Goal: Task Accomplishment & Management: Contribute content

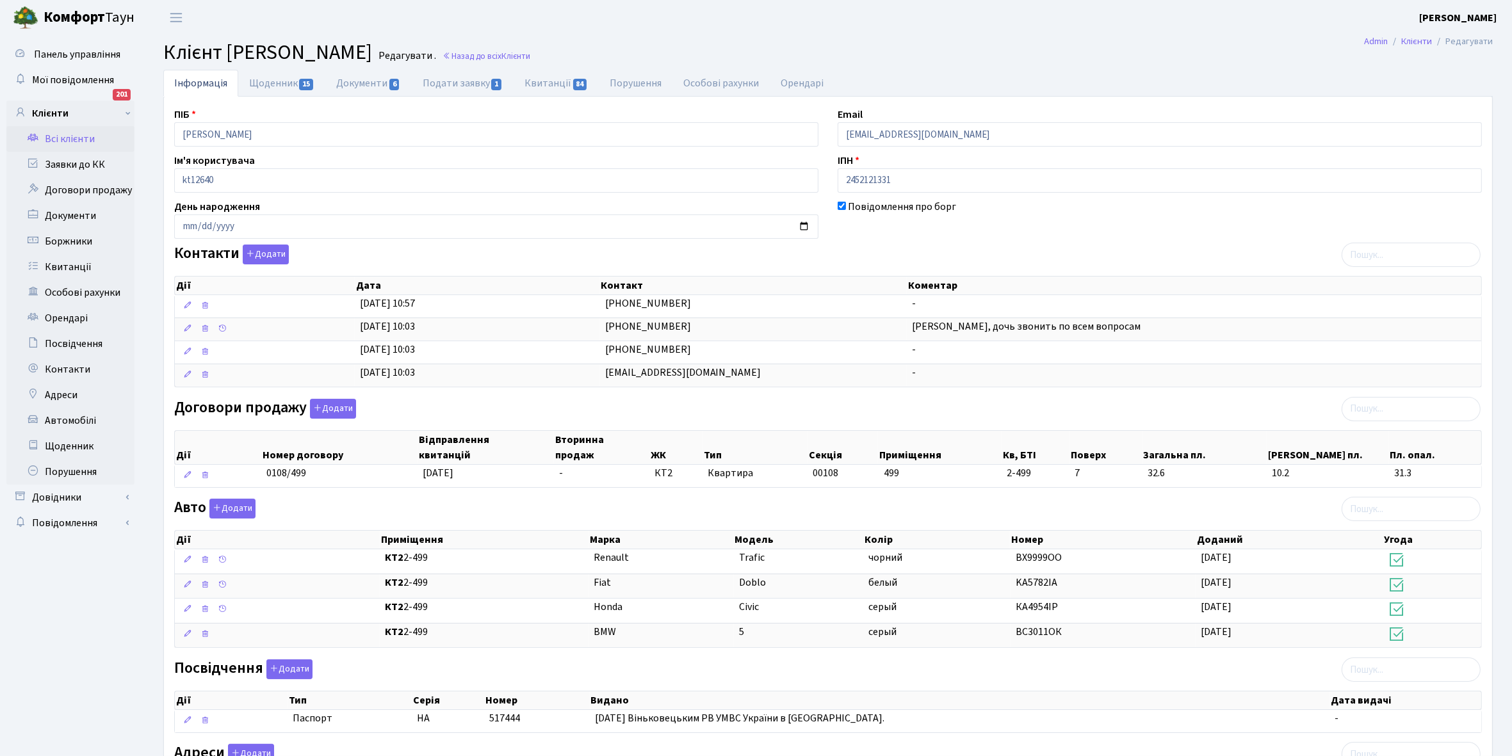
click at [66, 136] on link "Всі клієнти" at bounding box center [70, 139] width 128 height 26
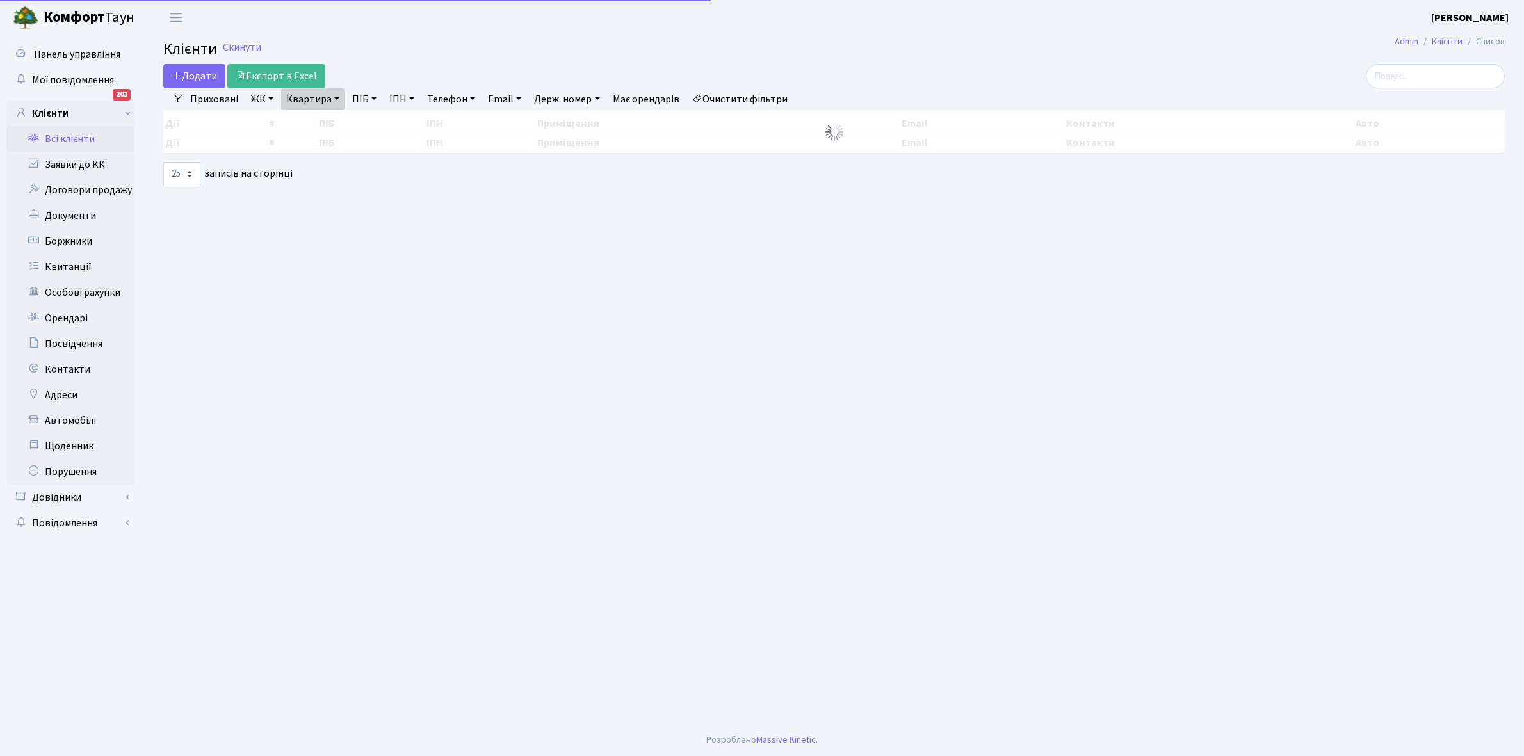
select select "25"
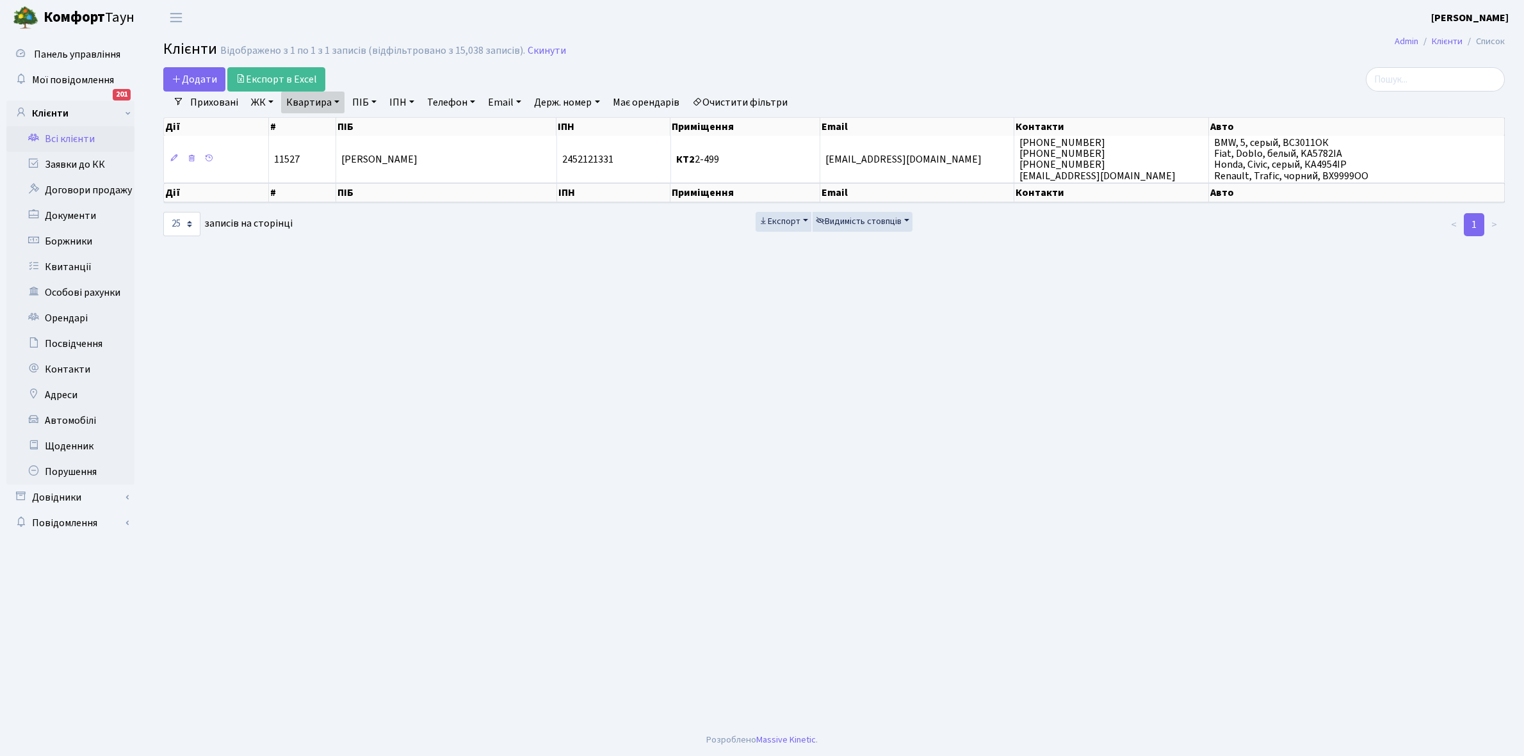
click at [338, 102] on link "Квартира" at bounding box center [312, 103] width 63 height 22
click at [328, 131] on input "2-499" at bounding box center [319, 127] width 75 height 24
type input "2-1377"
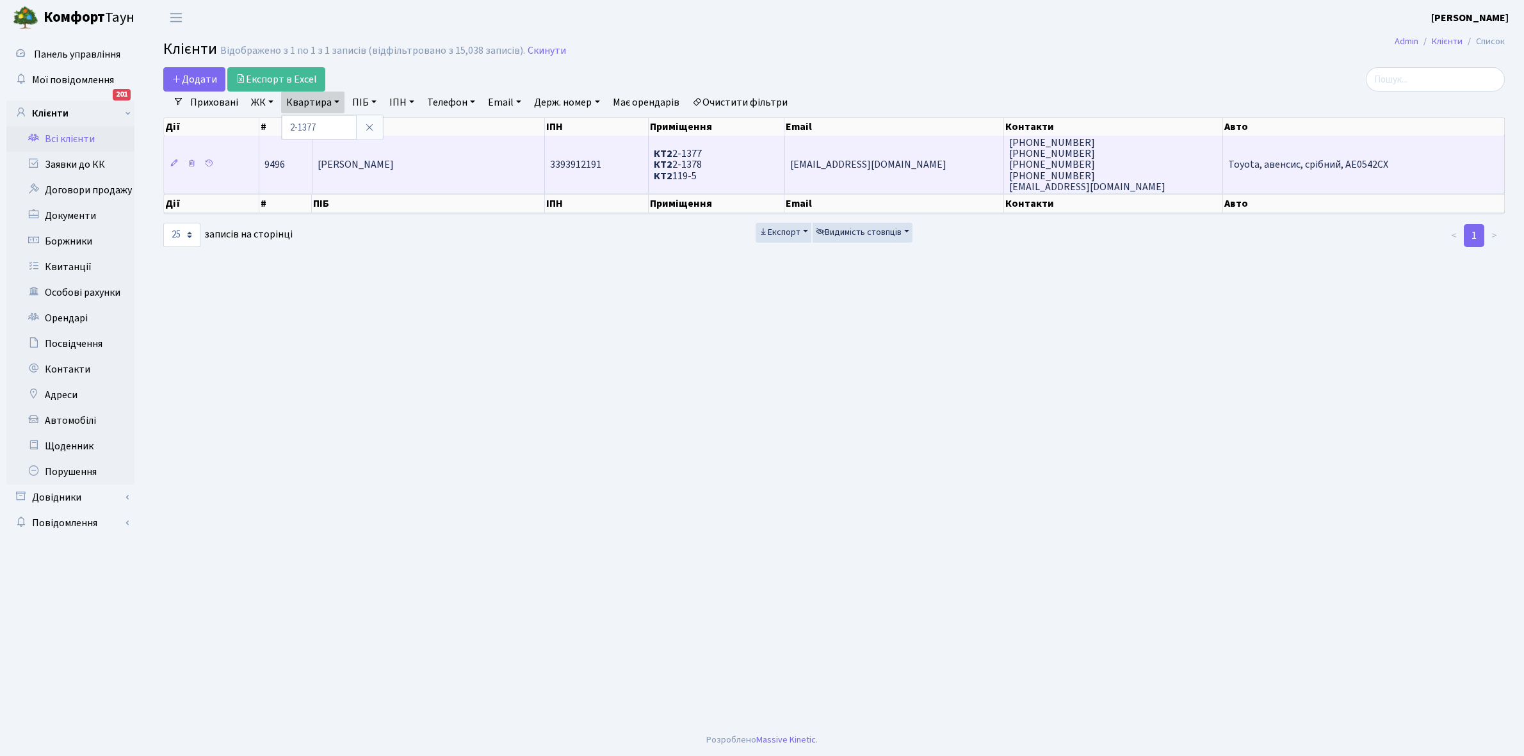
click at [487, 158] on td "Василюха Артем Андрійович" at bounding box center [429, 165] width 233 height 58
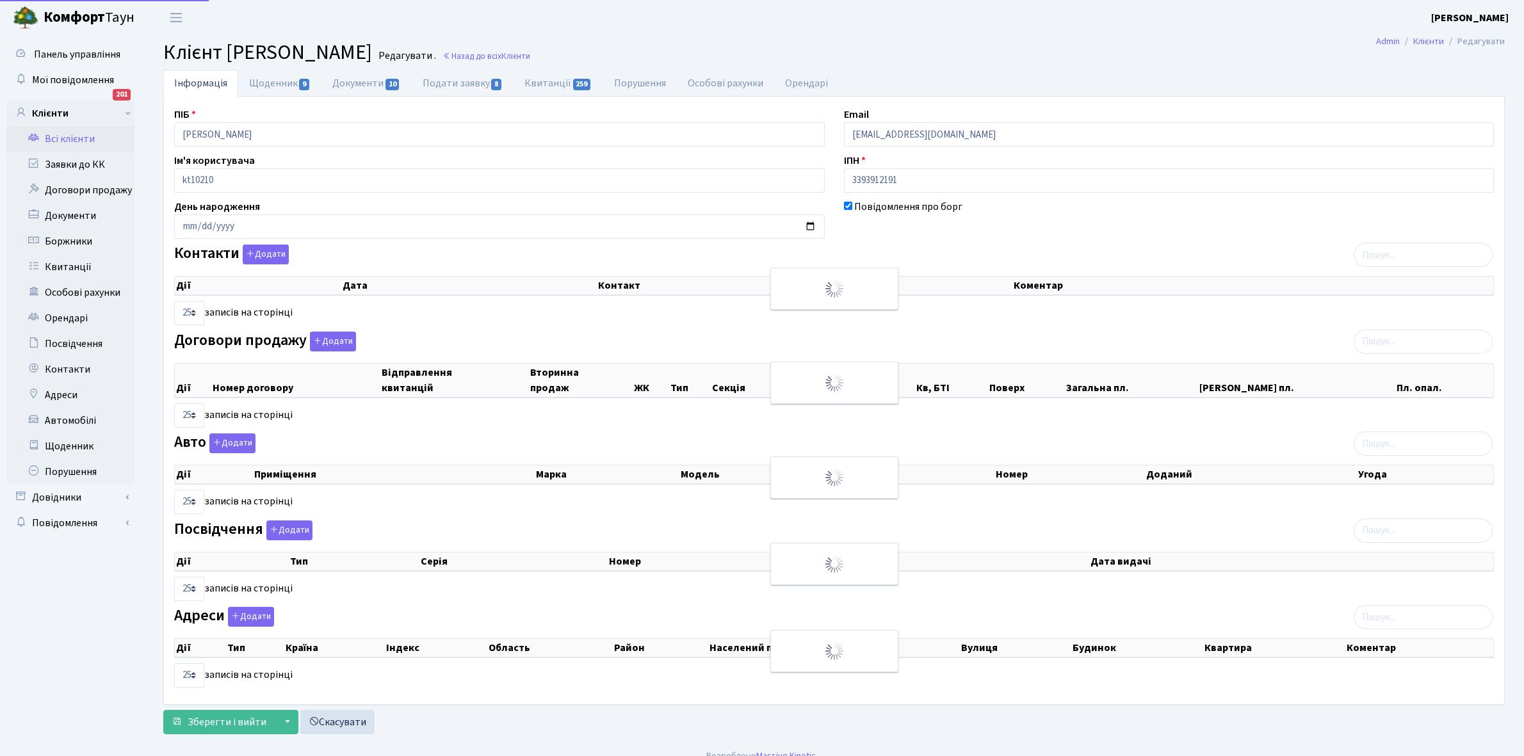
select select "25"
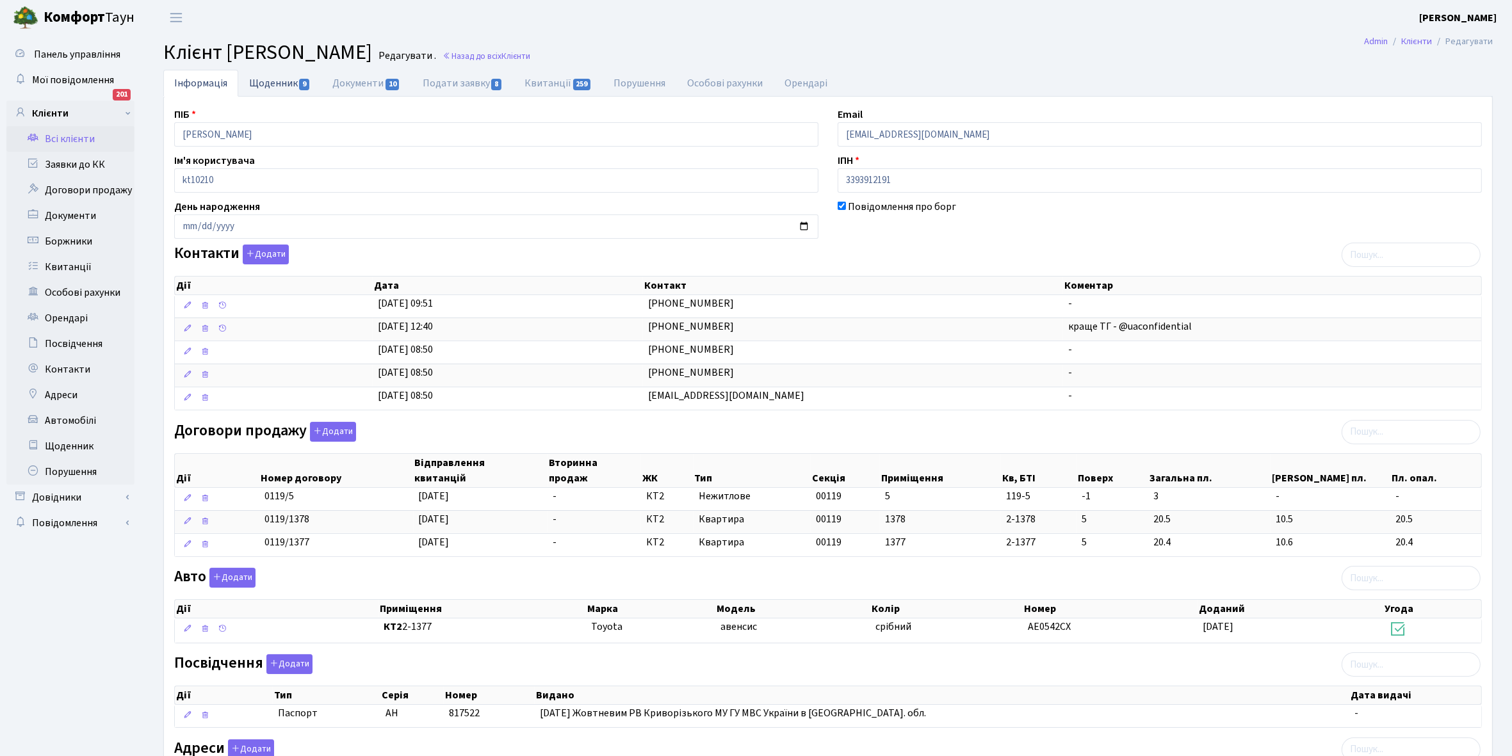
click at [270, 76] on link "Щоденник 9" at bounding box center [279, 83] width 83 height 26
select select "25"
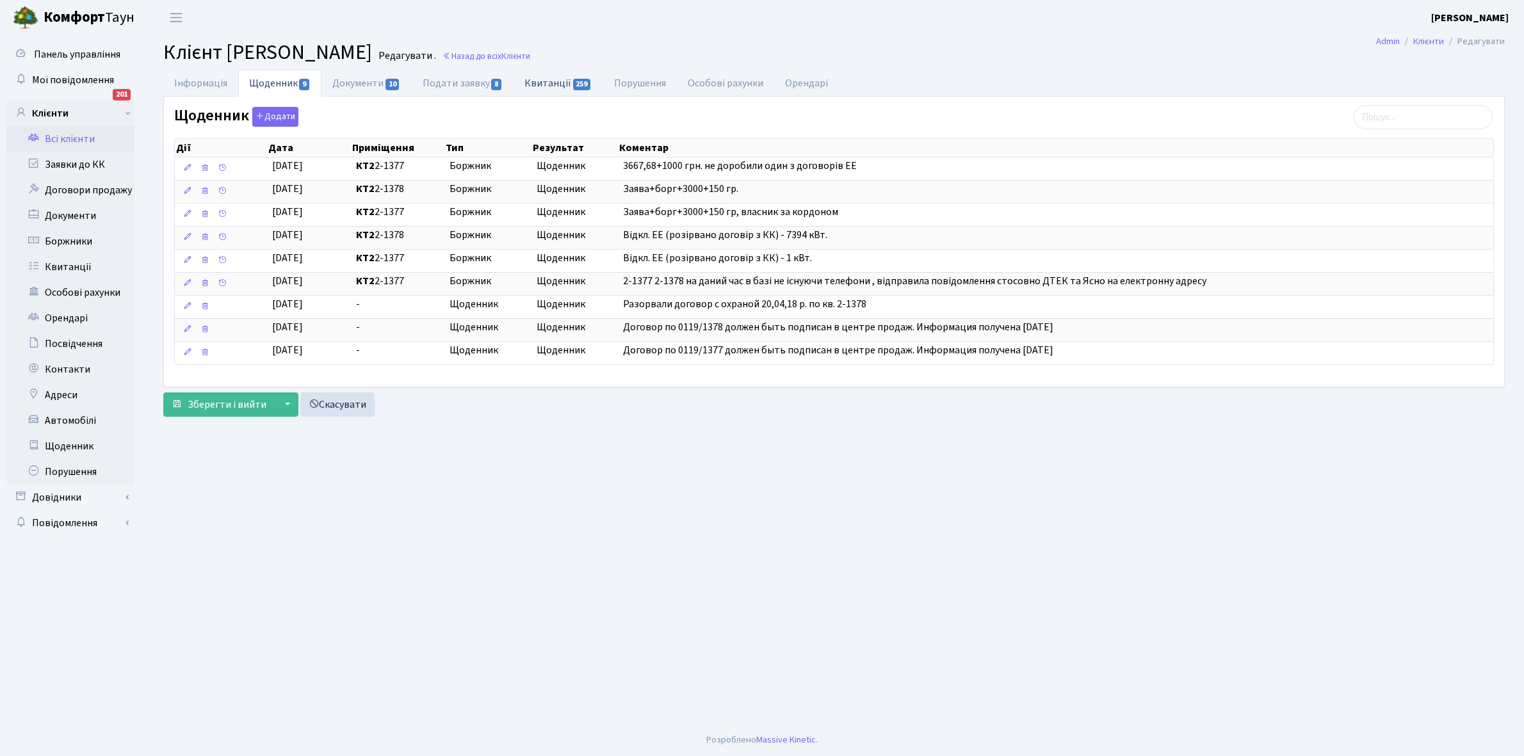
click at [553, 82] on link "Квитанції 259" at bounding box center [558, 83] width 89 height 26
select select "25"
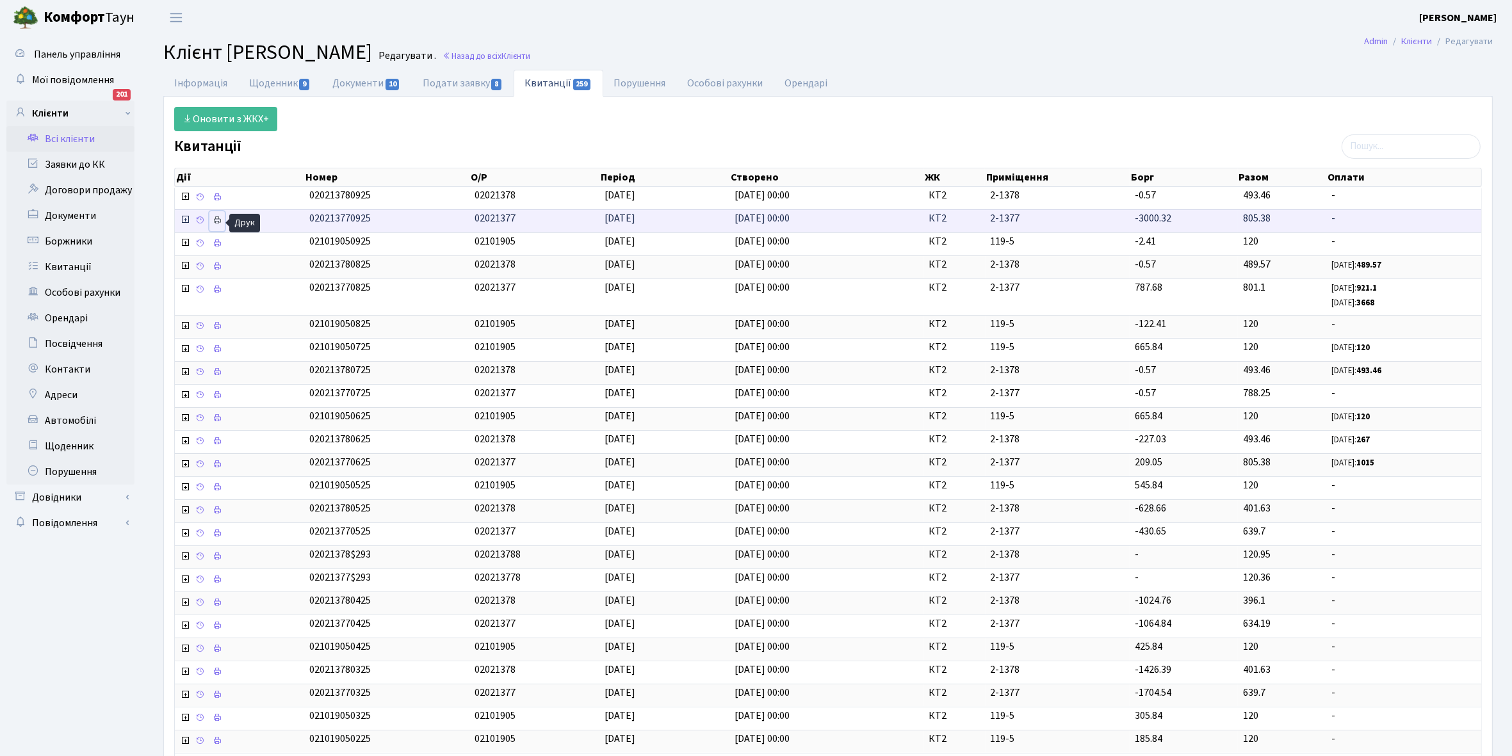
click at [219, 219] on icon at bounding box center [217, 220] width 9 height 9
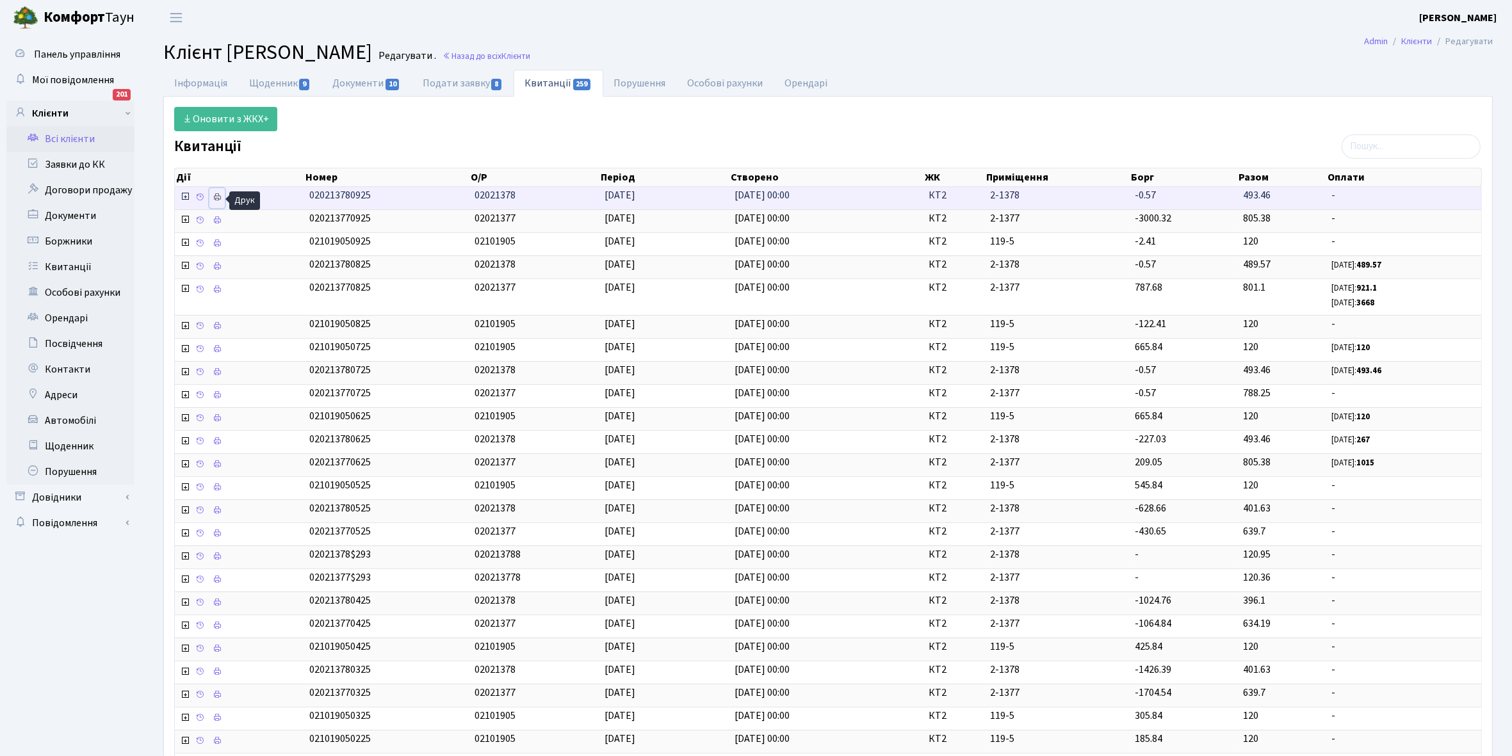
click at [215, 199] on icon at bounding box center [217, 197] width 9 height 9
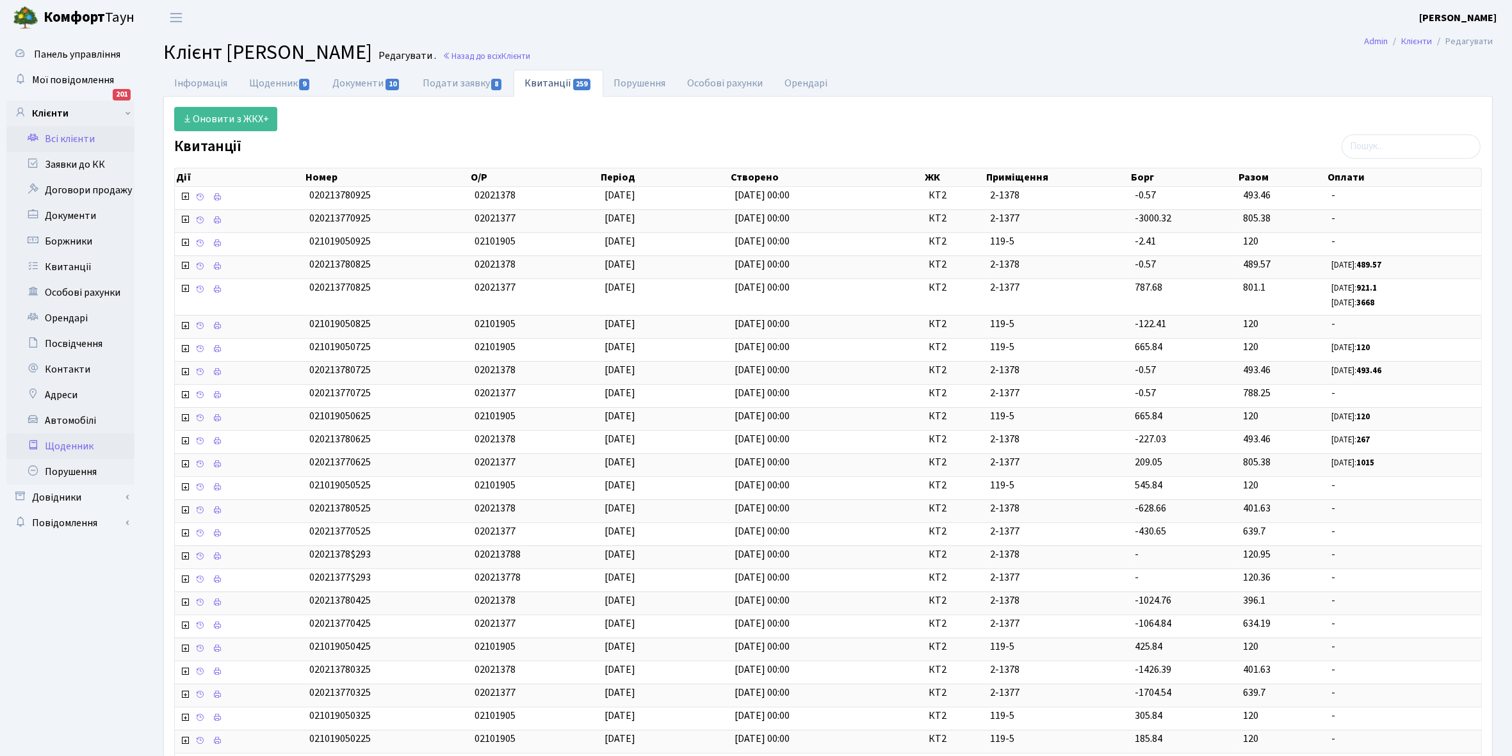
click at [60, 439] on link "Щоденник" at bounding box center [70, 447] width 128 height 26
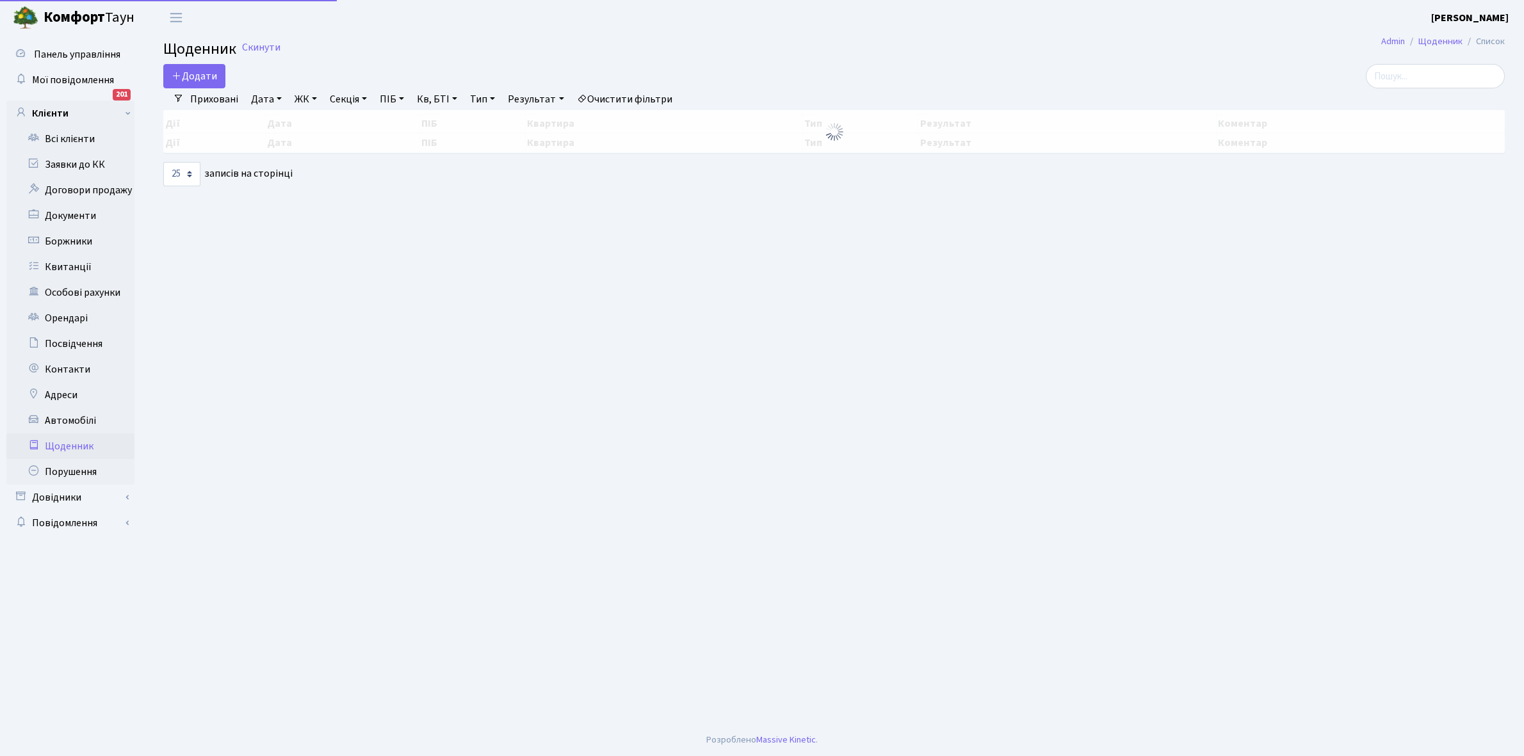
select select "25"
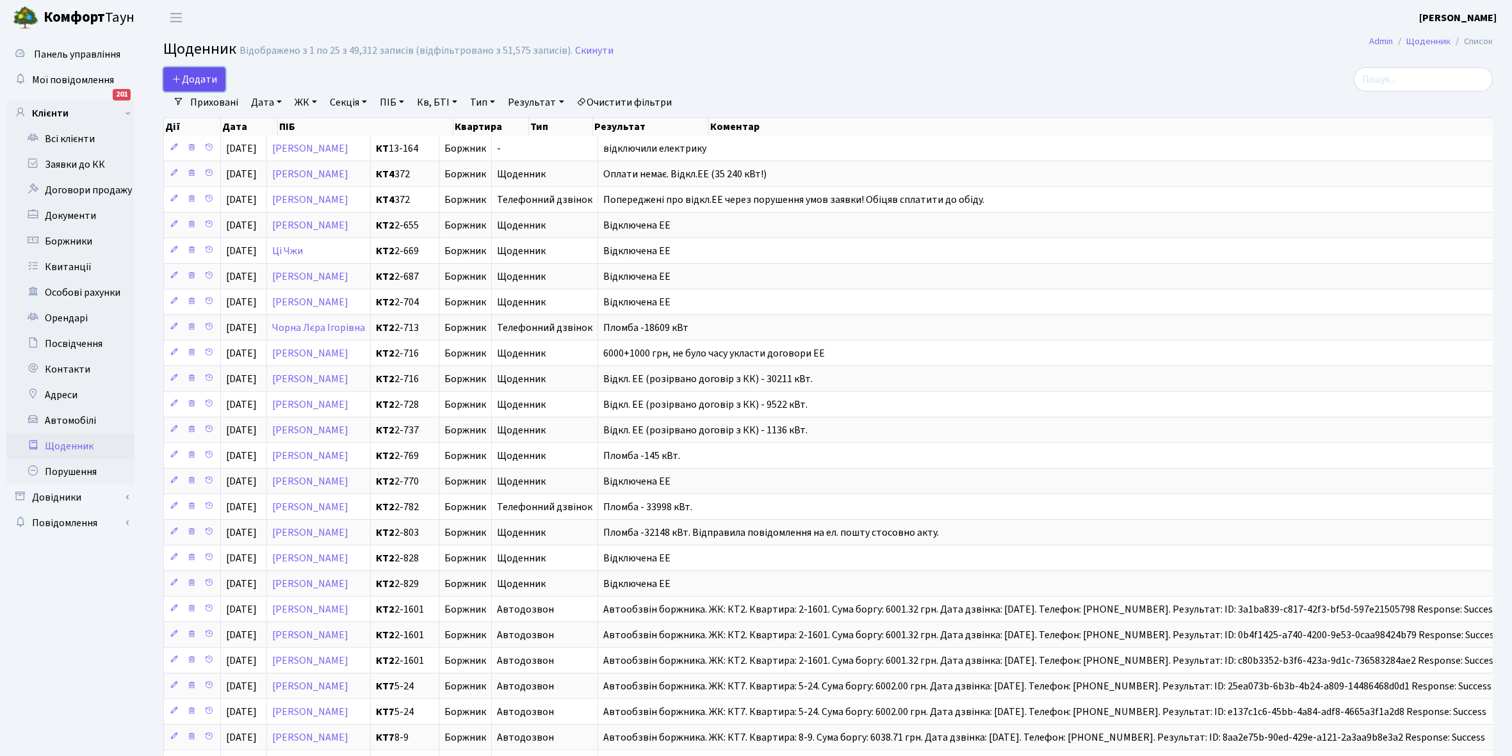
click at [197, 79] on span "Додати" at bounding box center [194, 79] width 45 height 14
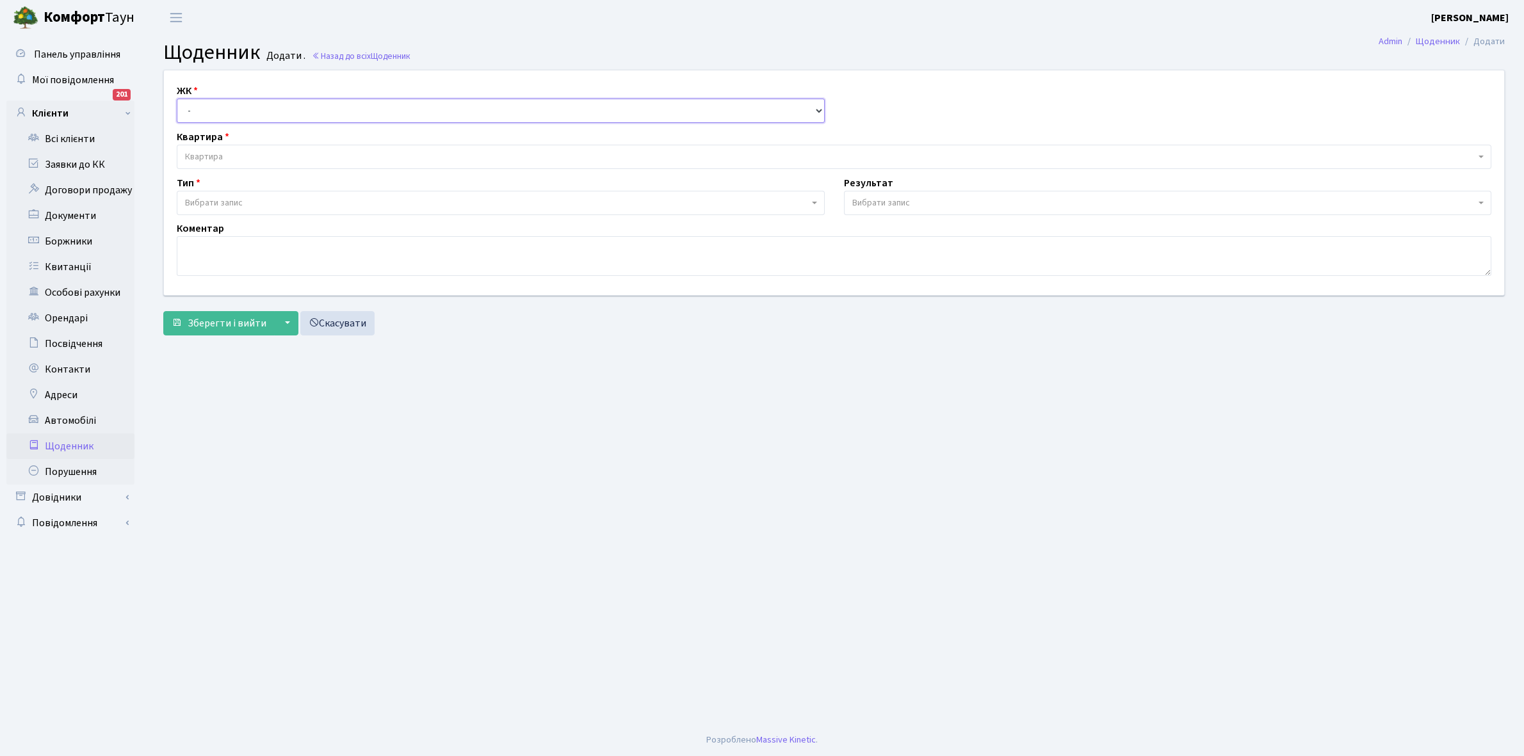
click at [208, 110] on select "- КТ, вул. Регенераторна, 4 КТ2, просп. Соборності, 17 КТ3, вул. Березнева, 16 …" at bounding box center [501, 111] width 648 height 24
select select "295"
click at [177, 99] on select "- КТ, вул. Регенераторна, 4 КТ2, просп. Соборності, 17 КТ3, вул. Березнева, 16 …" at bounding box center [501, 111] width 648 height 24
select select
click at [228, 151] on span "Квартира" at bounding box center [830, 157] width 1291 height 13
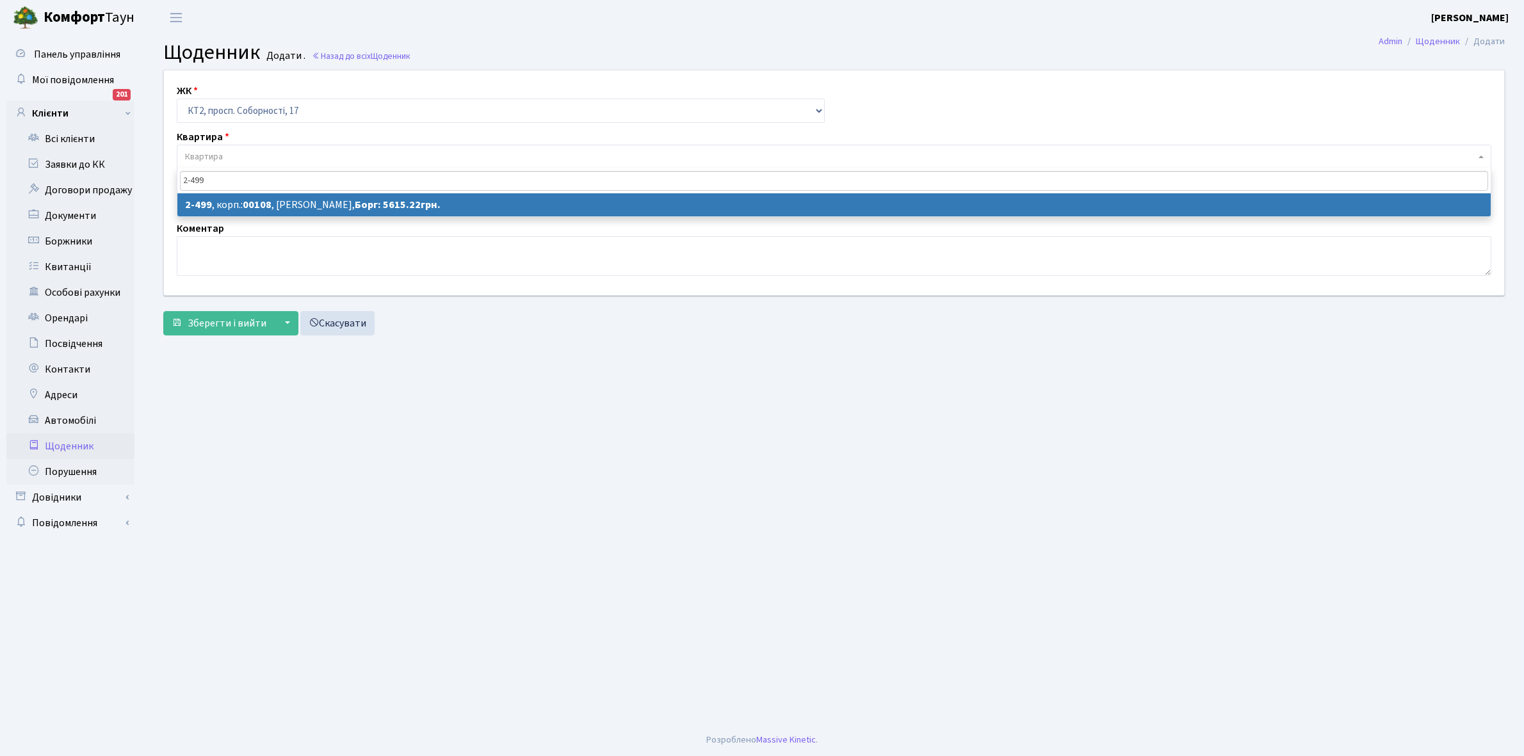
type input "2-499"
select select "15551"
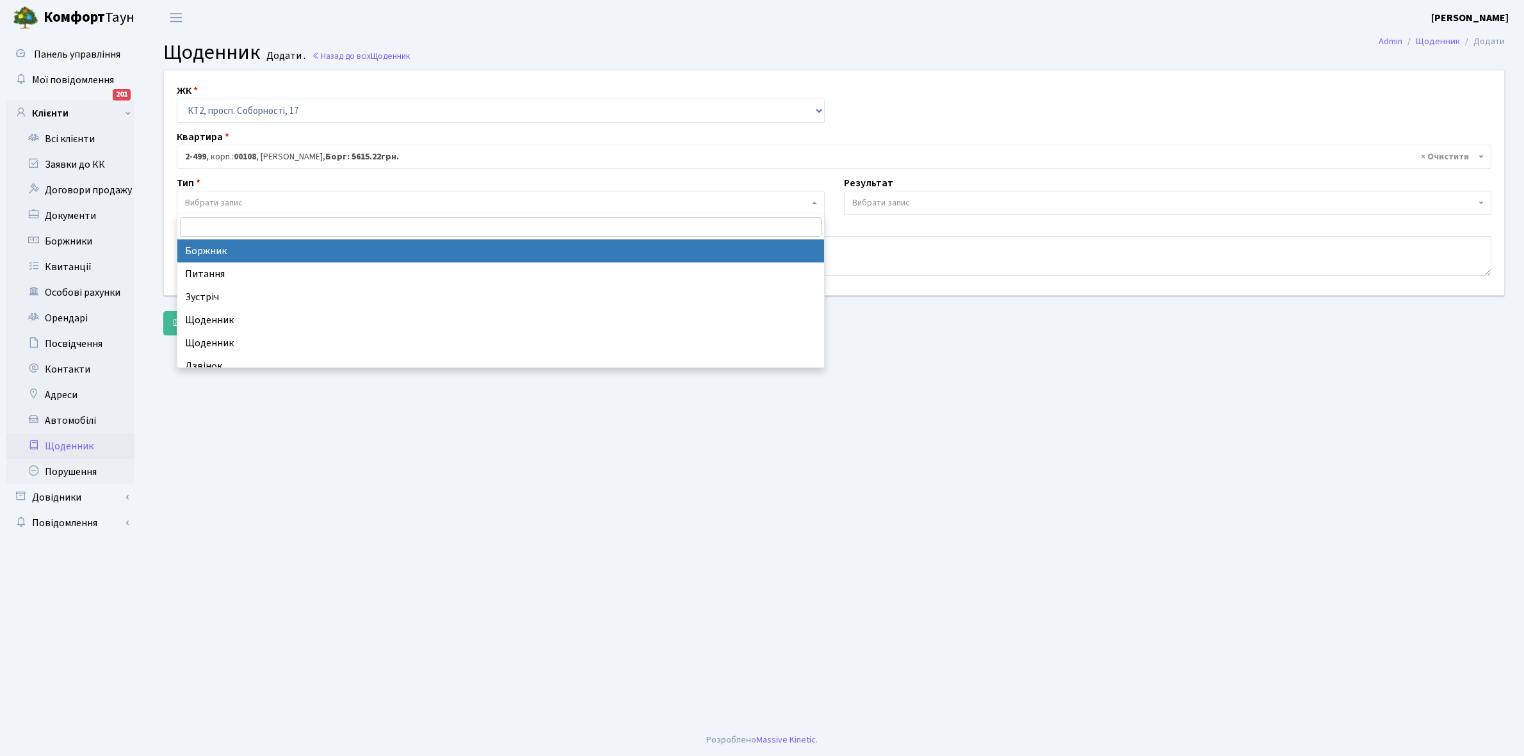
click at [261, 202] on span "Вибрати запис" at bounding box center [497, 203] width 624 height 13
select select "189"
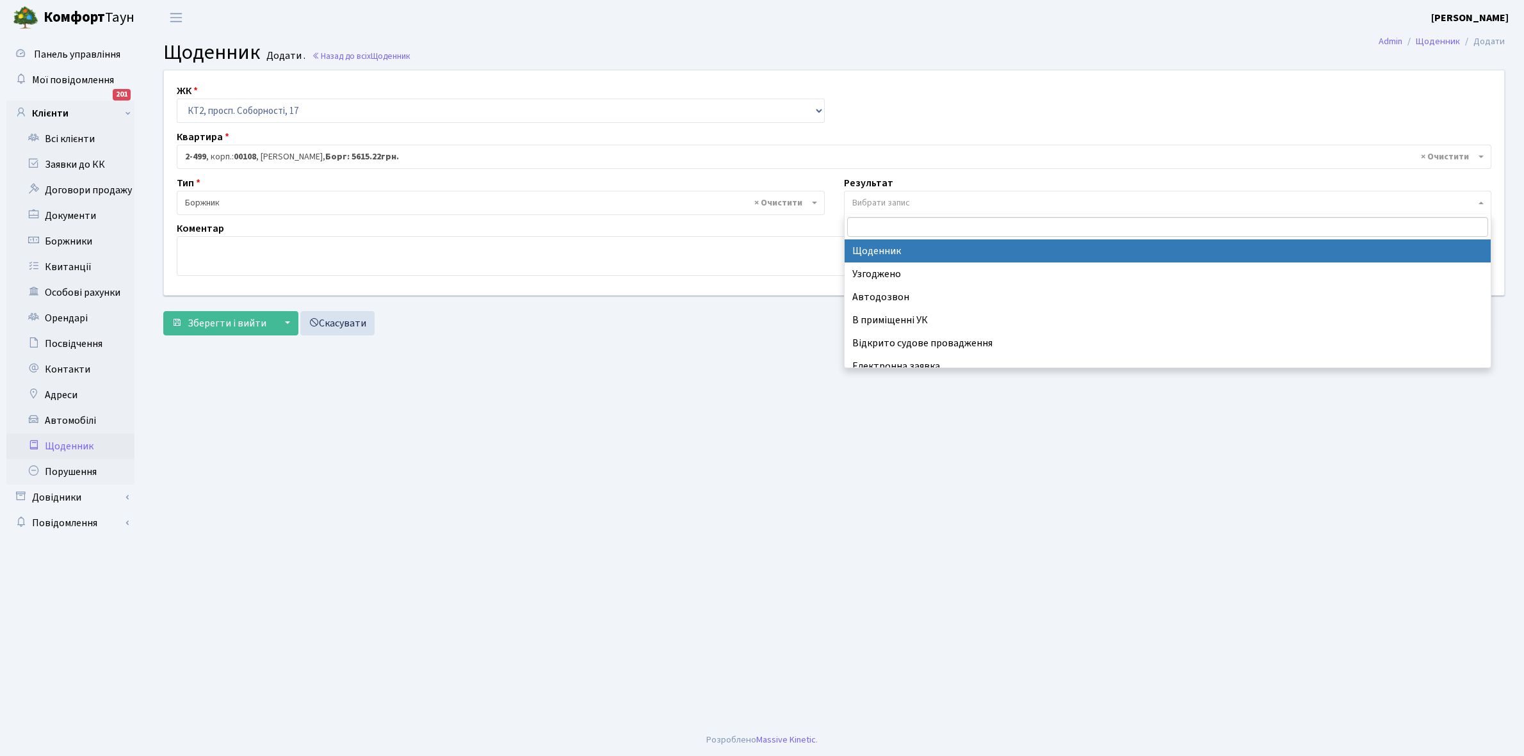
click at [887, 199] on span "Вибрати запис" at bounding box center [881, 203] width 58 height 13
select select "14"
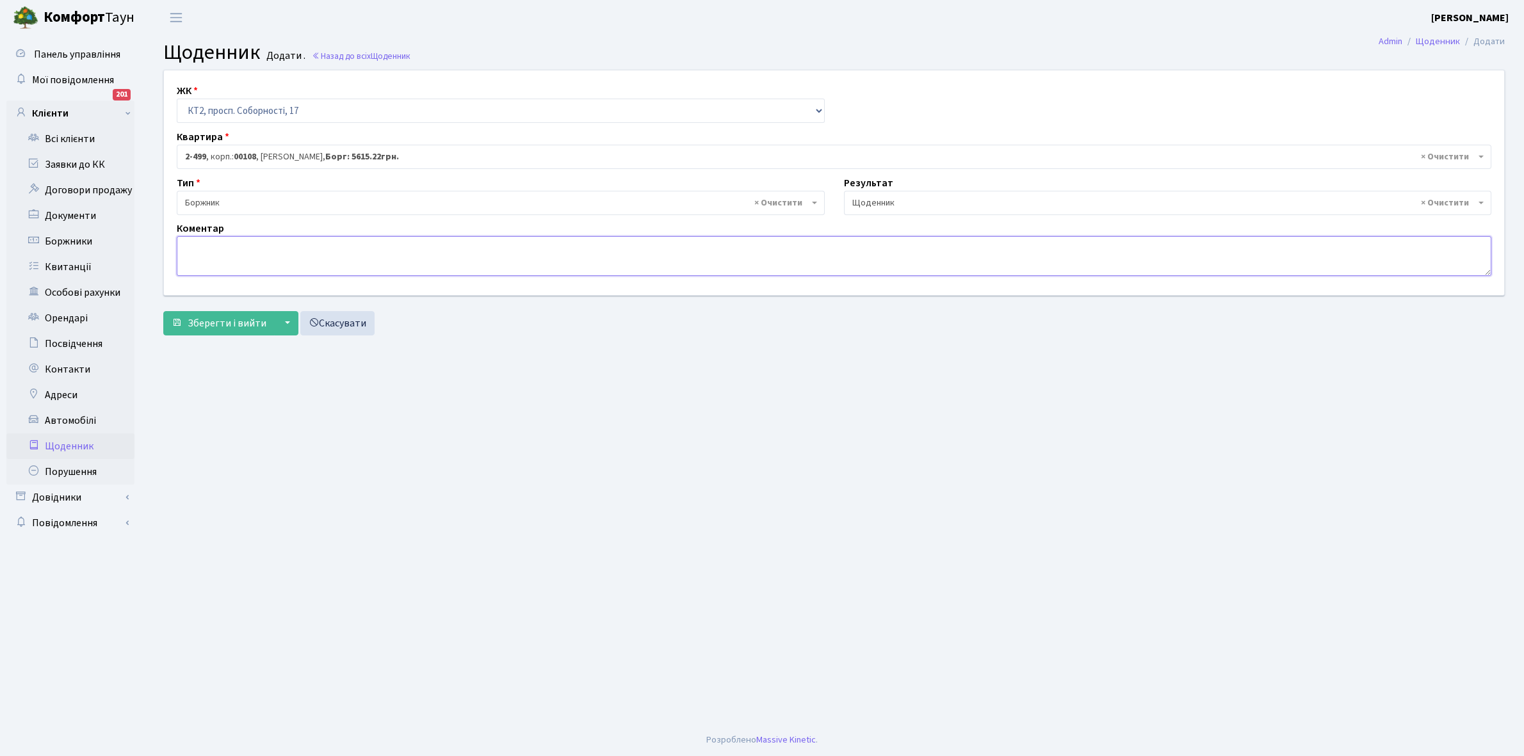
click at [189, 258] on textarea at bounding box center [834, 256] width 1315 height 40
type textarea "6"
type textarea "5600+1000 грн, не було часу укласти договори ЕЕ"
click at [232, 318] on span "Зберегти і вийти" at bounding box center [227, 323] width 79 height 14
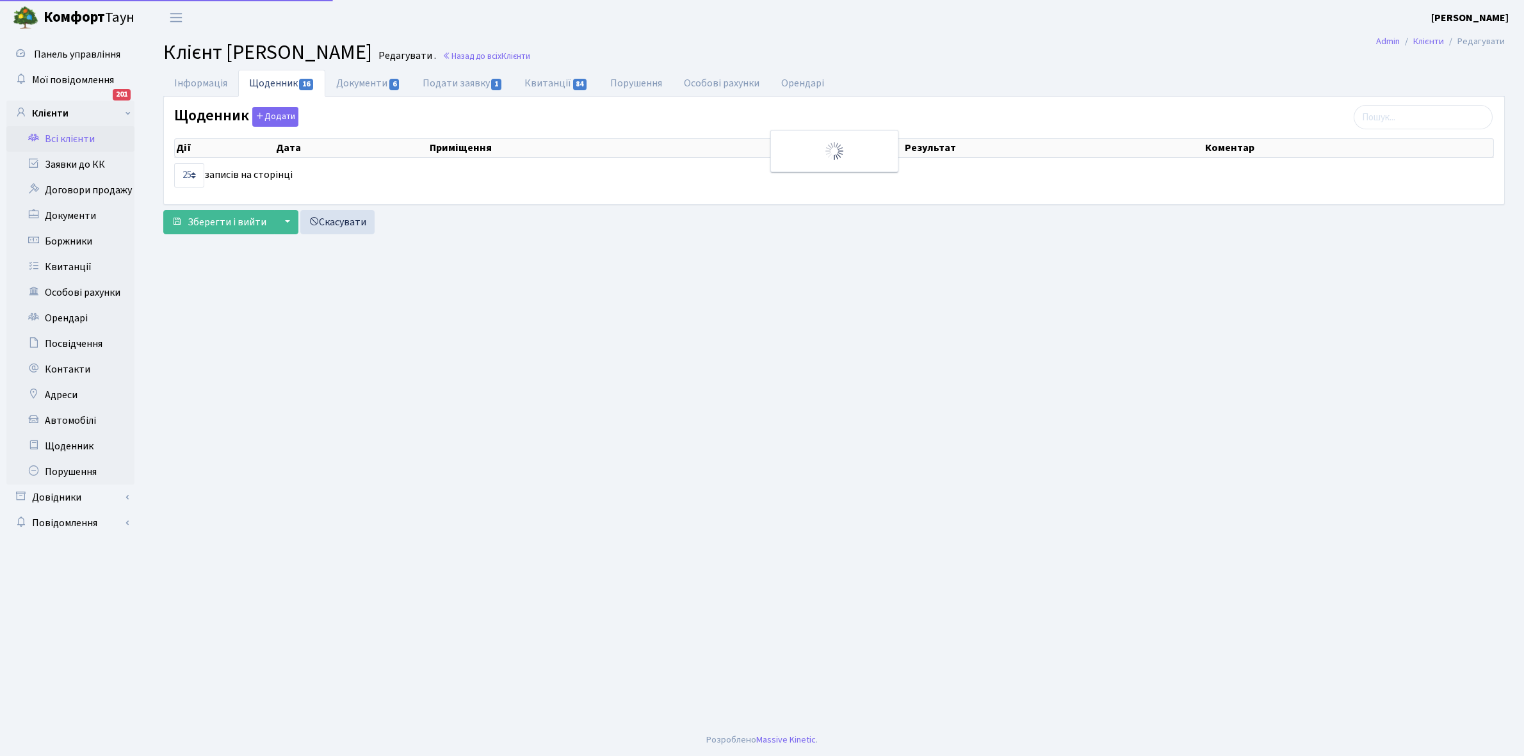
select select "25"
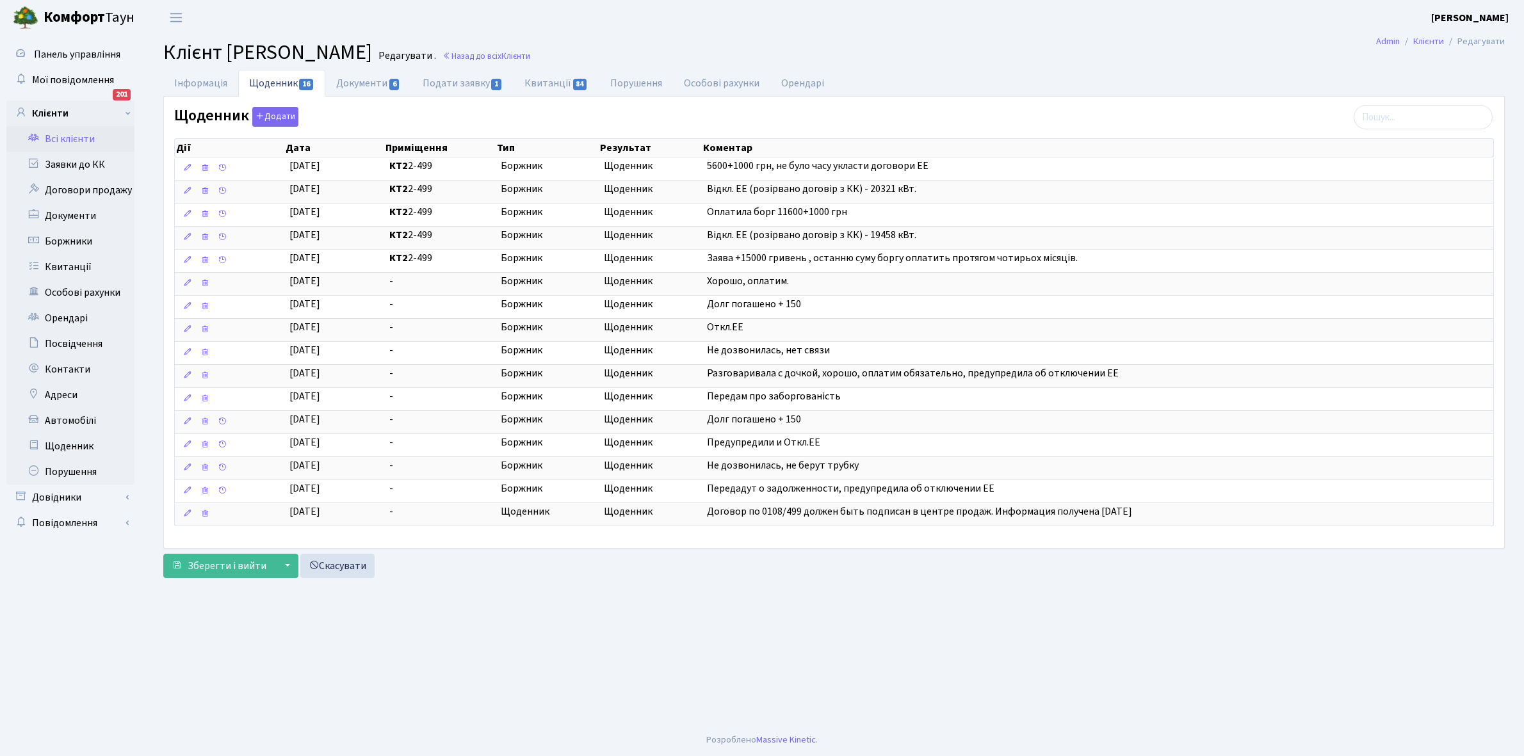
click at [61, 133] on link "Всі клієнти" at bounding box center [70, 139] width 128 height 26
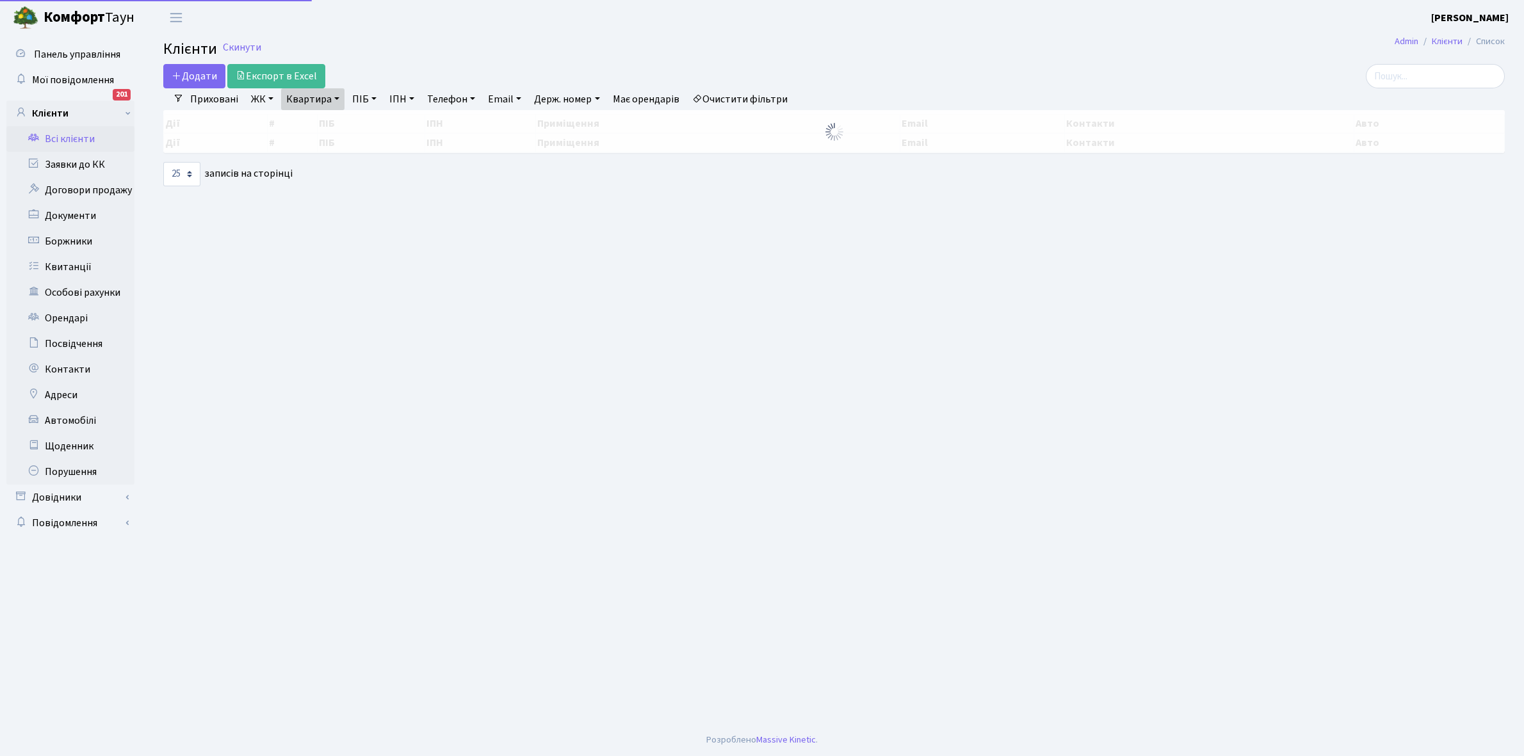
select select "25"
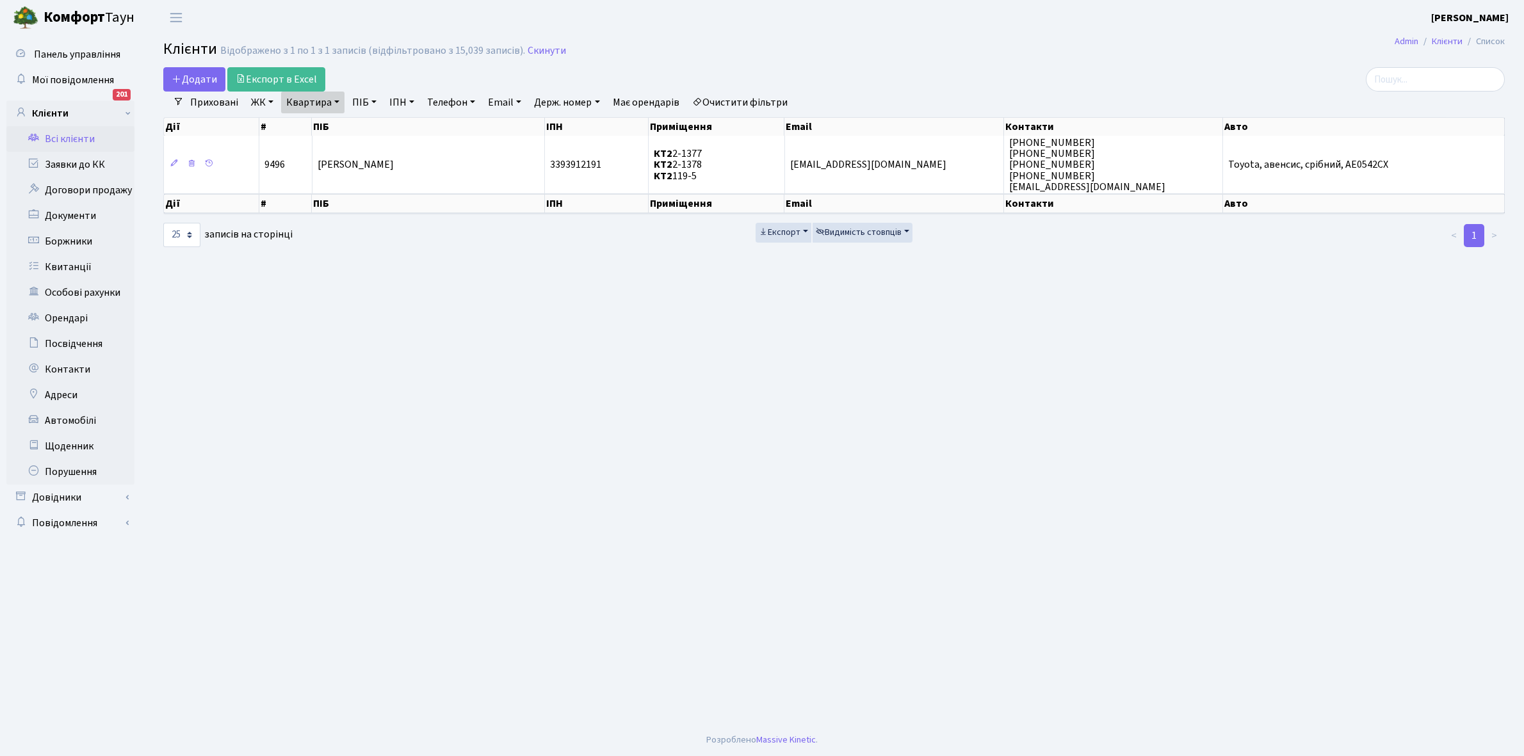
click at [336, 103] on link "Квартира" at bounding box center [312, 103] width 63 height 22
click at [339, 125] on input "2-1377" at bounding box center [319, 127] width 75 height 24
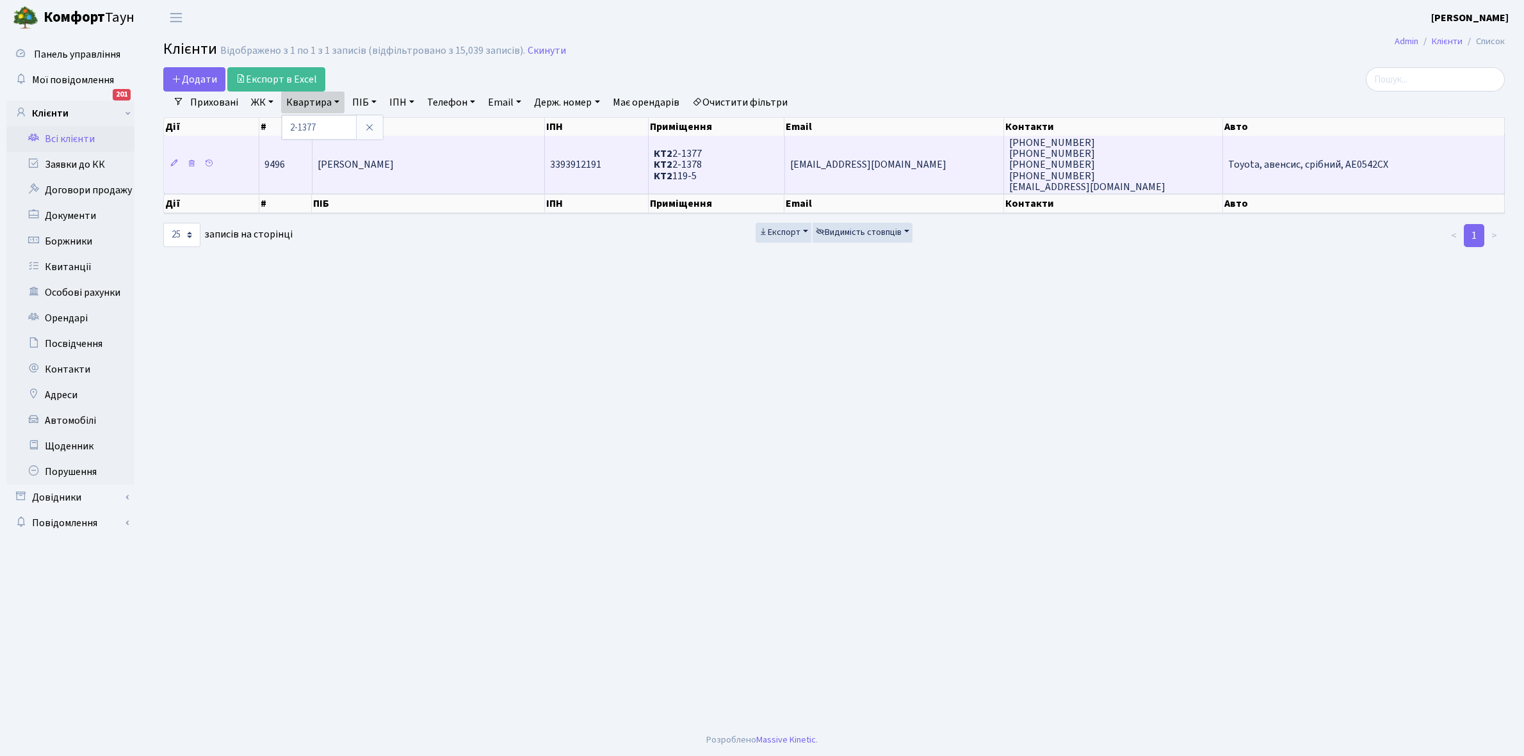
click at [474, 175] on td "Василюха Артем Андрійович" at bounding box center [429, 165] width 233 height 58
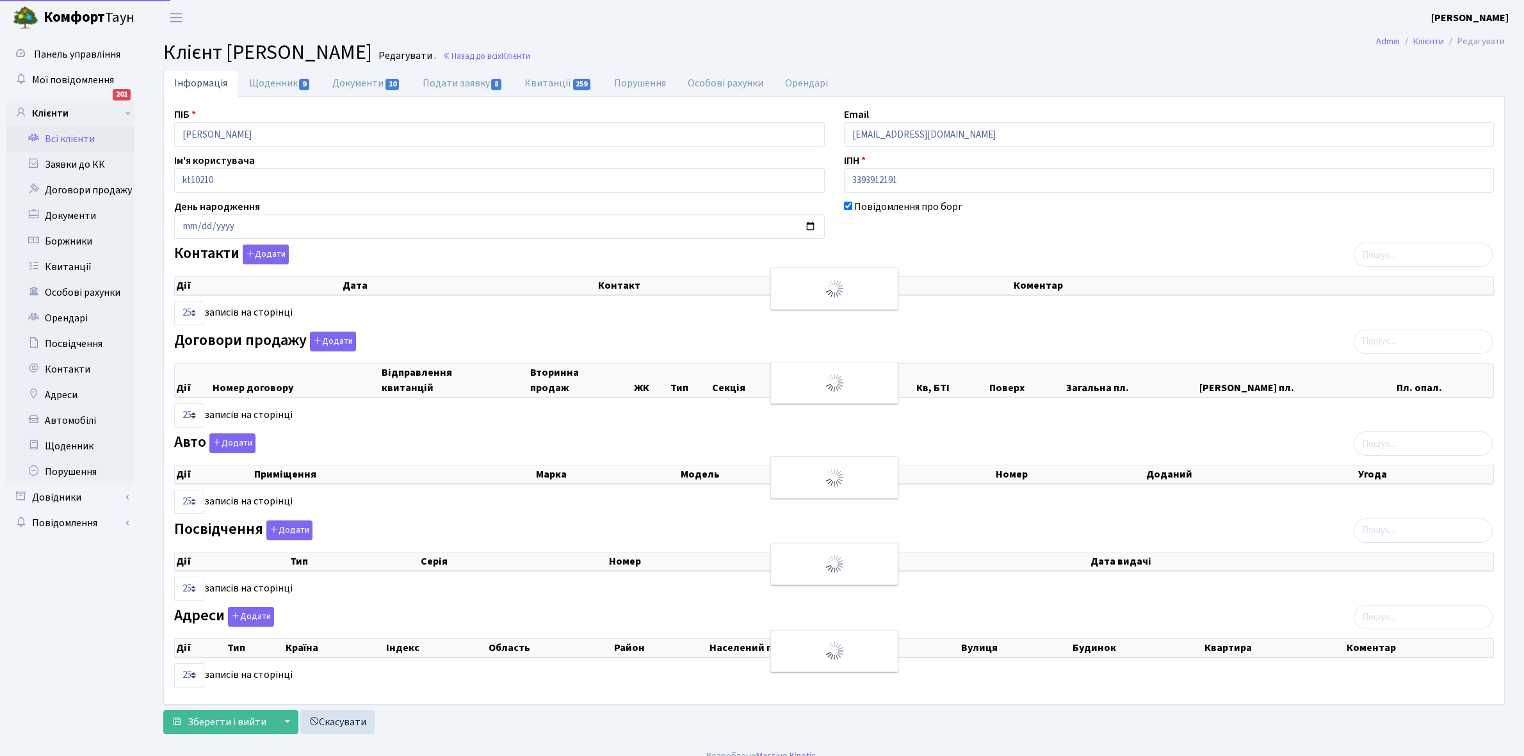
select select "25"
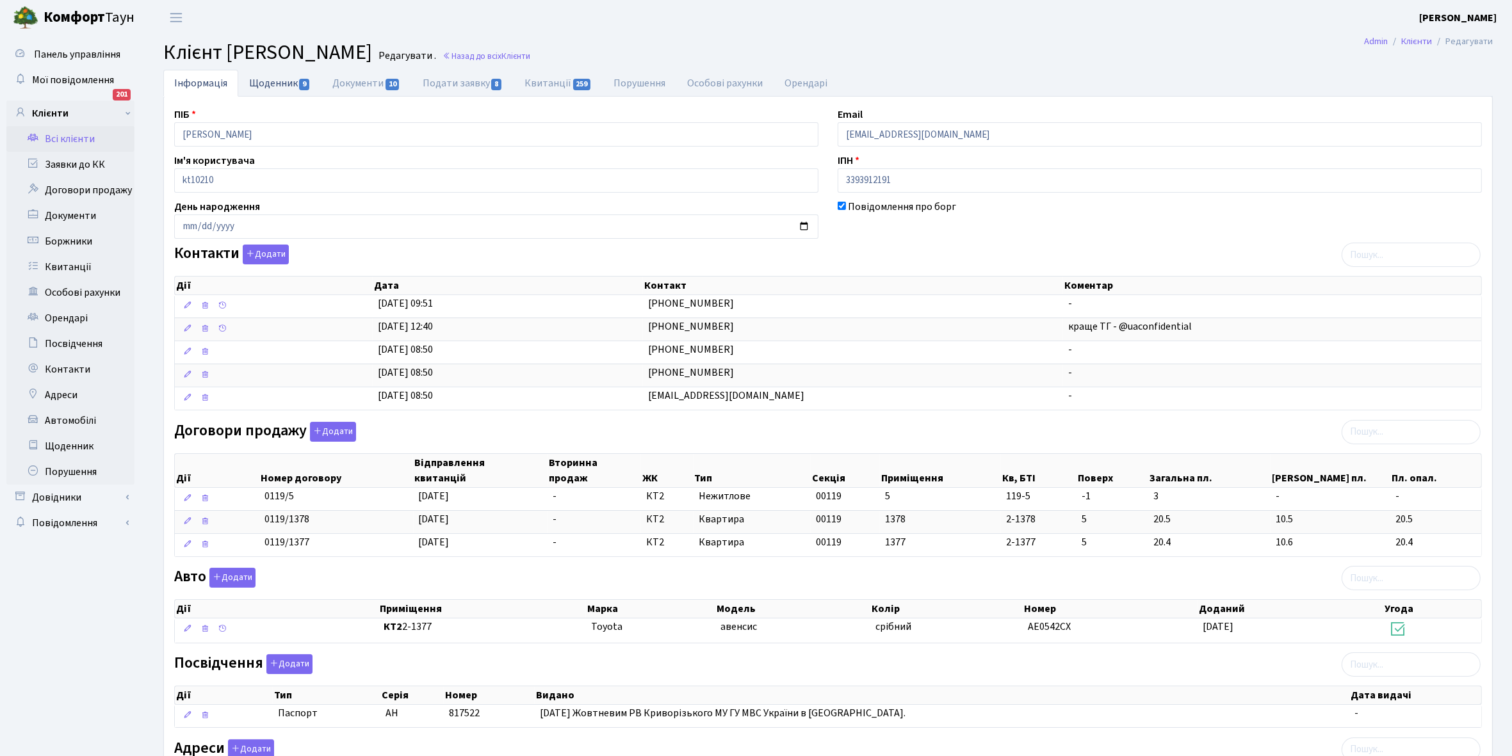
click at [270, 77] on link "Щоденник 9" at bounding box center [279, 83] width 83 height 26
select select "25"
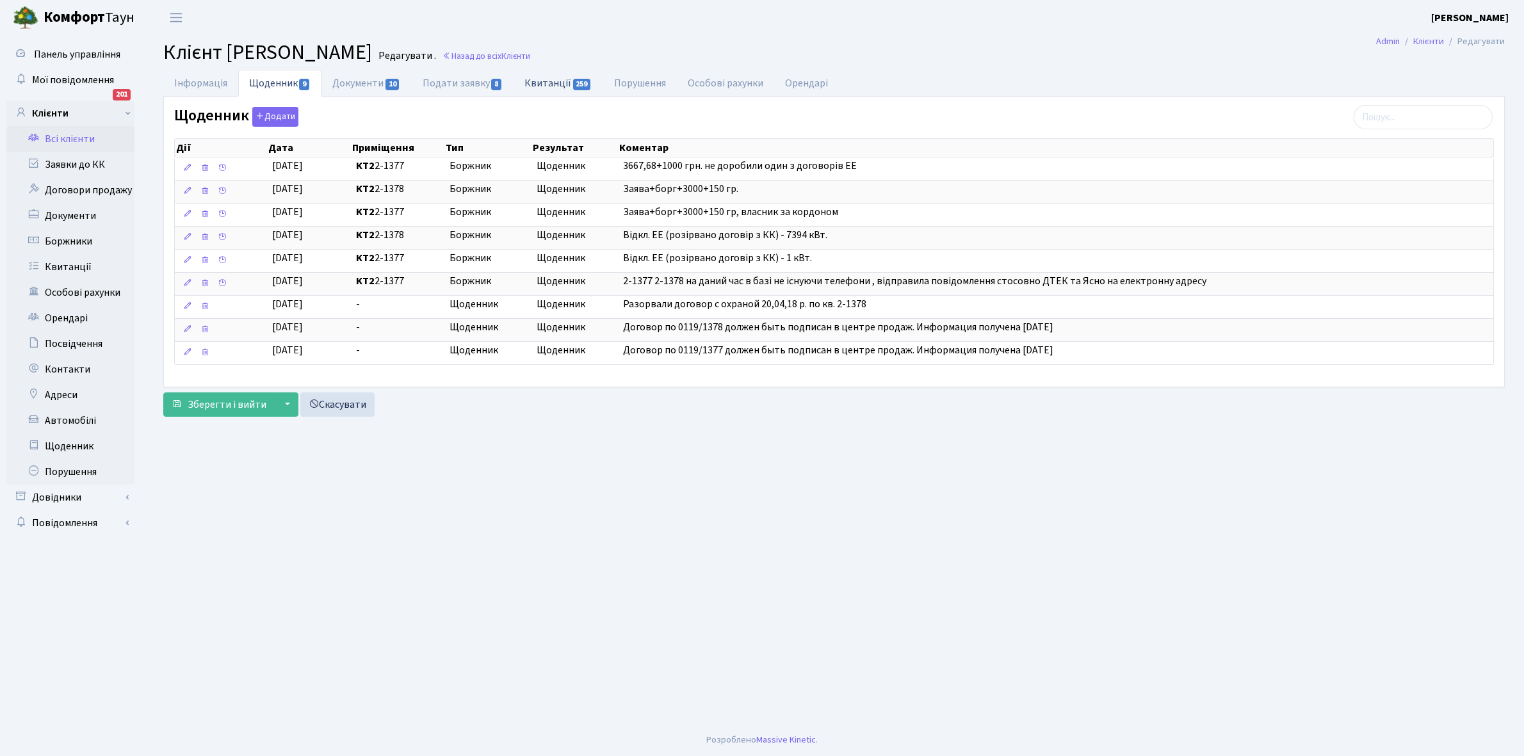
click at [548, 81] on link "Квитанції 259" at bounding box center [558, 83] width 89 height 26
select select "25"
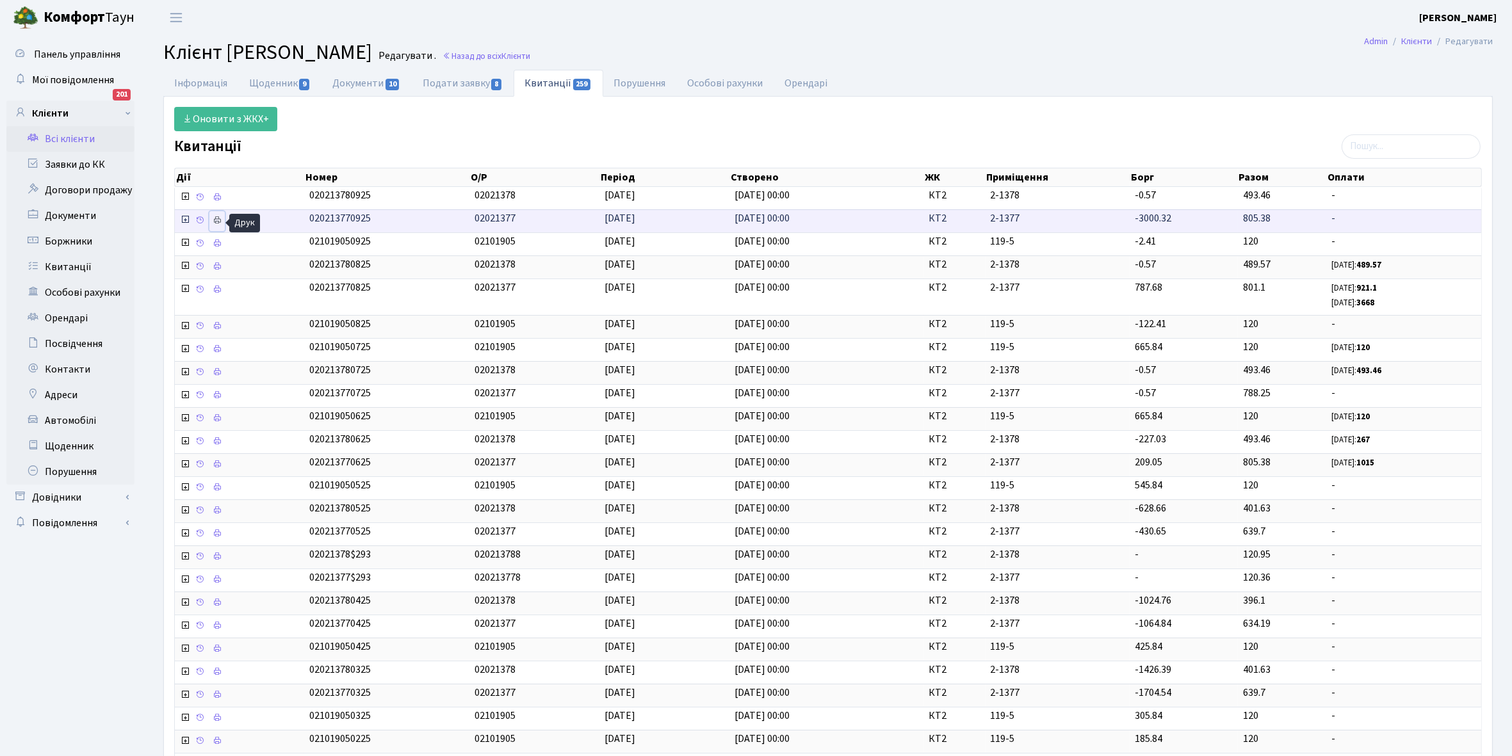
click at [222, 216] on link at bounding box center [216, 221] width 15 height 20
click at [77, 136] on link "Всі клієнти" at bounding box center [70, 139] width 128 height 26
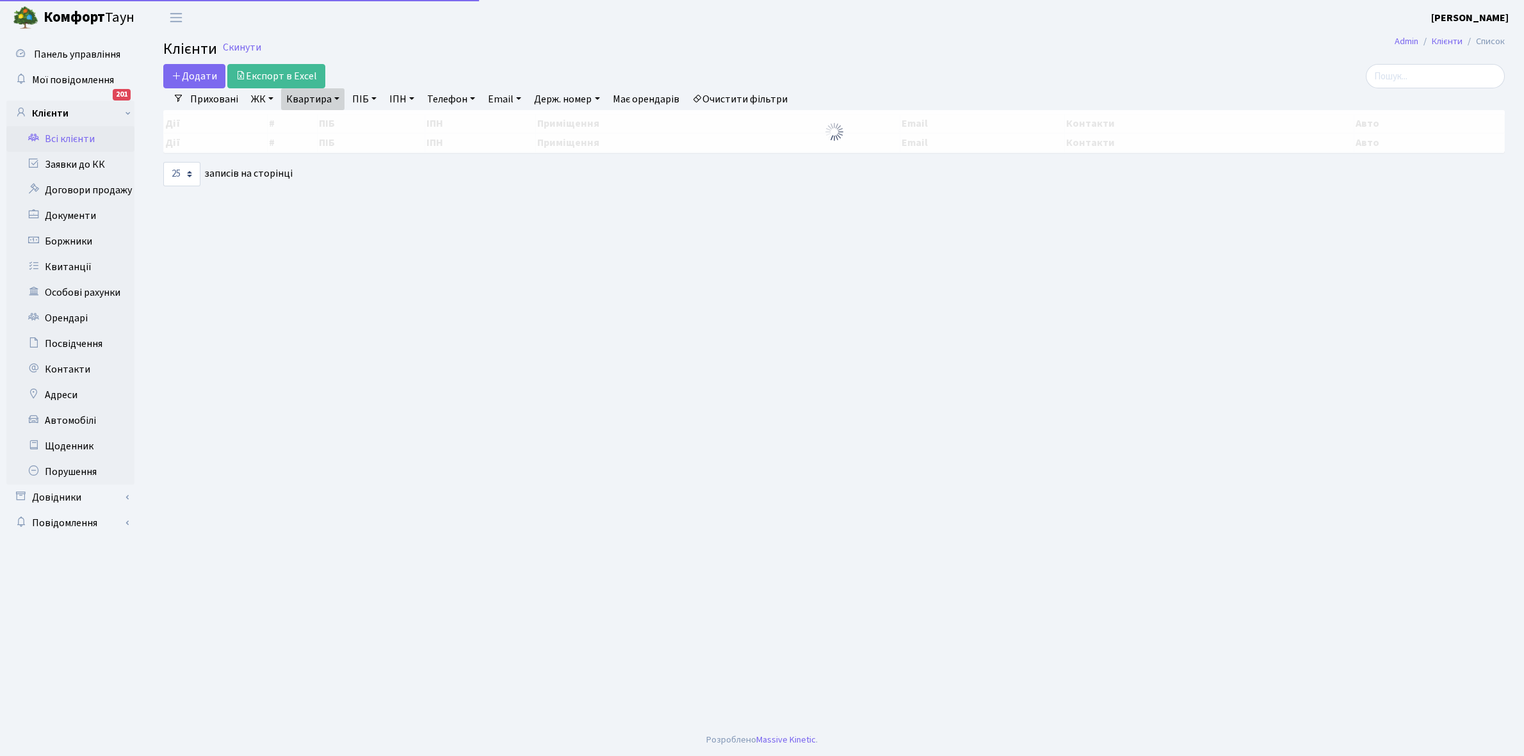
select select "25"
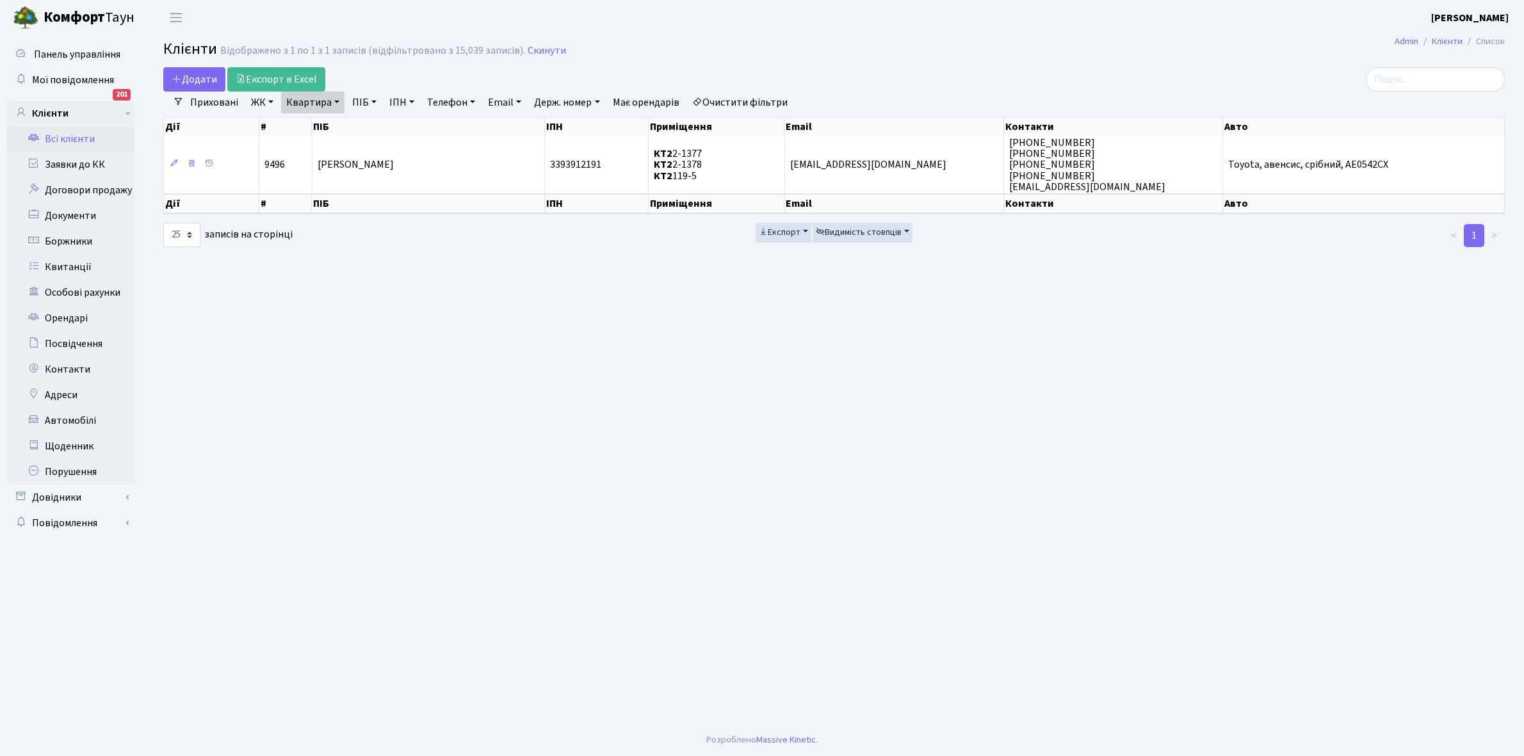
click at [336, 101] on link "Квартира" at bounding box center [312, 103] width 63 height 22
click at [323, 125] on input "2-1377" at bounding box center [319, 127] width 75 height 24
type input "2-1382"
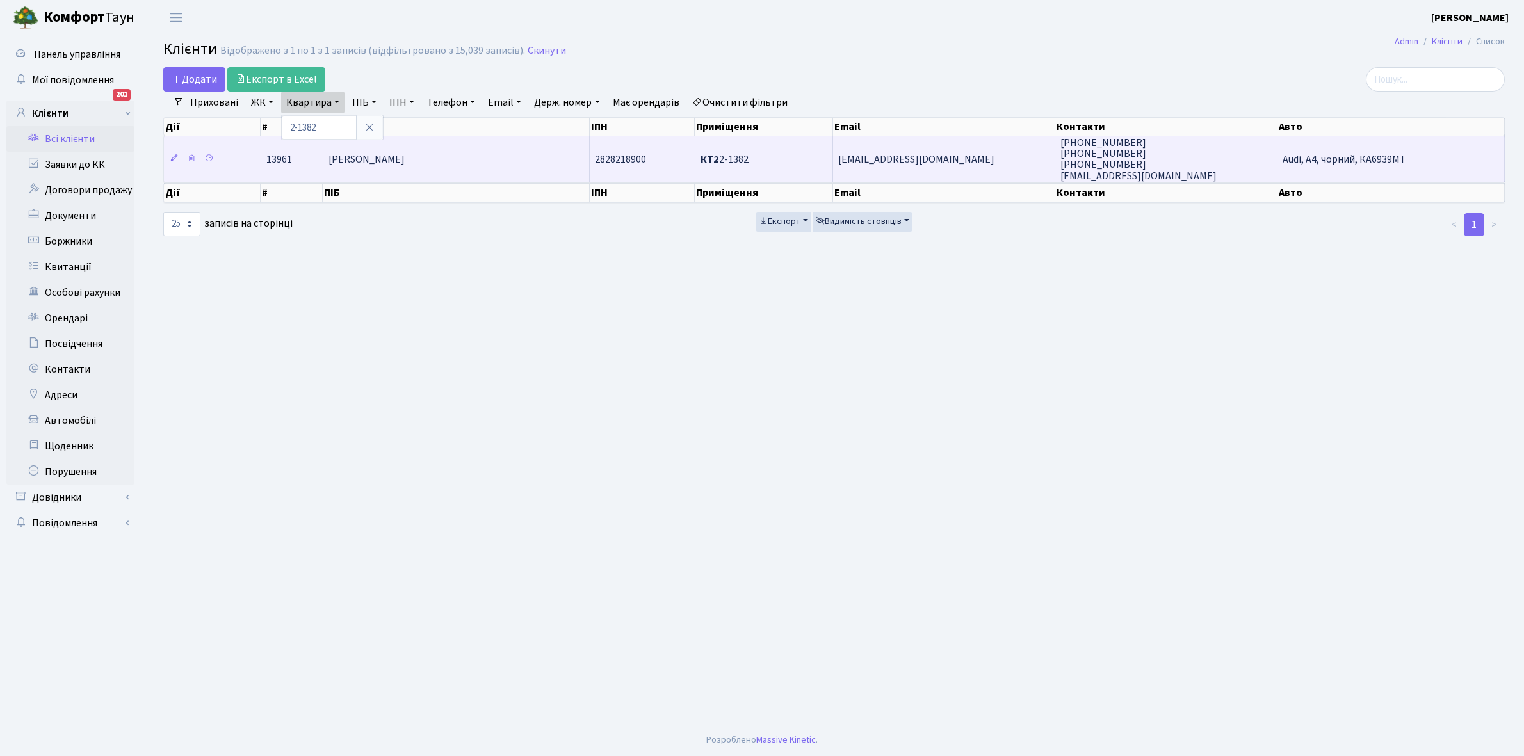
click at [463, 145] on td "[PERSON_NAME]" at bounding box center [456, 159] width 266 height 46
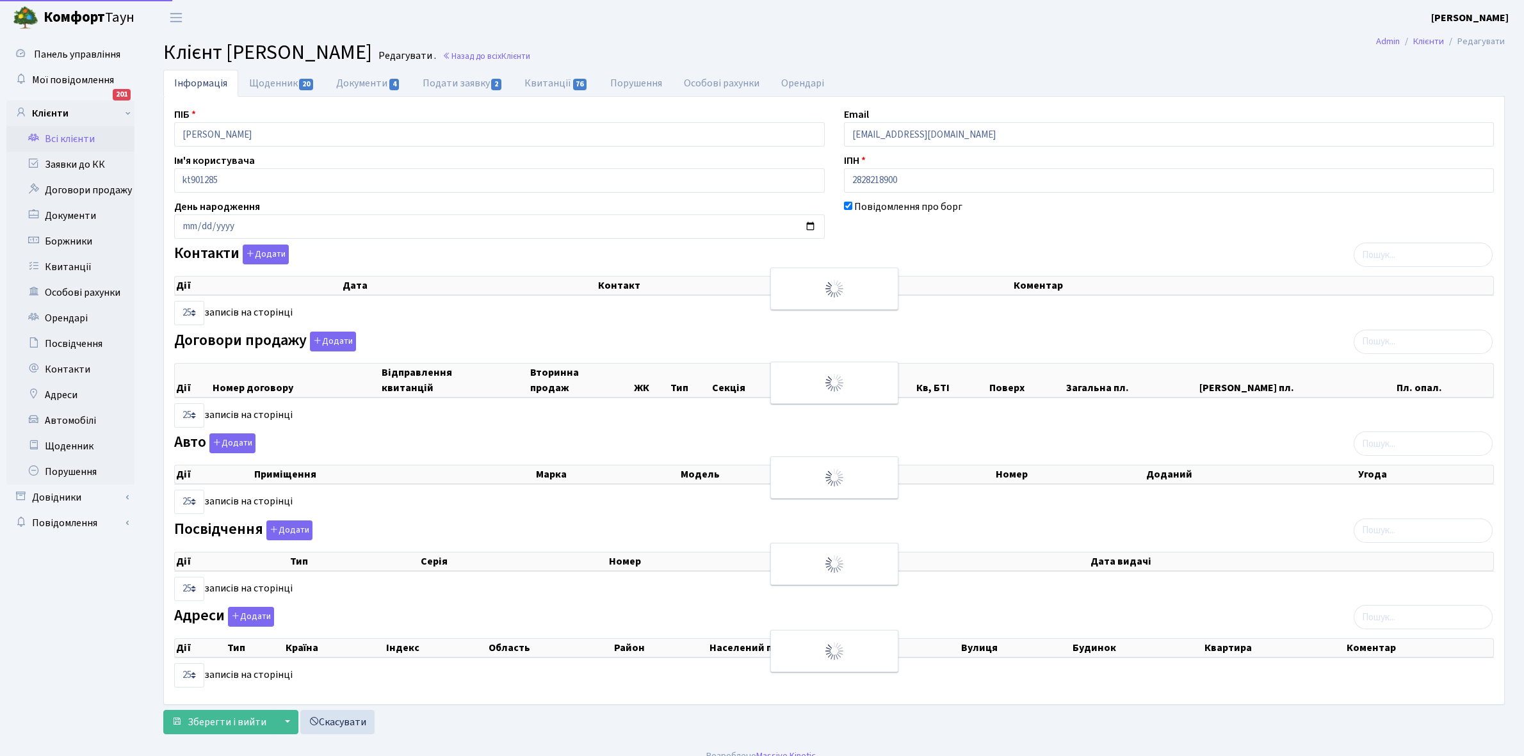
select select "25"
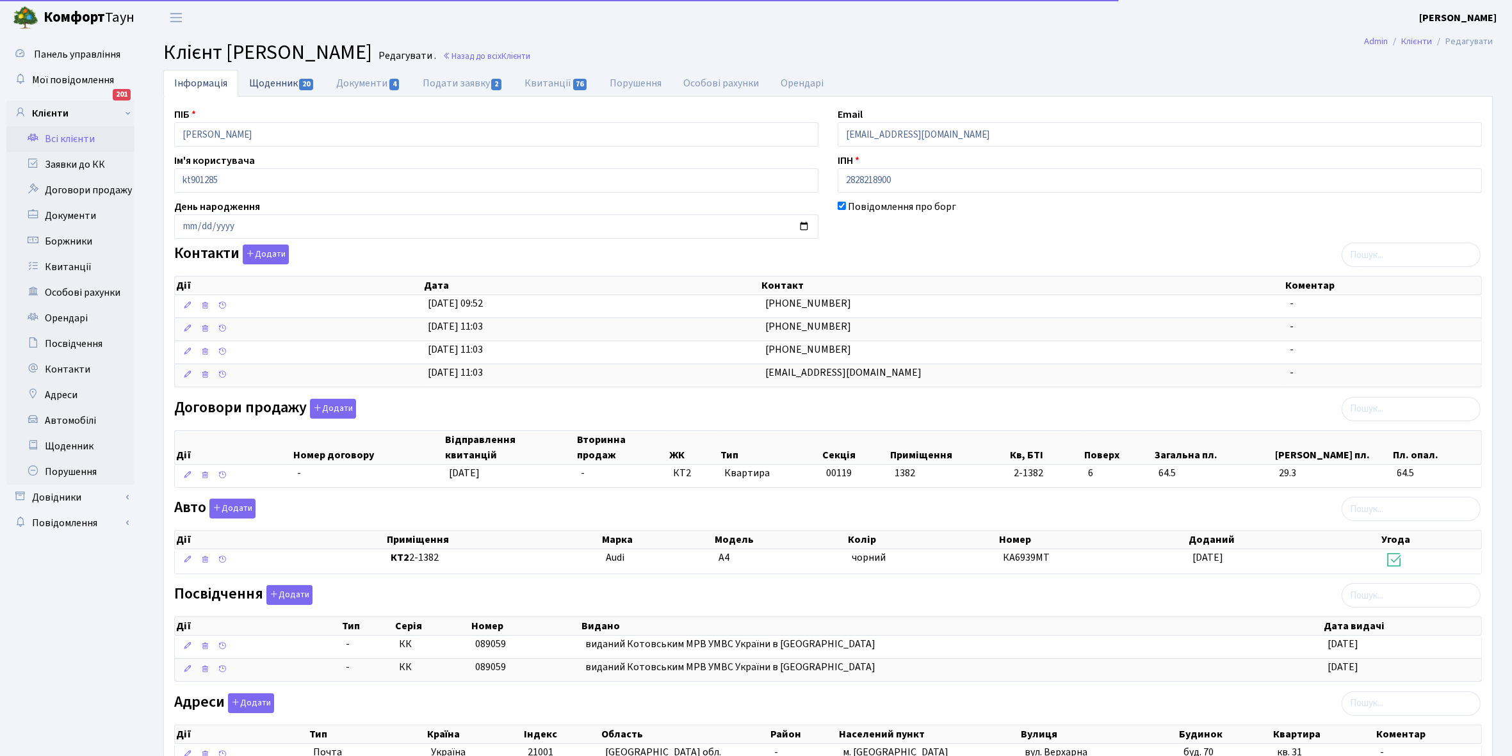
click at [272, 85] on link "Щоденник 20" at bounding box center [281, 83] width 87 height 26
select select "25"
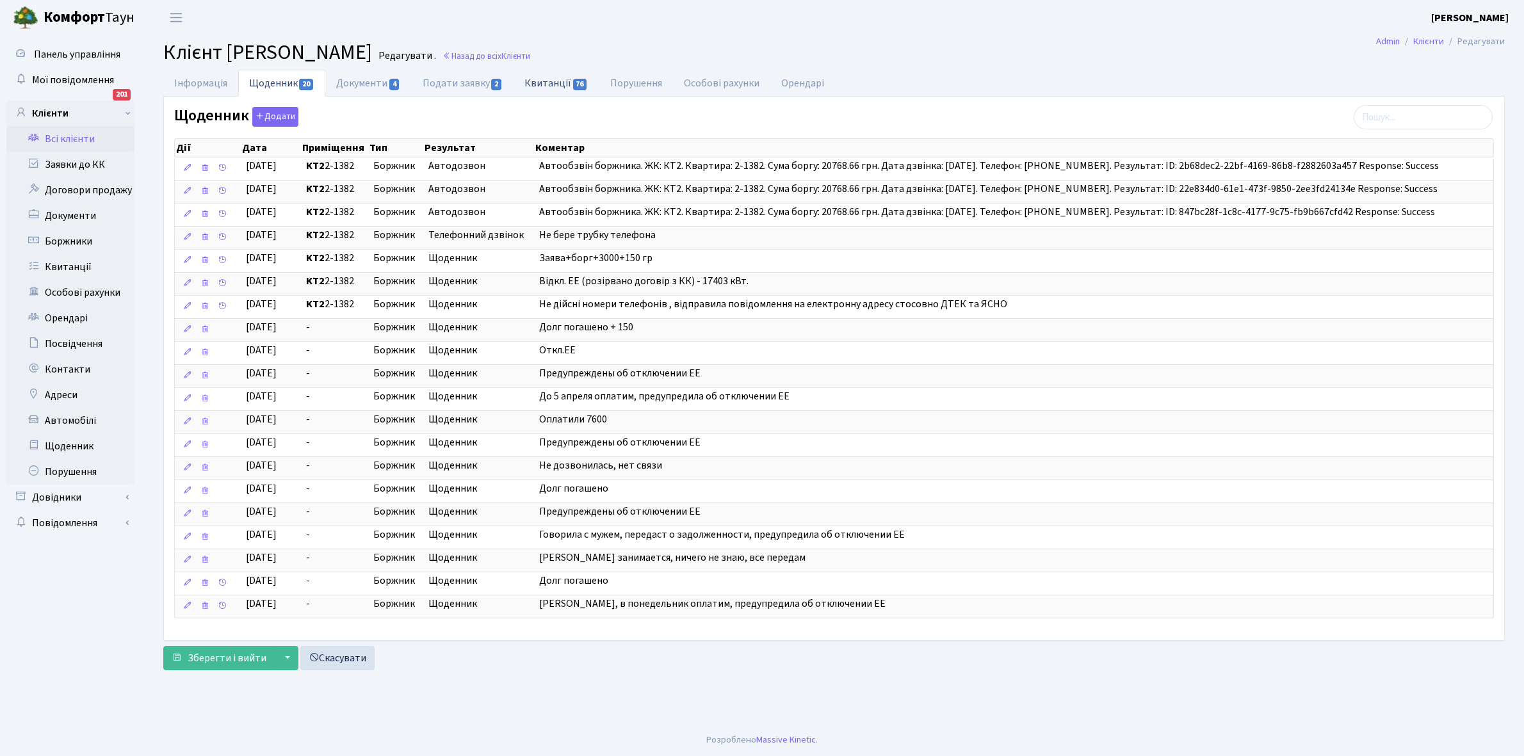
click at [548, 85] on link "Квитанції 76" at bounding box center [556, 83] width 85 height 26
select select "25"
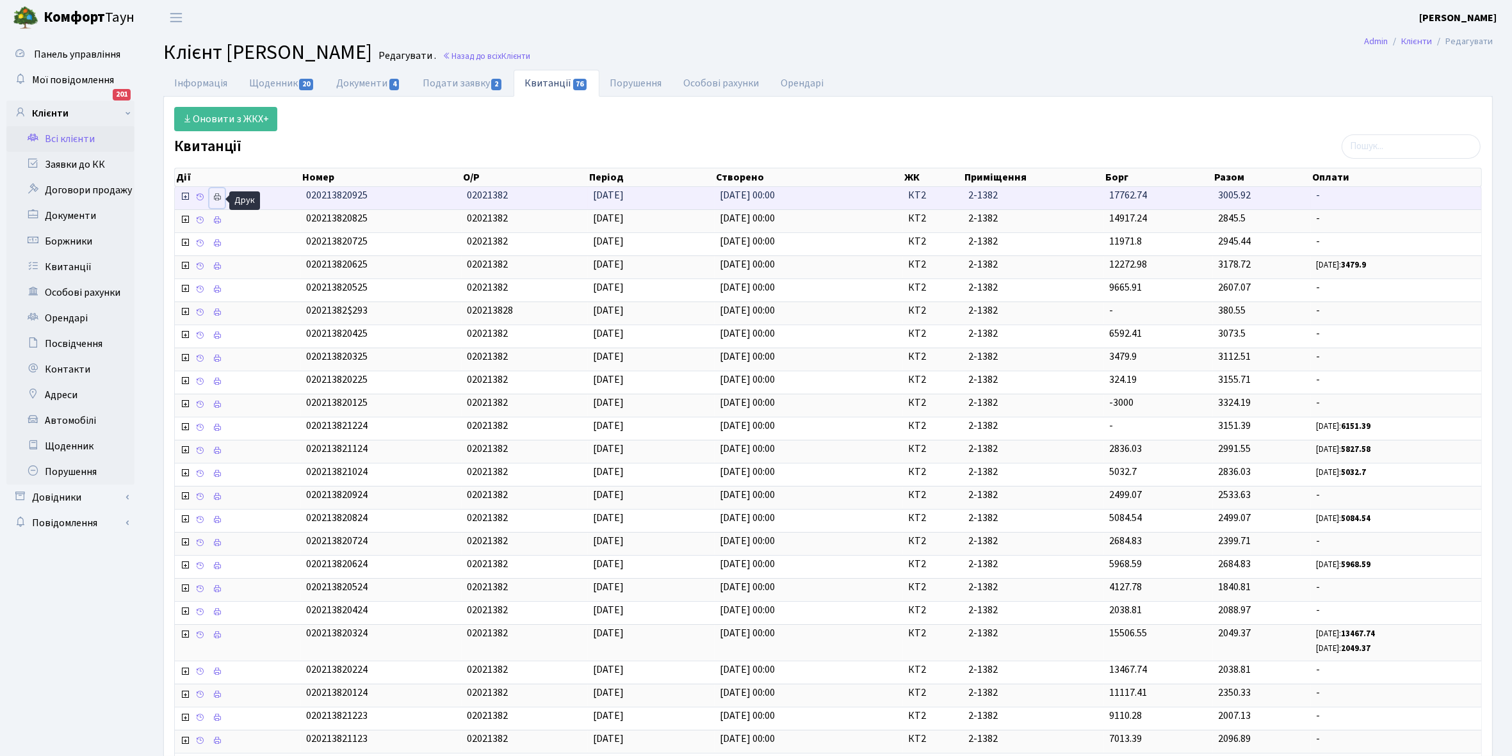
click at [222, 197] on icon at bounding box center [217, 197] width 9 height 9
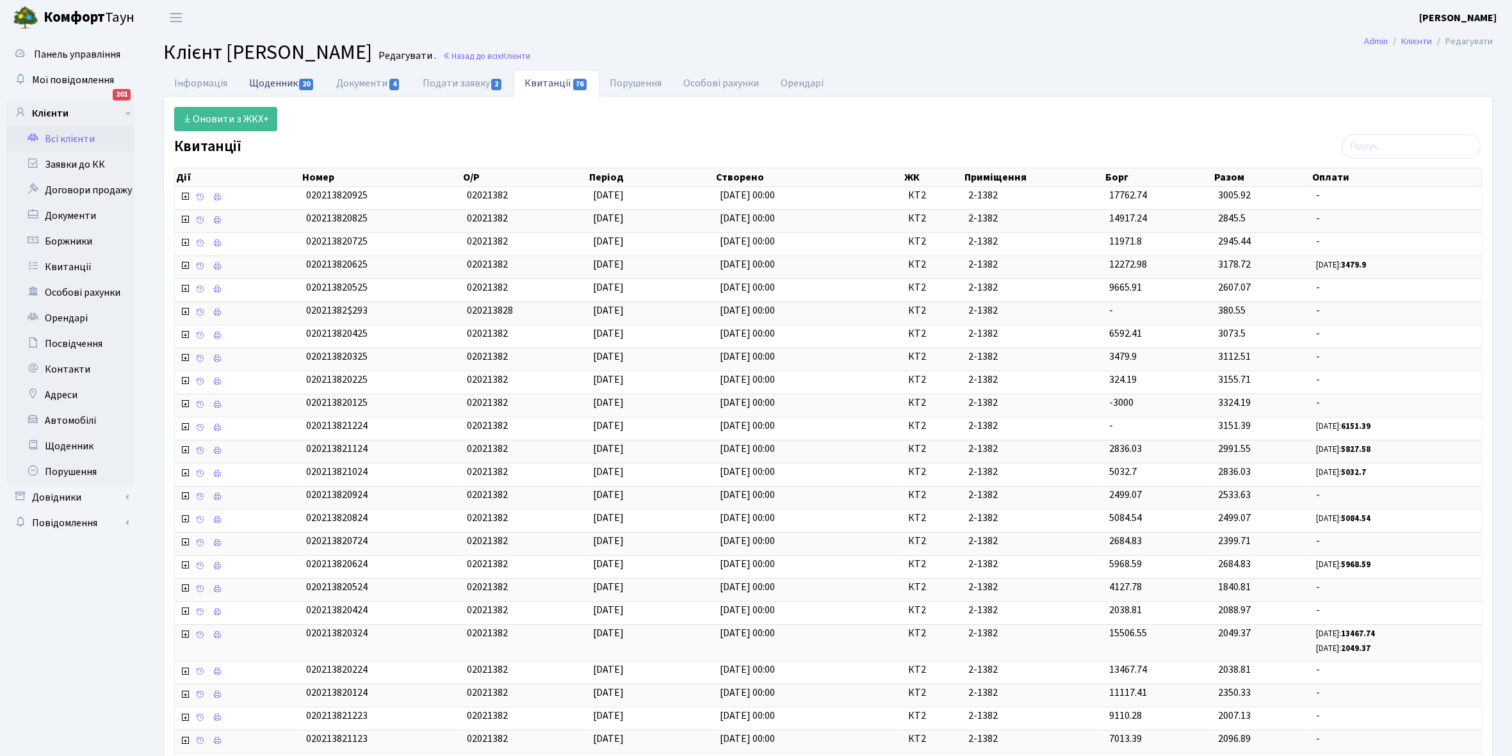
click at [266, 81] on link "Щоденник 20" at bounding box center [281, 83] width 87 height 26
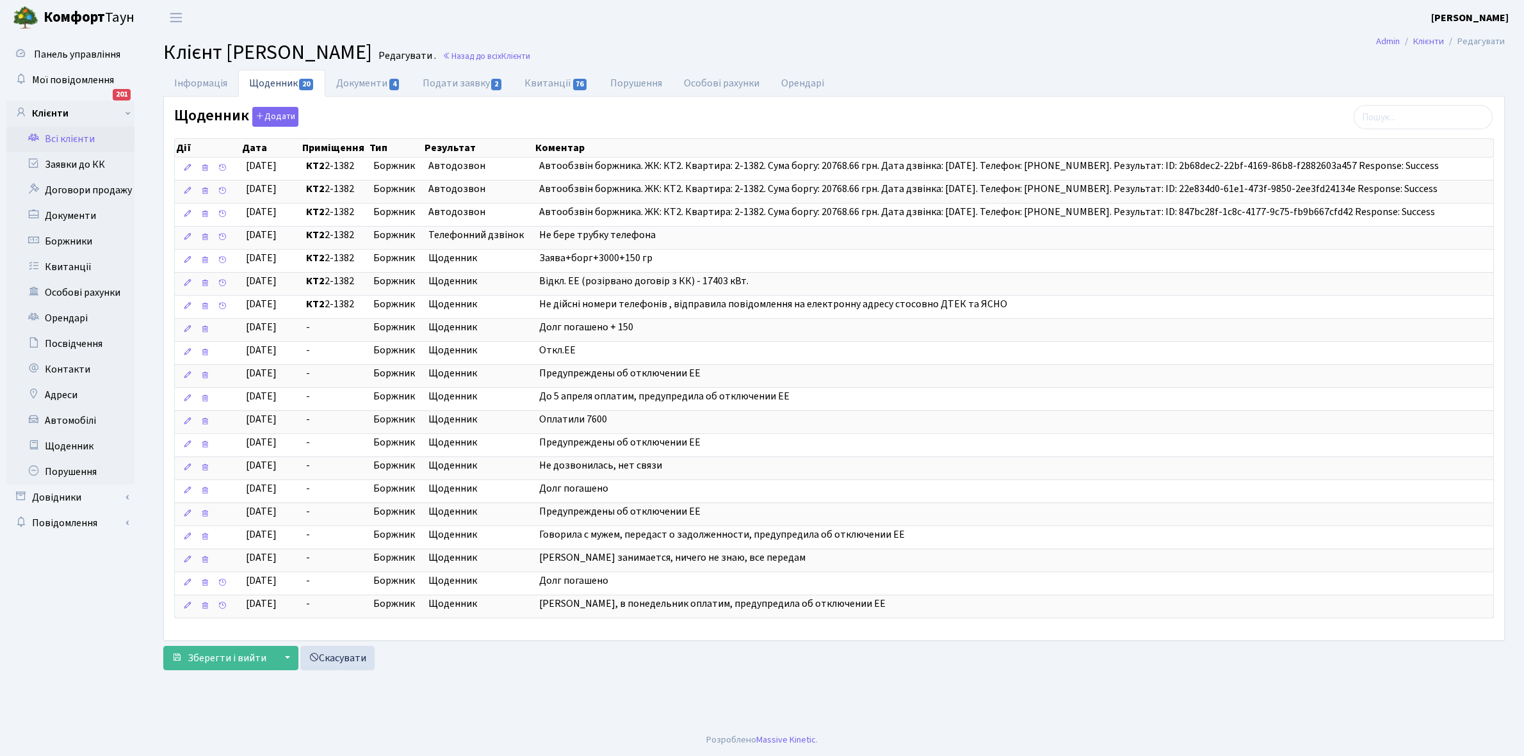
click at [80, 142] on link "Всі клієнти" at bounding box center [70, 139] width 128 height 26
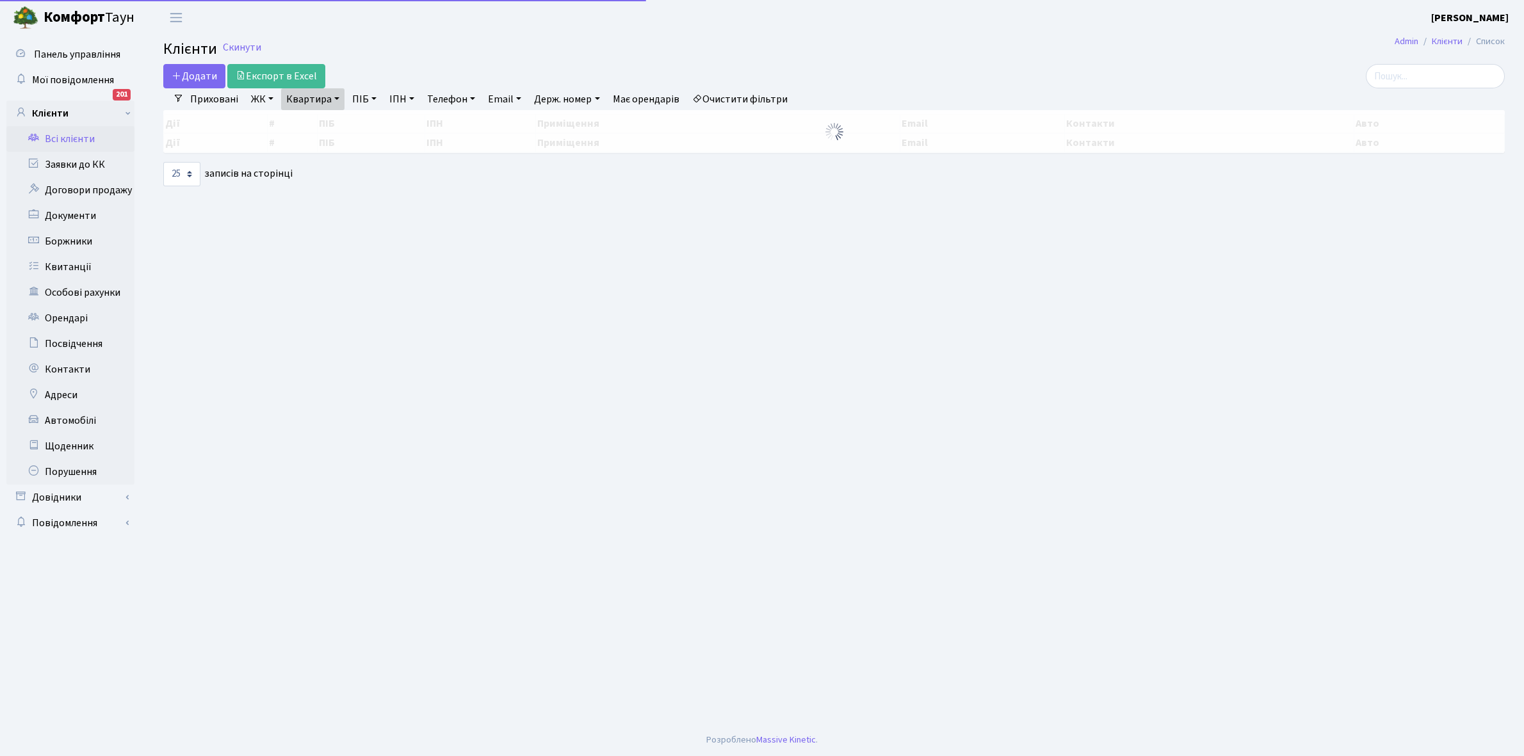
select select "25"
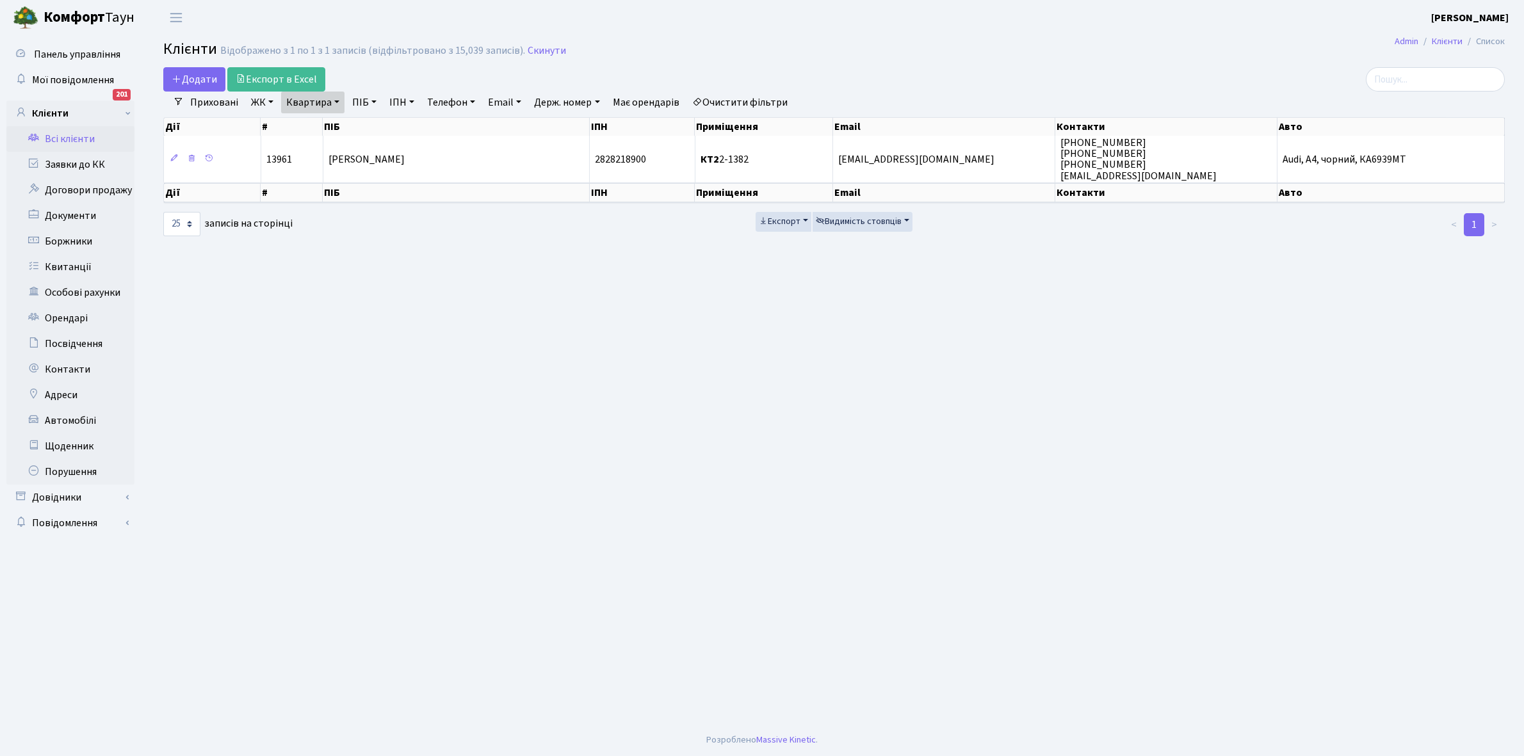
click at [336, 99] on link "Квартира" at bounding box center [312, 103] width 63 height 22
click at [337, 123] on input "2-1382" at bounding box center [319, 127] width 75 height 24
type input "2-1401"
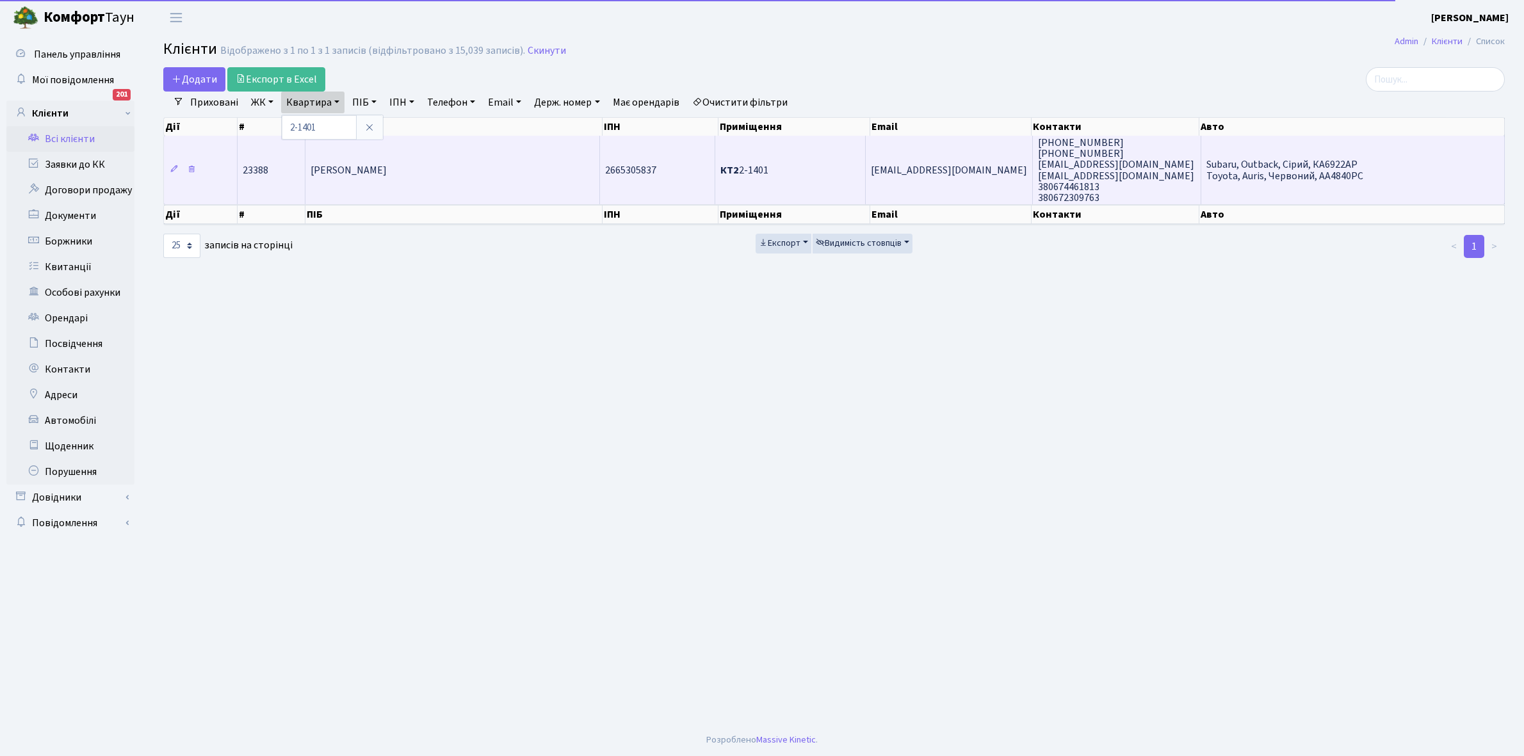
click at [459, 154] on td "[PERSON_NAME]" at bounding box center [453, 170] width 295 height 69
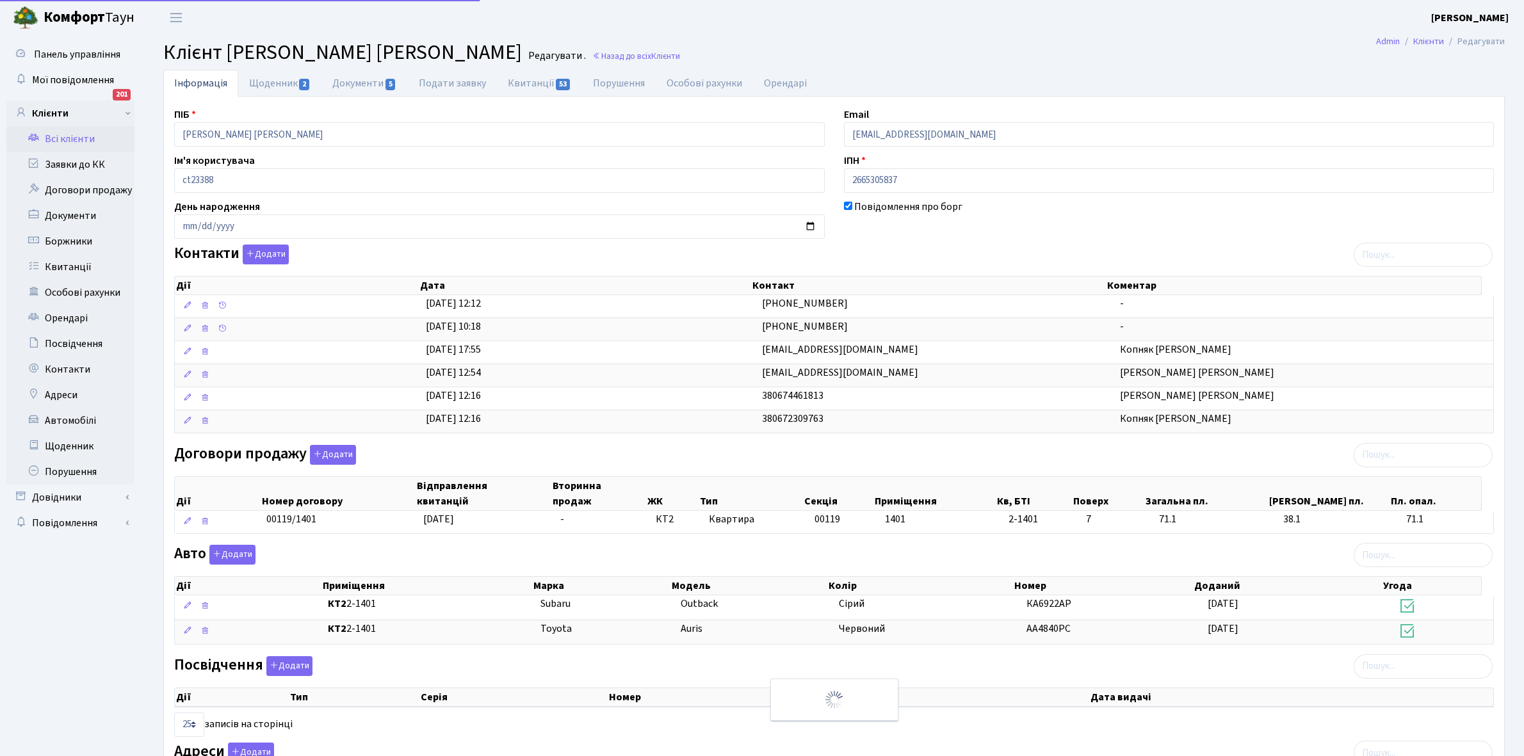
select select "25"
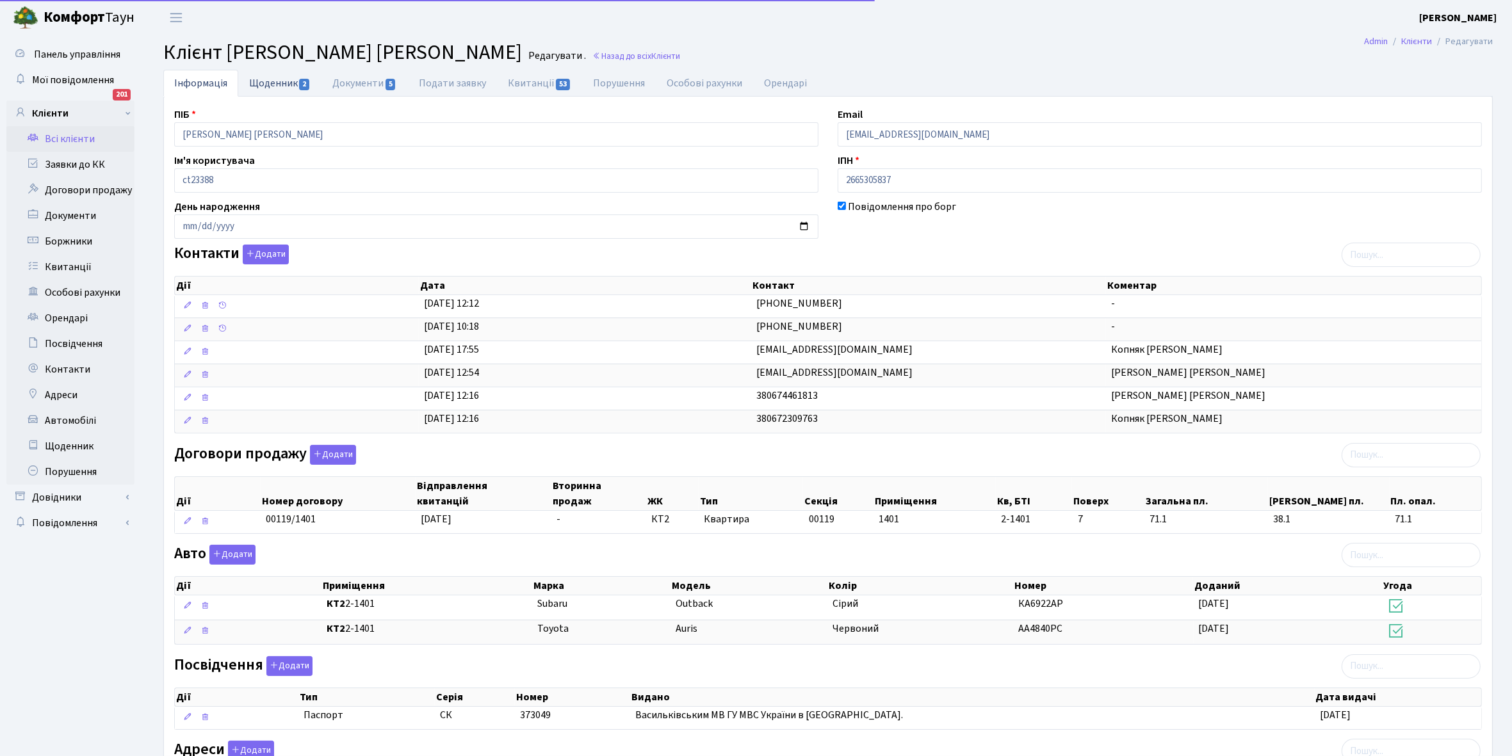
click at [270, 76] on link "Щоденник 2" at bounding box center [279, 83] width 83 height 26
select select "25"
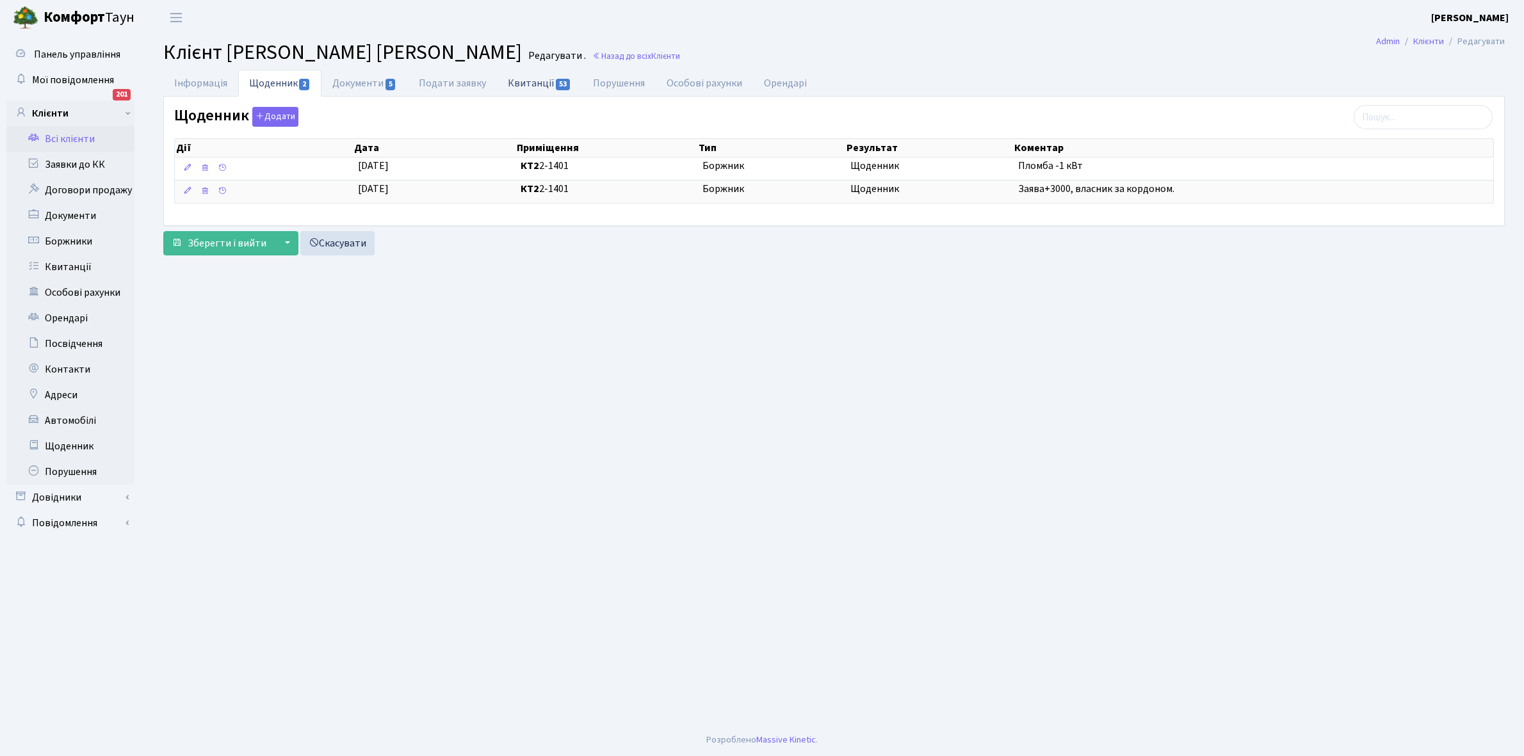
click at [523, 84] on link "Квитанції 53" at bounding box center [539, 83] width 85 height 26
select select "25"
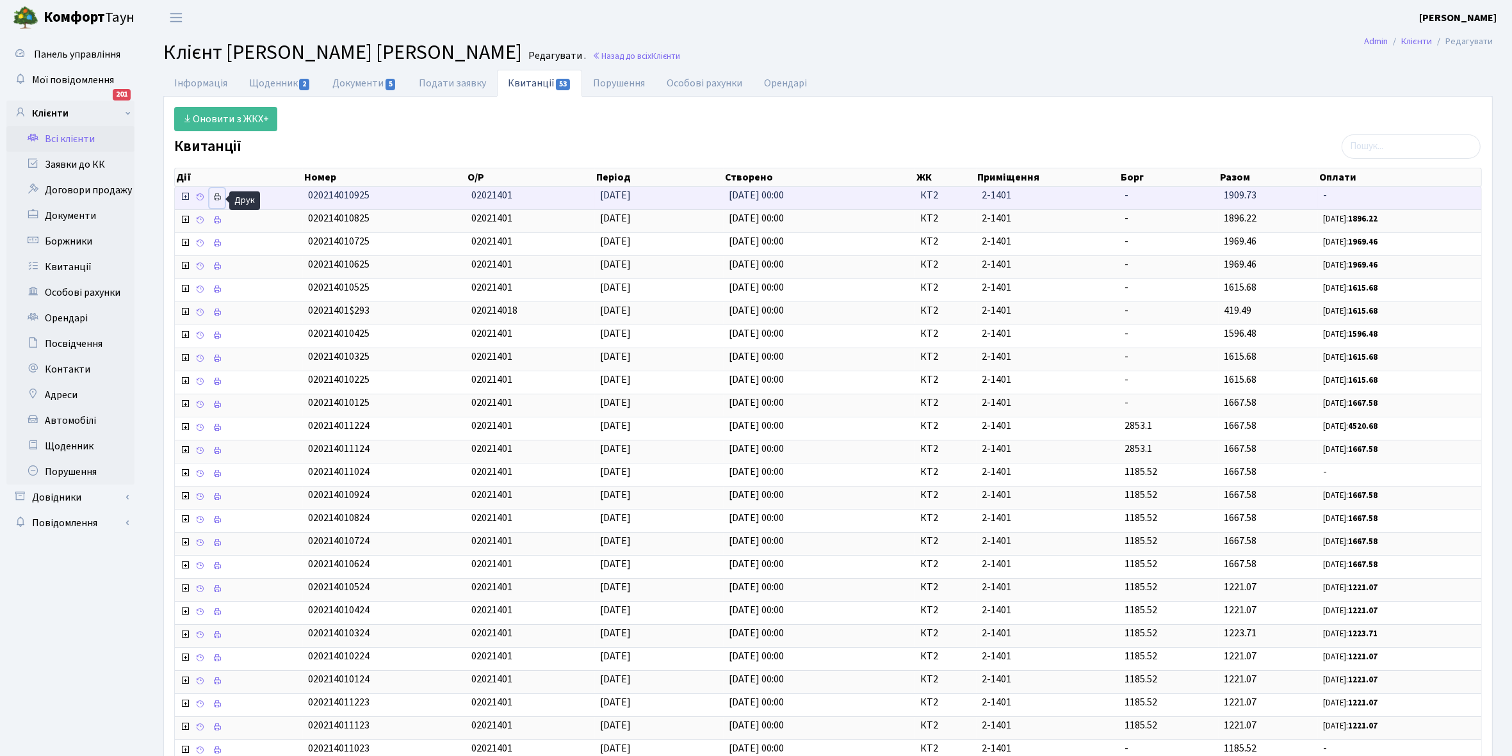
click at [219, 193] on icon at bounding box center [217, 197] width 9 height 9
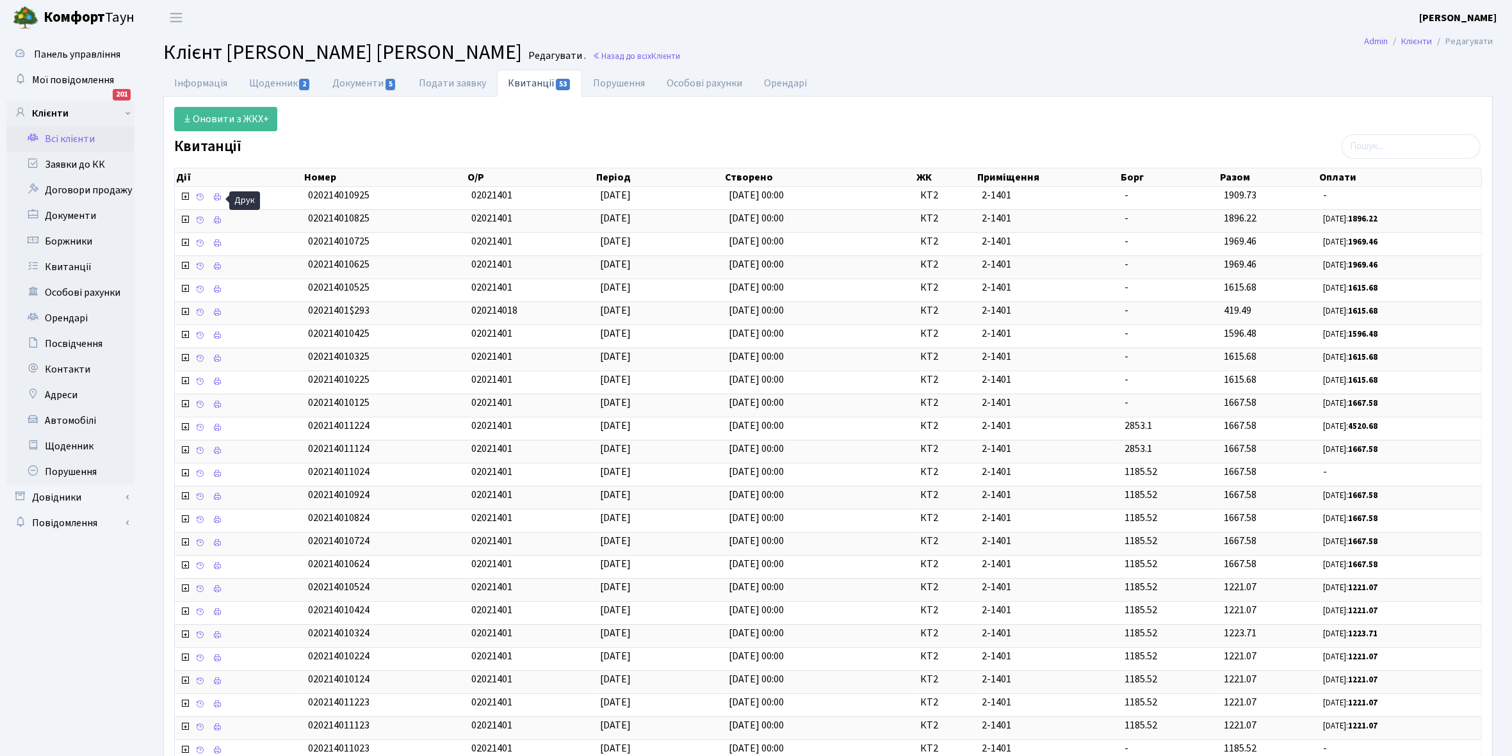
click at [85, 132] on link "Всі клієнти" at bounding box center [70, 139] width 128 height 26
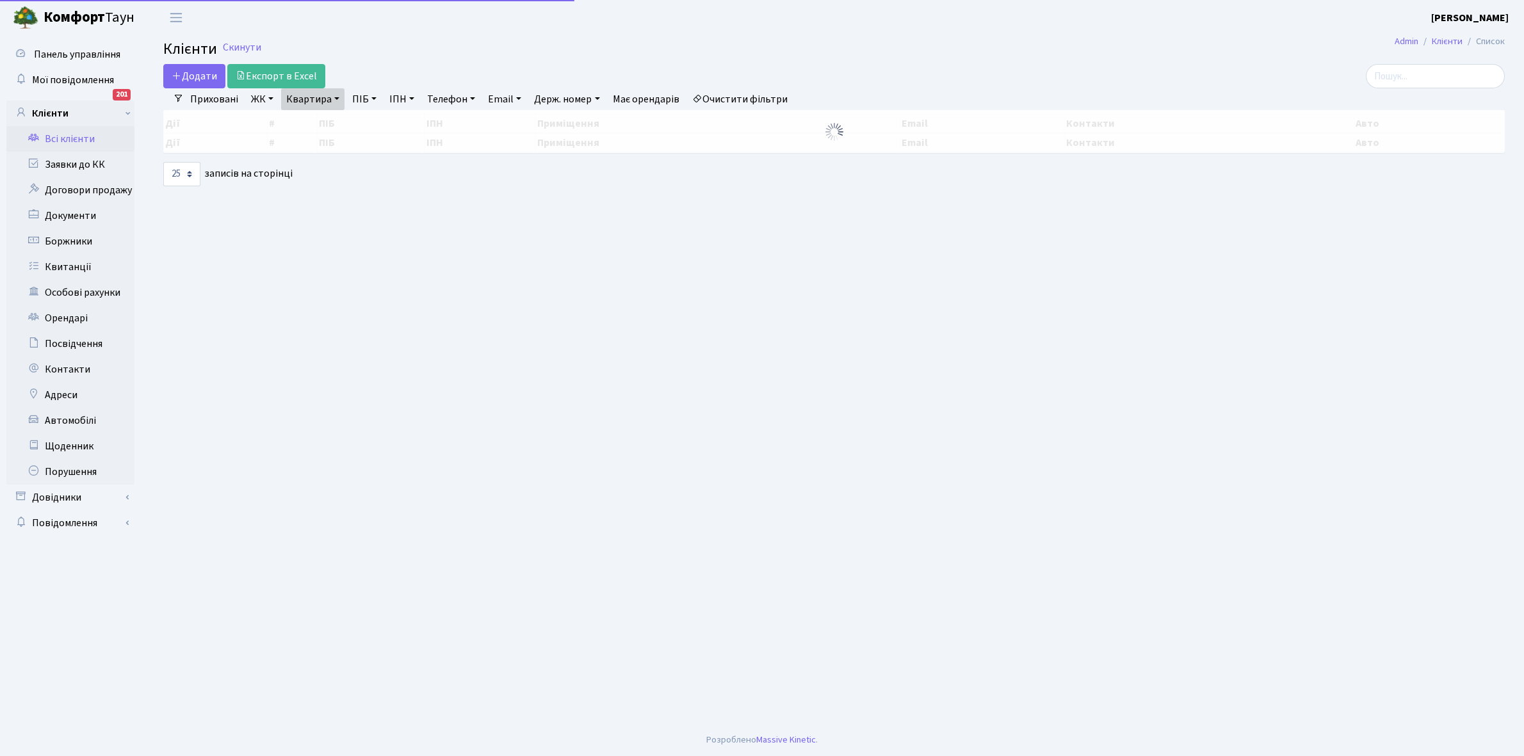
select select "25"
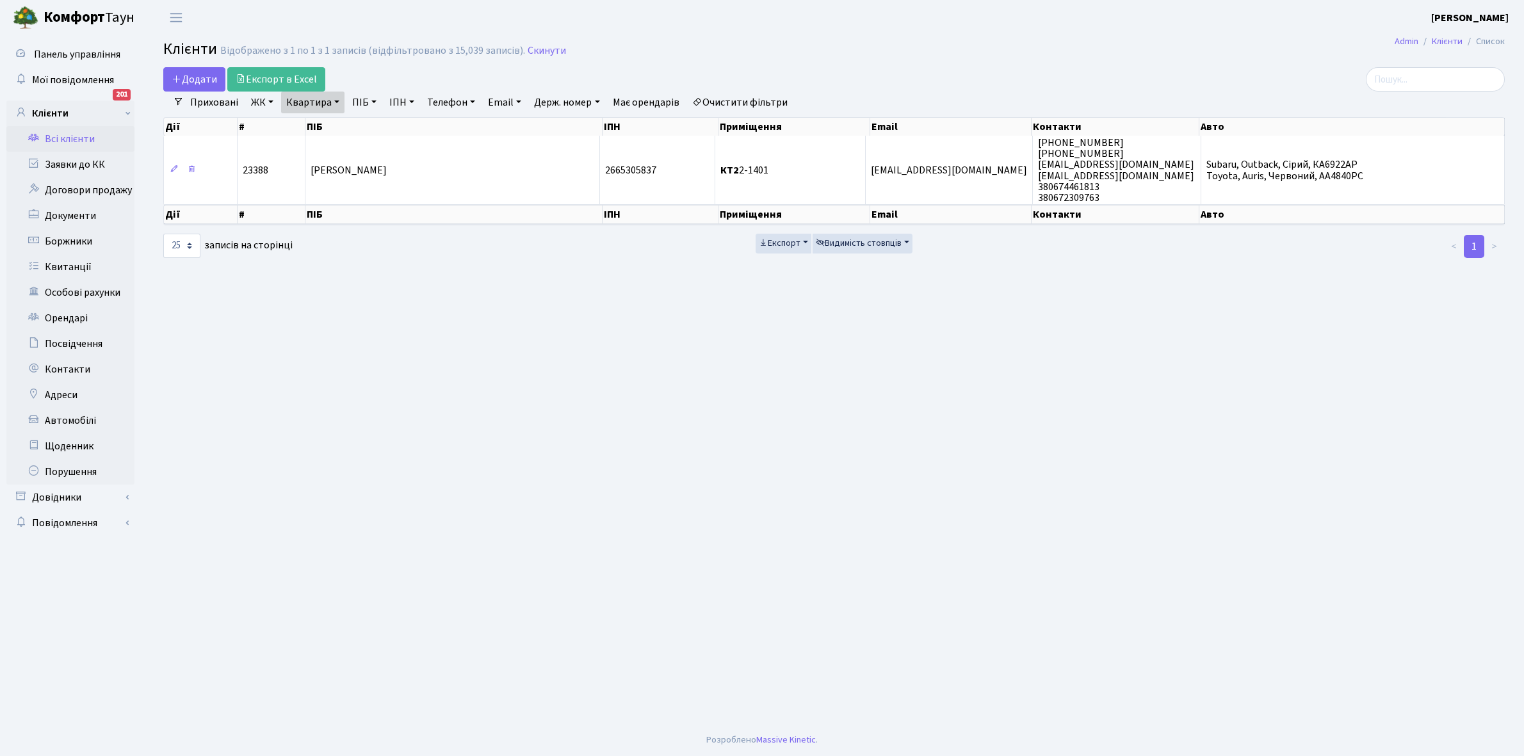
click at [336, 101] on link "Квартира" at bounding box center [312, 103] width 63 height 22
click at [330, 124] on input "2-1401" at bounding box center [319, 127] width 75 height 24
type input "2-1410"
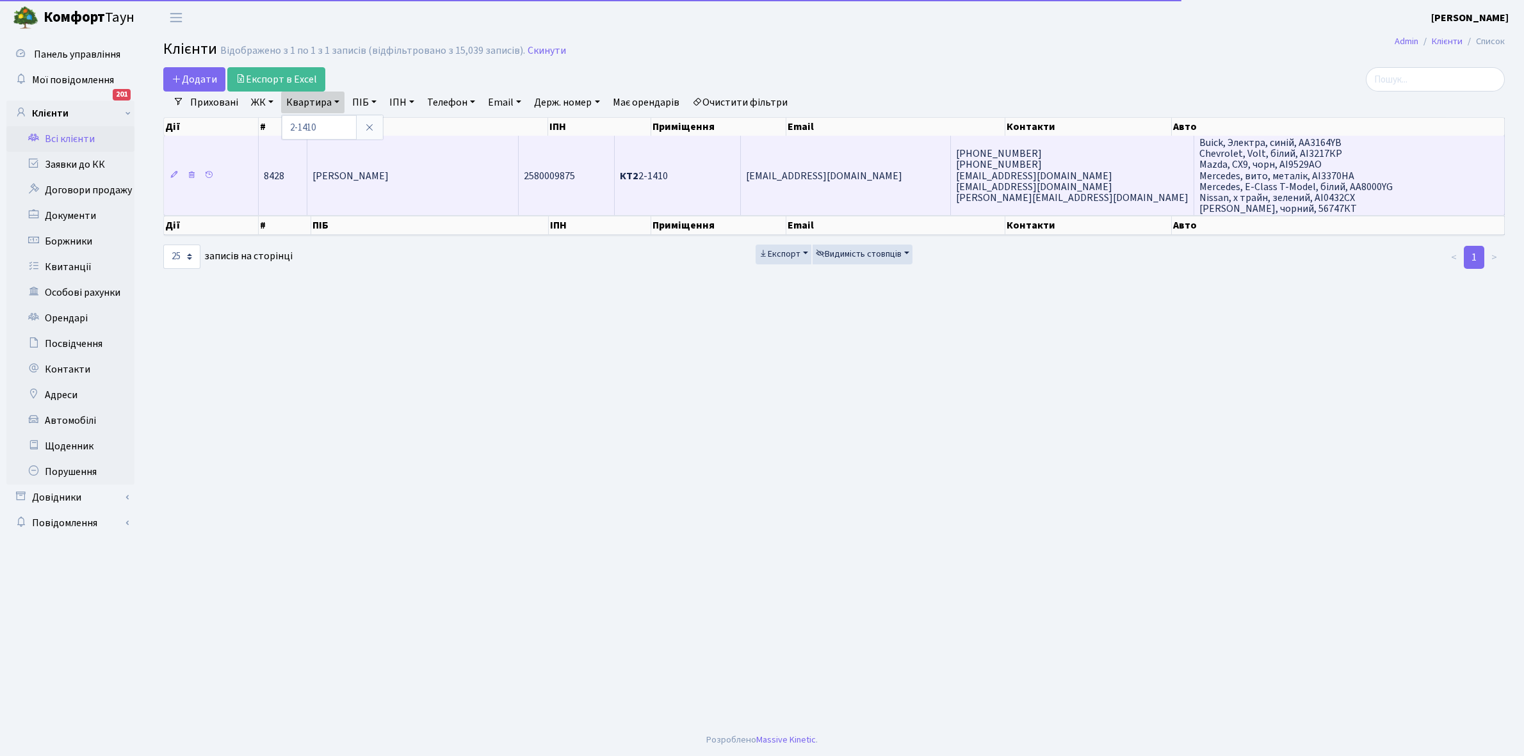
click at [426, 191] on td "[PERSON_NAME]" at bounding box center [412, 175] width 211 height 79
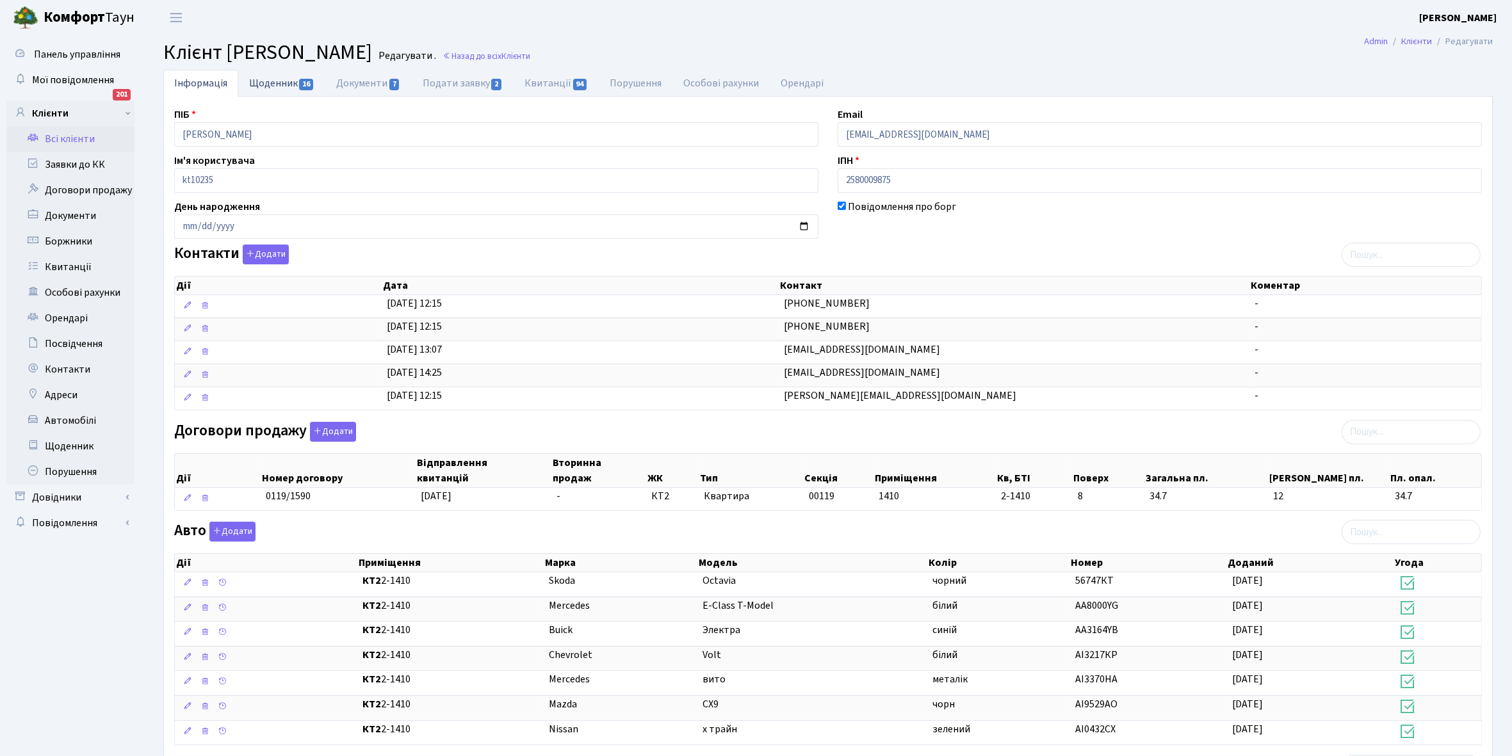
click at [266, 81] on link "Щоденник 16" at bounding box center [281, 83] width 87 height 26
select select "25"
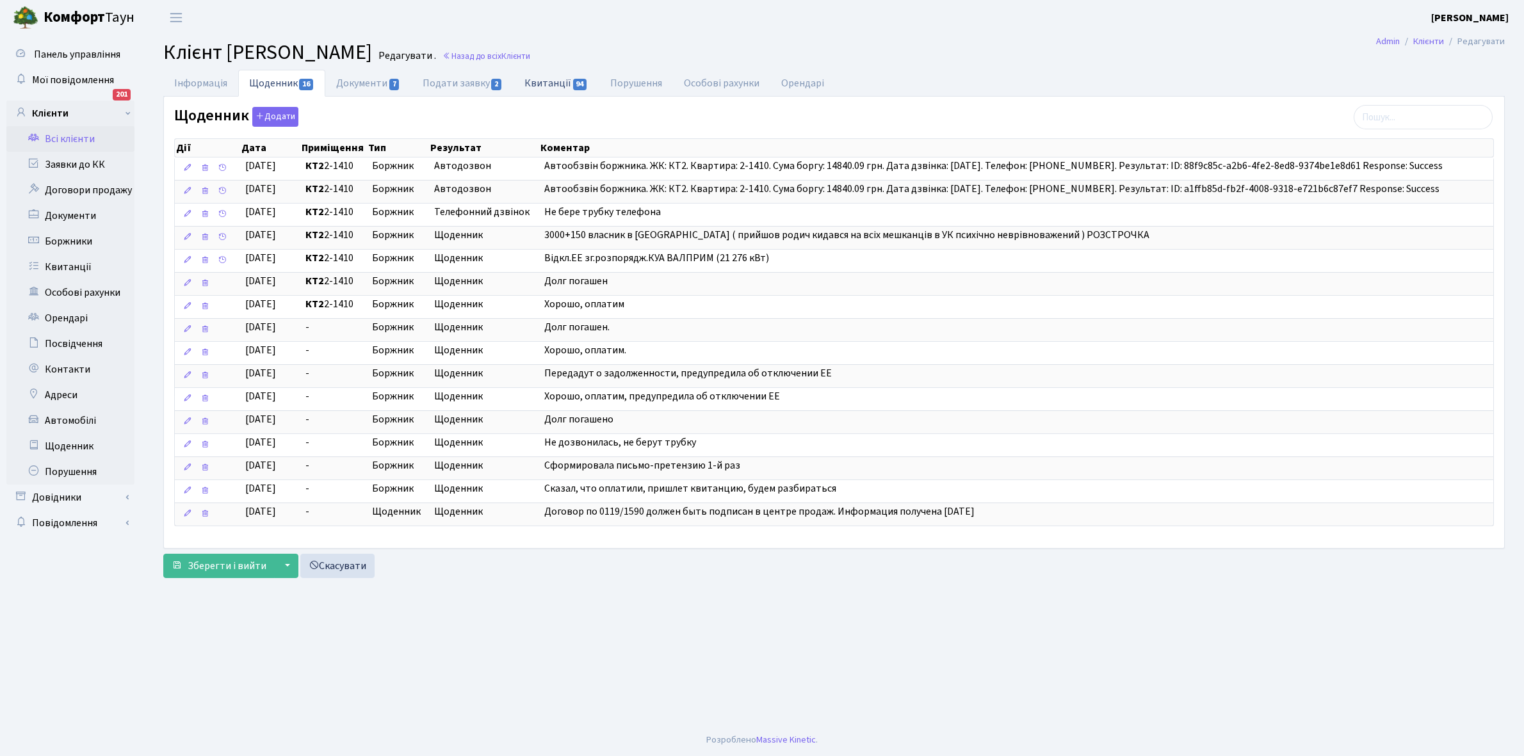
click at [546, 77] on link "Квитанції 94" at bounding box center [556, 83] width 85 height 26
select select "25"
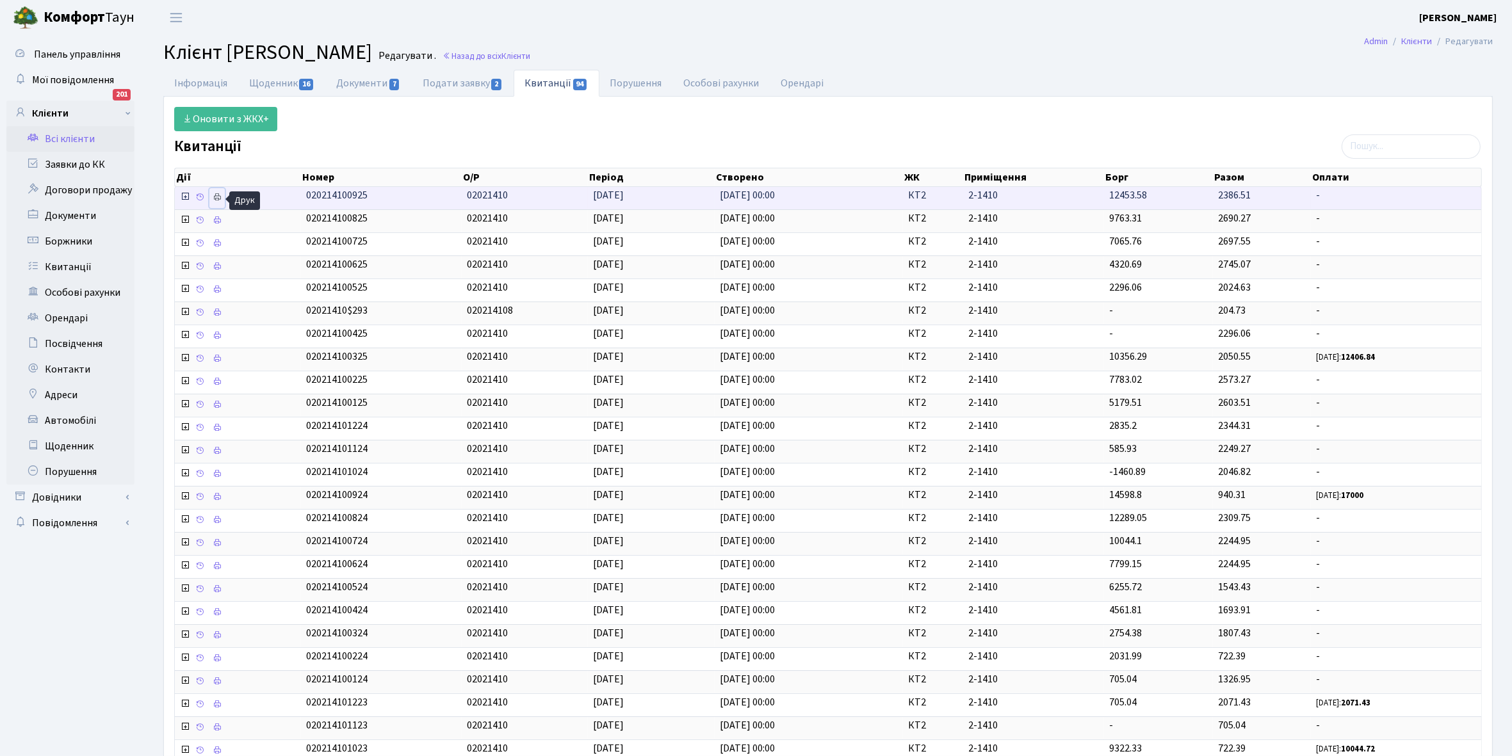
click at [216, 197] on icon at bounding box center [217, 197] width 9 height 9
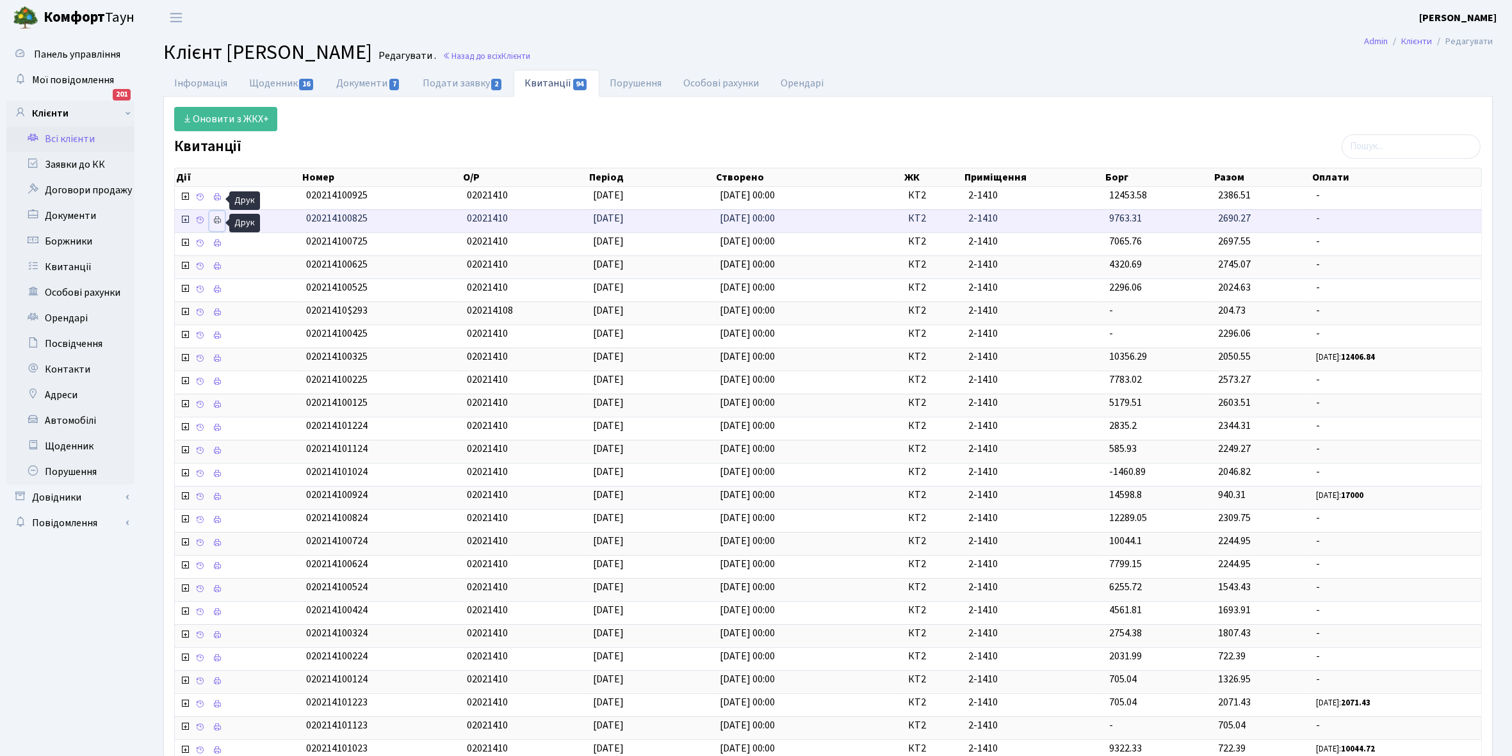
click at [219, 220] on icon at bounding box center [217, 220] width 9 height 9
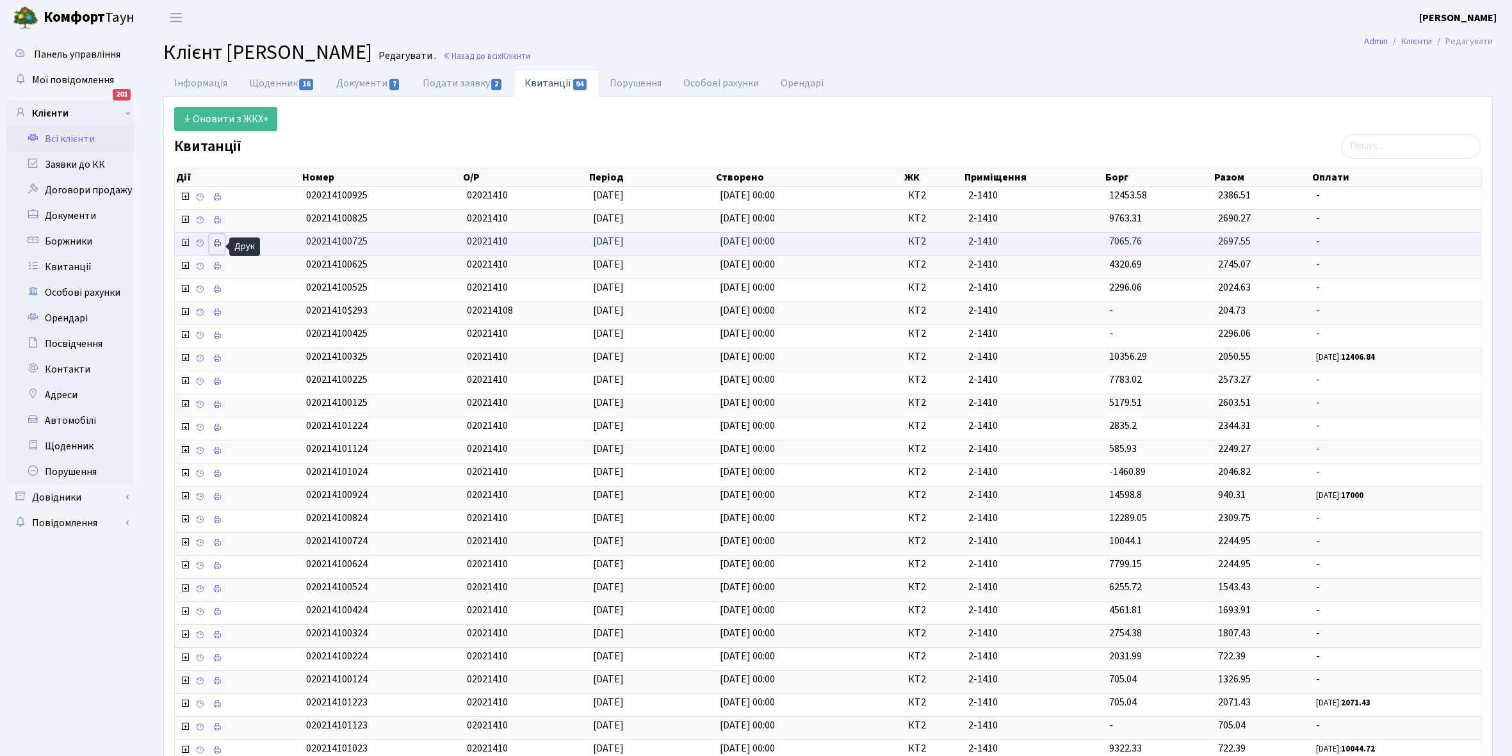
click at [218, 248] on icon at bounding box center [217, 243] width 9 height 9
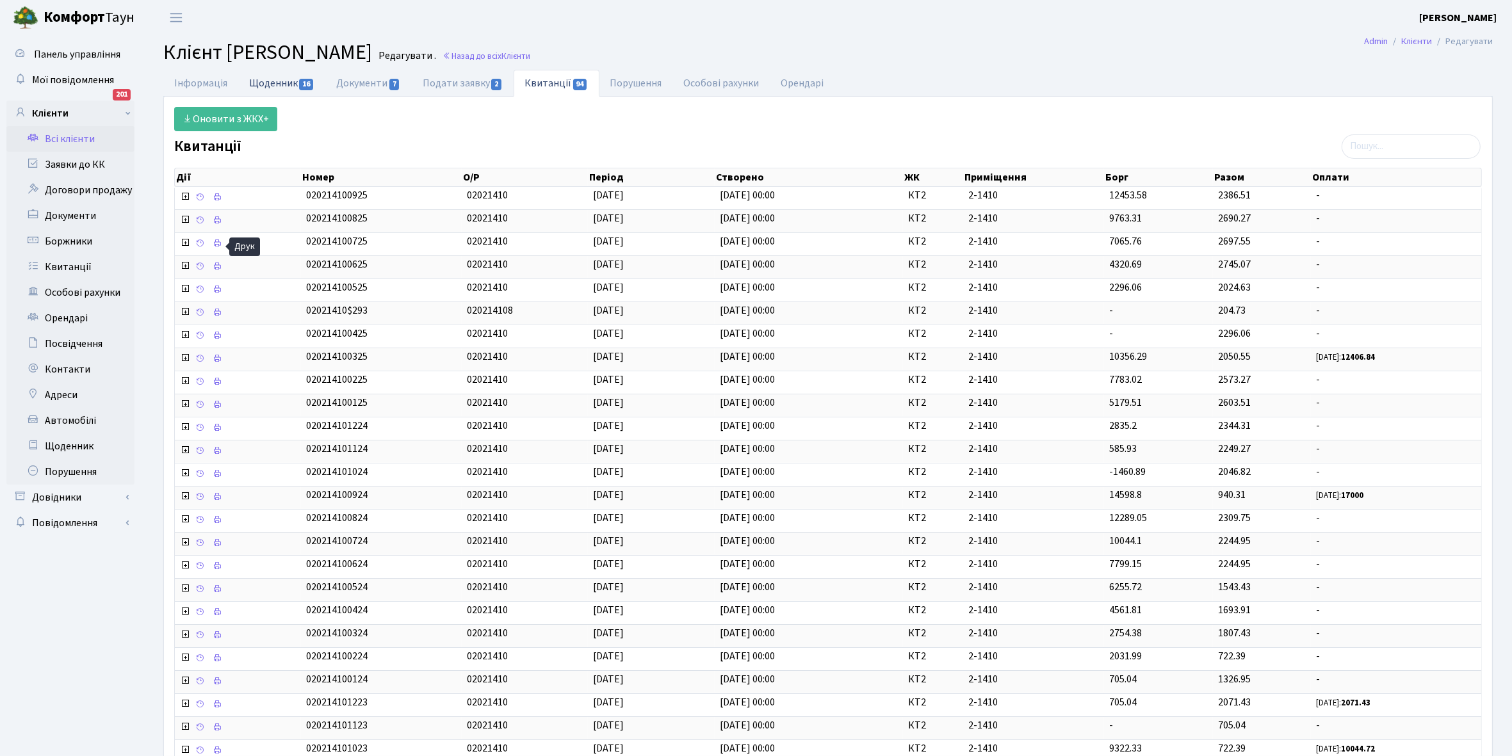
click at [273, 86] on link "Щоденник 16" at bounding box center [281, 83] width 87 height 26
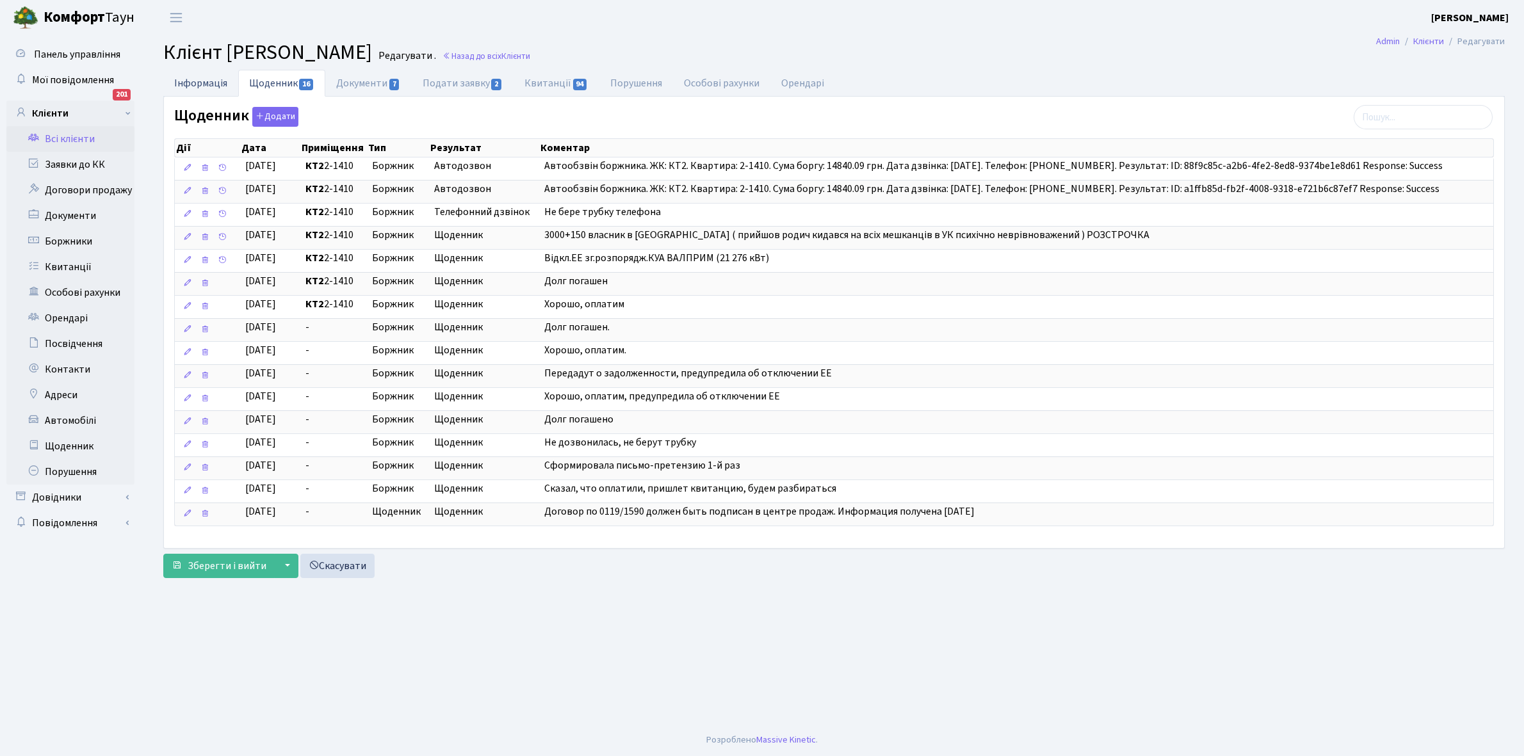
click at [180, 81] on link "Інформація" at bounding box center [200, 83] width 75 height 26
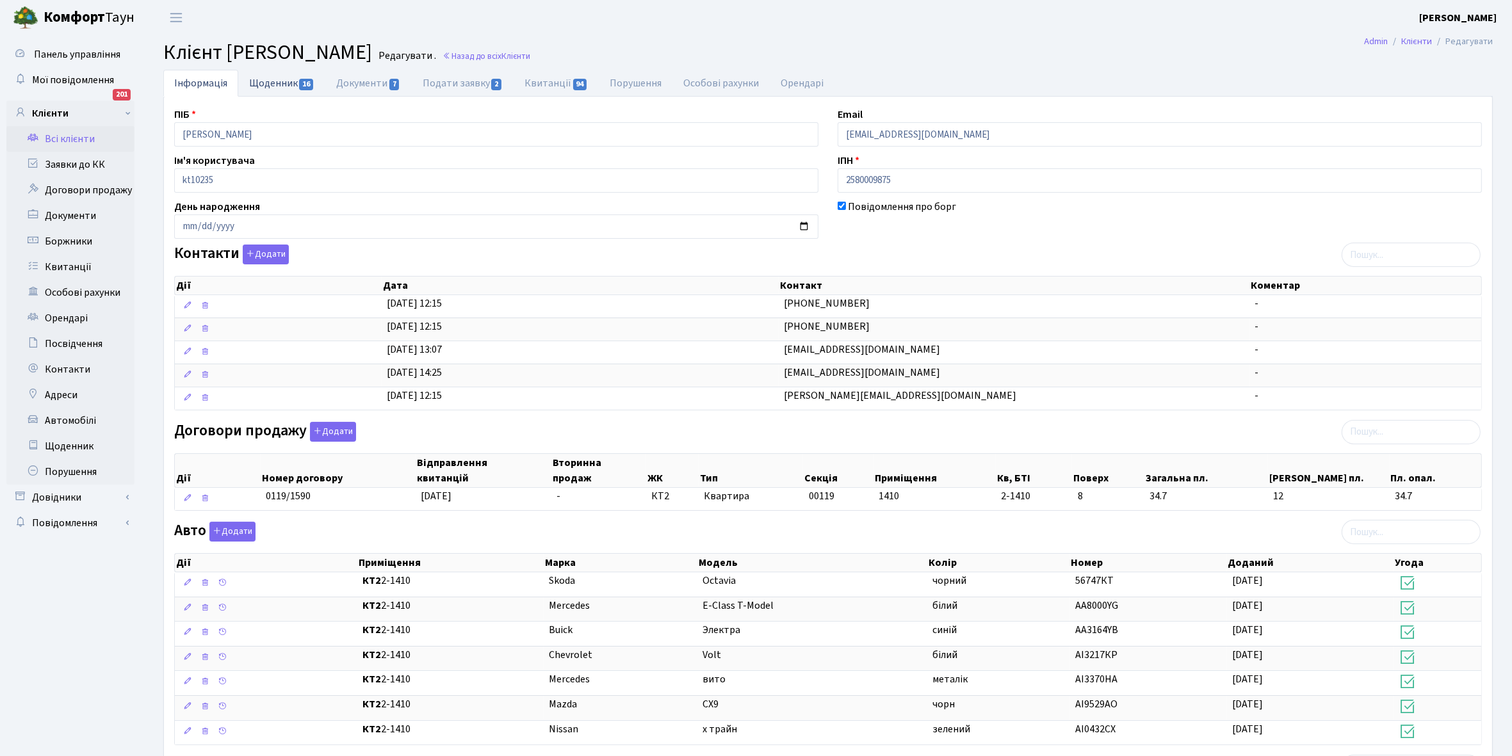
click at [270, 83] on link "Щоденник 16" at bounding box center [281, 83] width 87 height 26
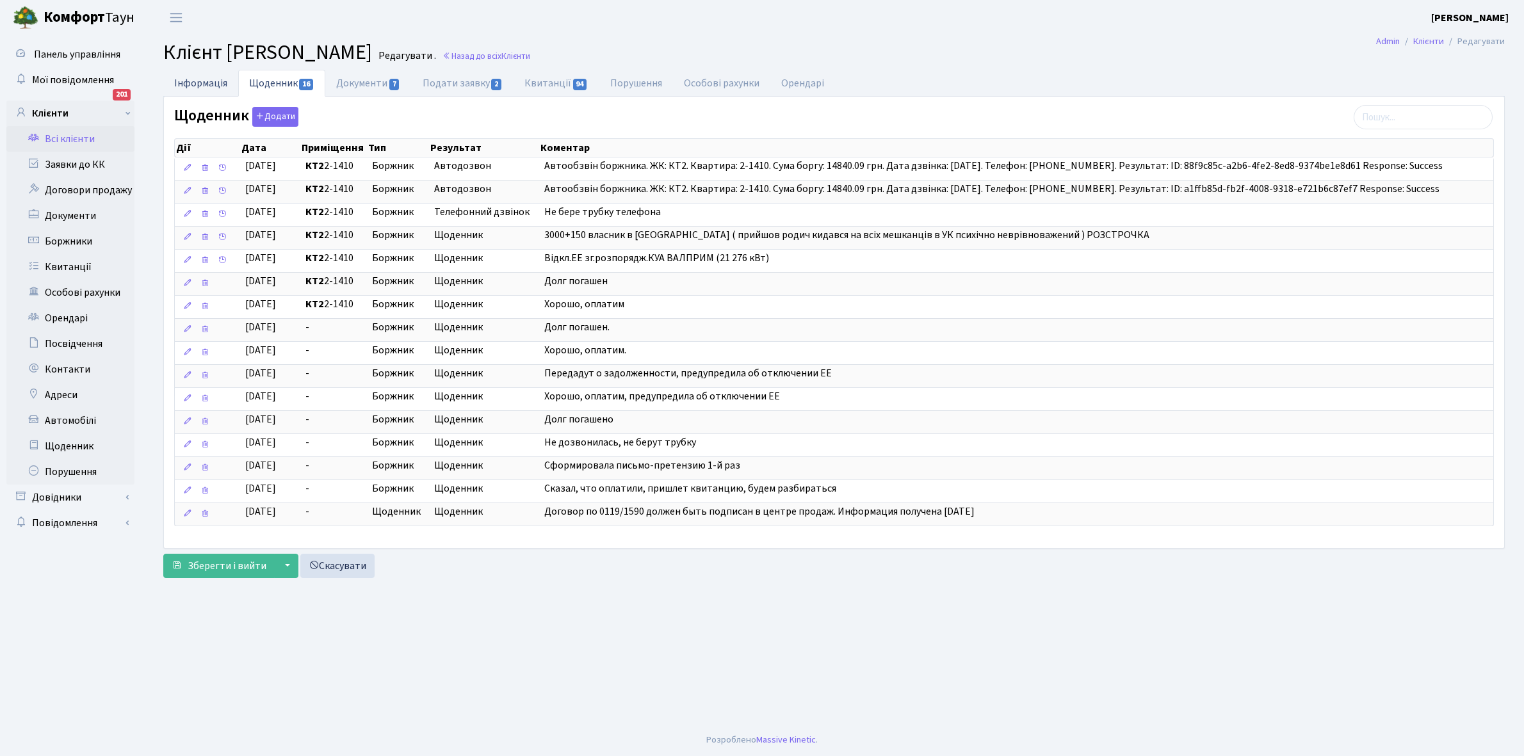
click at [192, 79] on link "Інформація" at bounding box center [200, 83] width 75 height 26
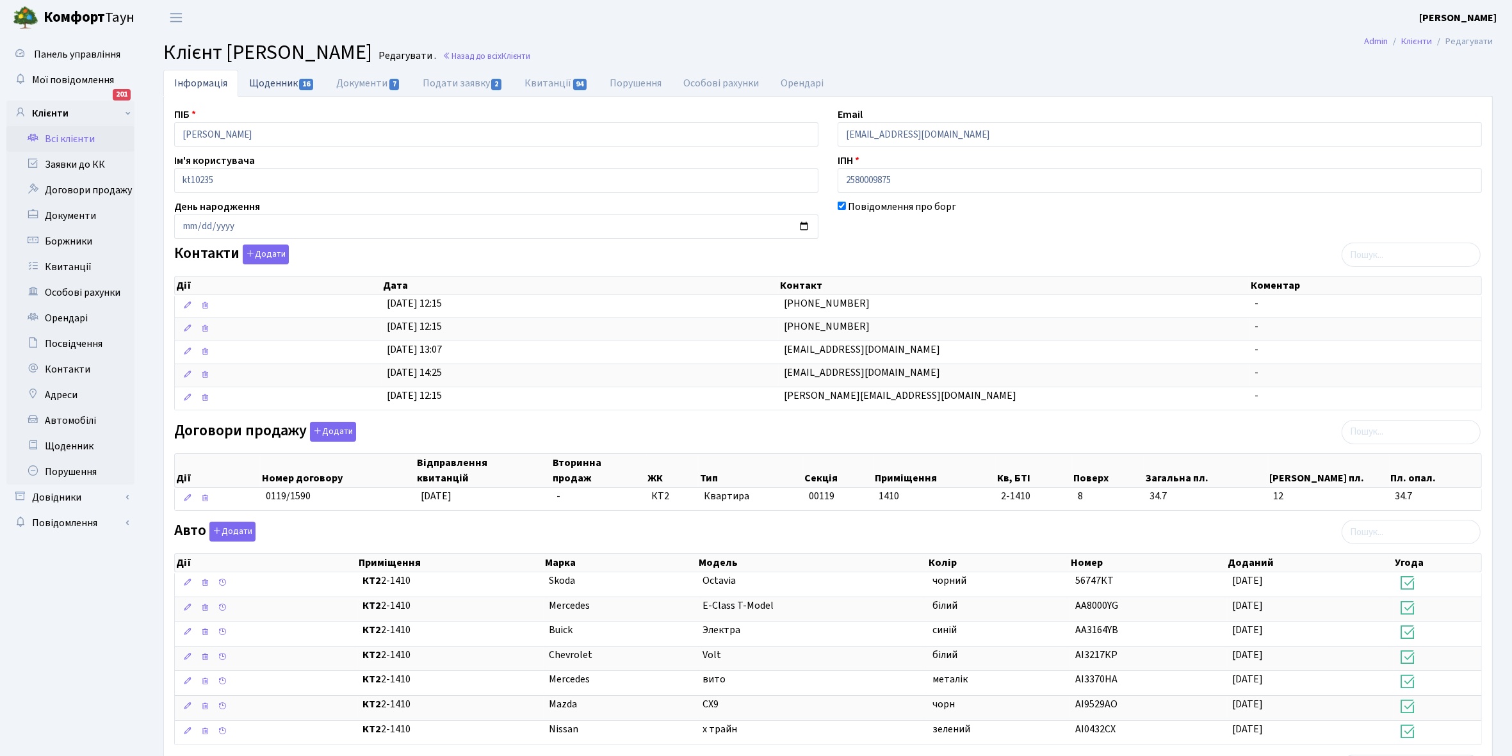
click at [279, 81] on link "Щоденник 16" at bounding box center [281, 83] width 87 height 26
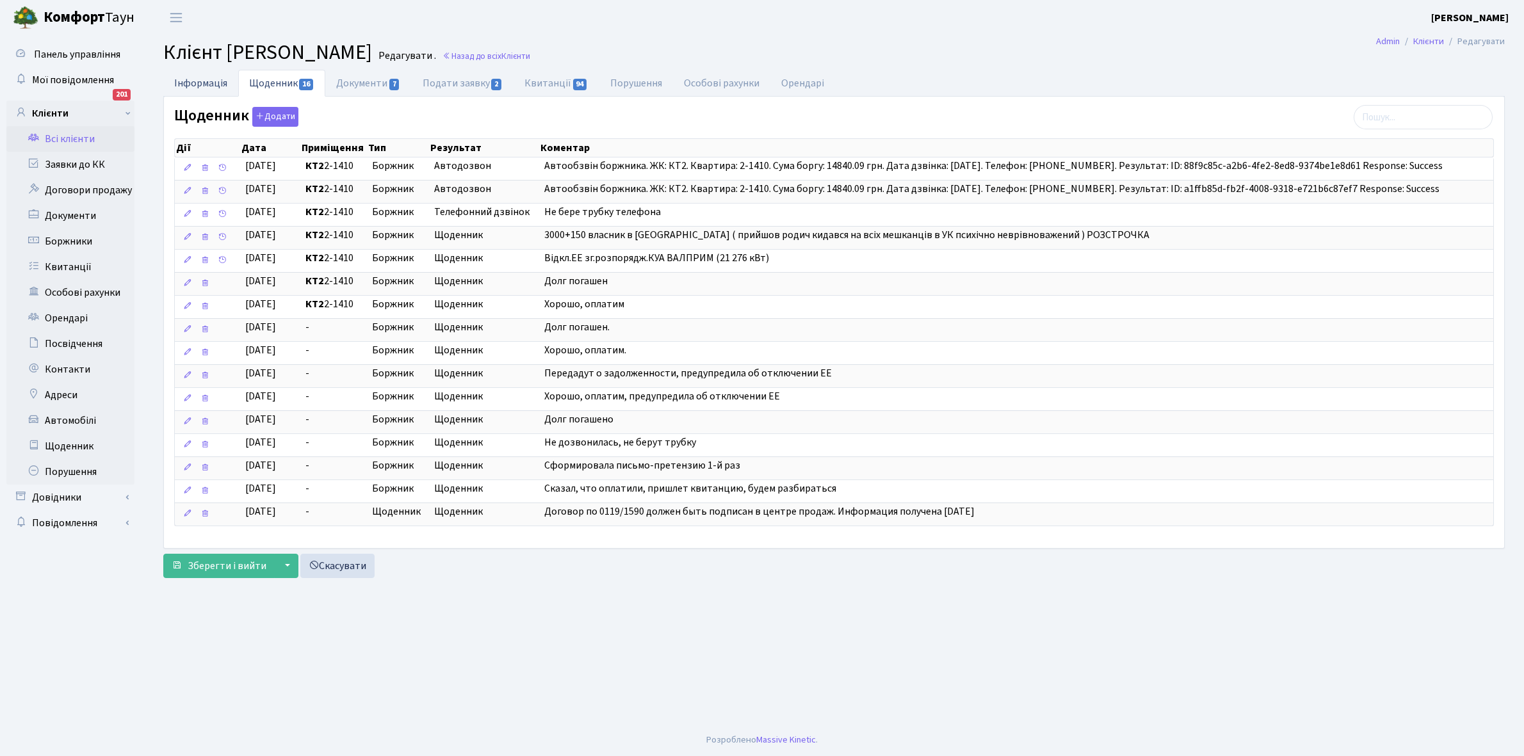
click at [194, 84] on link "Інформація" at bounding box center [200, 83] width 75 height 26
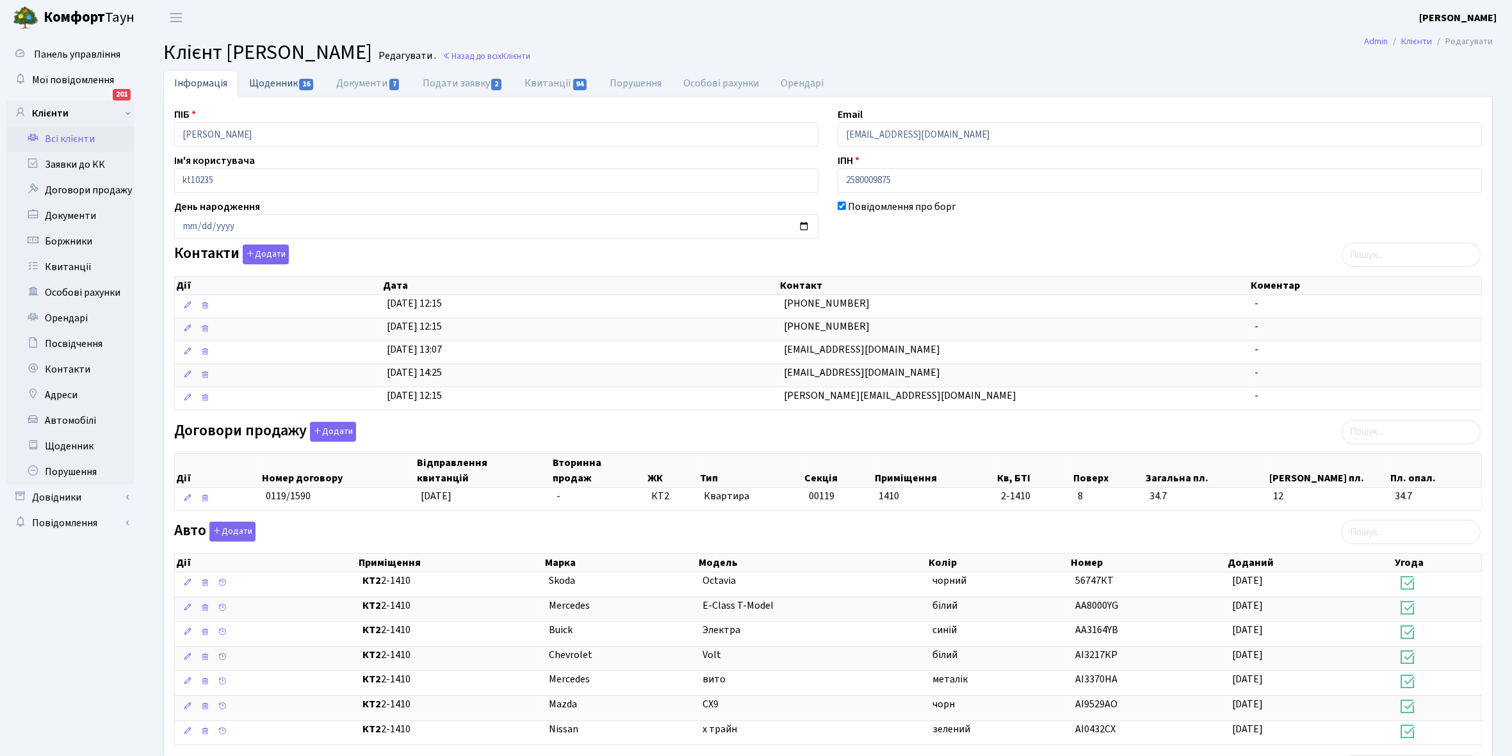
click at [266, 80] on link "Щоденник 16" at bounding box center [281, 83] width 87 height 26
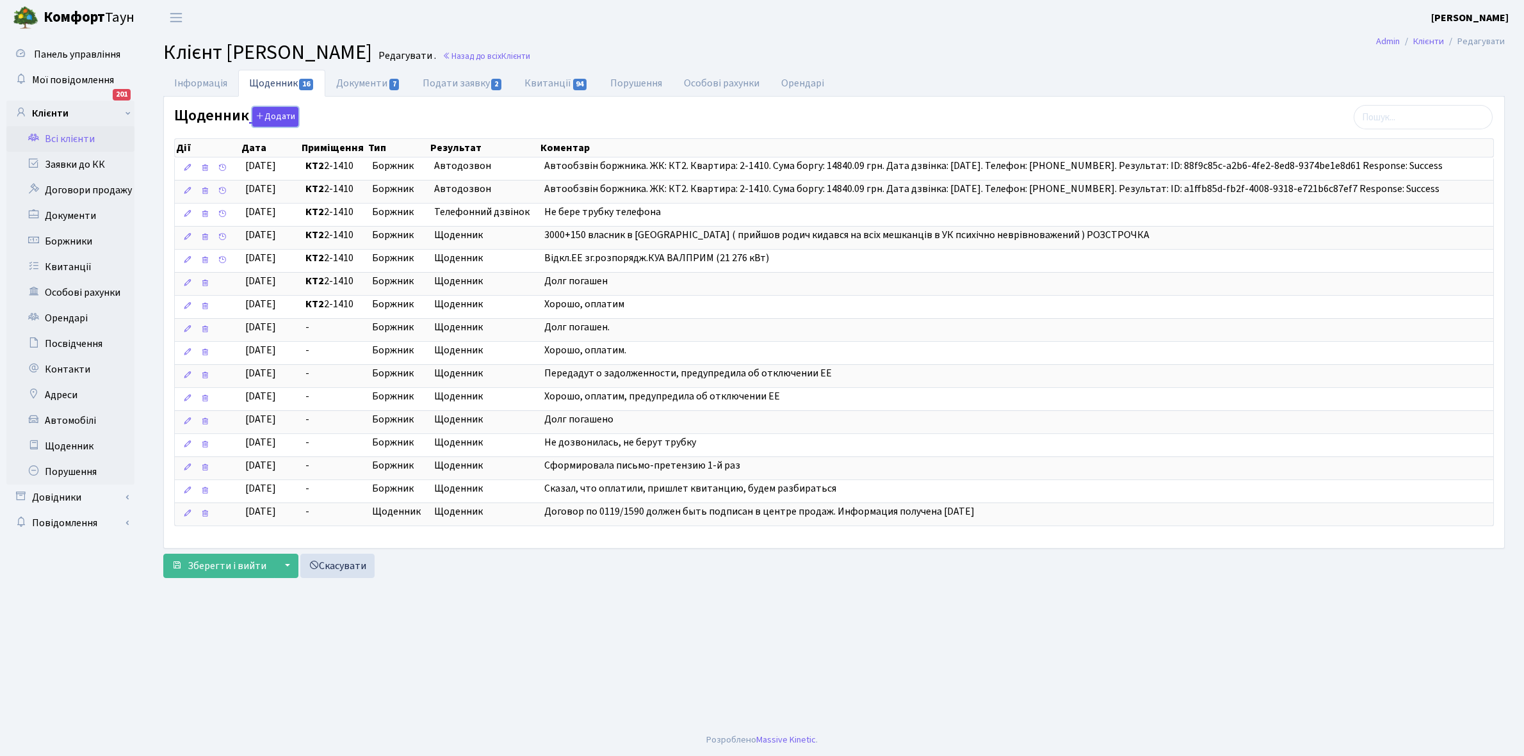
click at [275, 117] on button "Додати" at bounding box center [275, 117] width 46 height 20
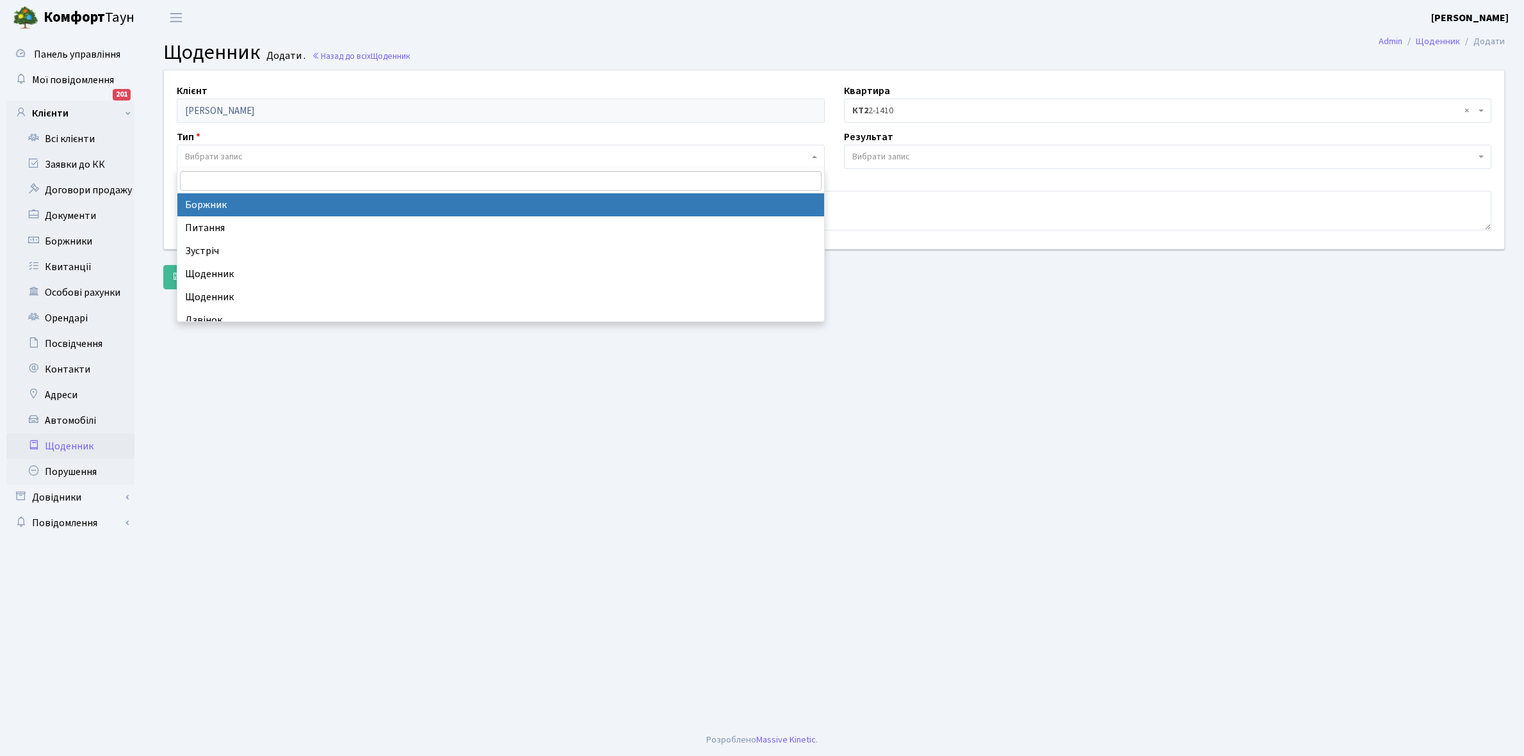
click at [245, 154] on span "Вибрати запис" at bounding box center [497, 157] width 624 height 13
select select "189"
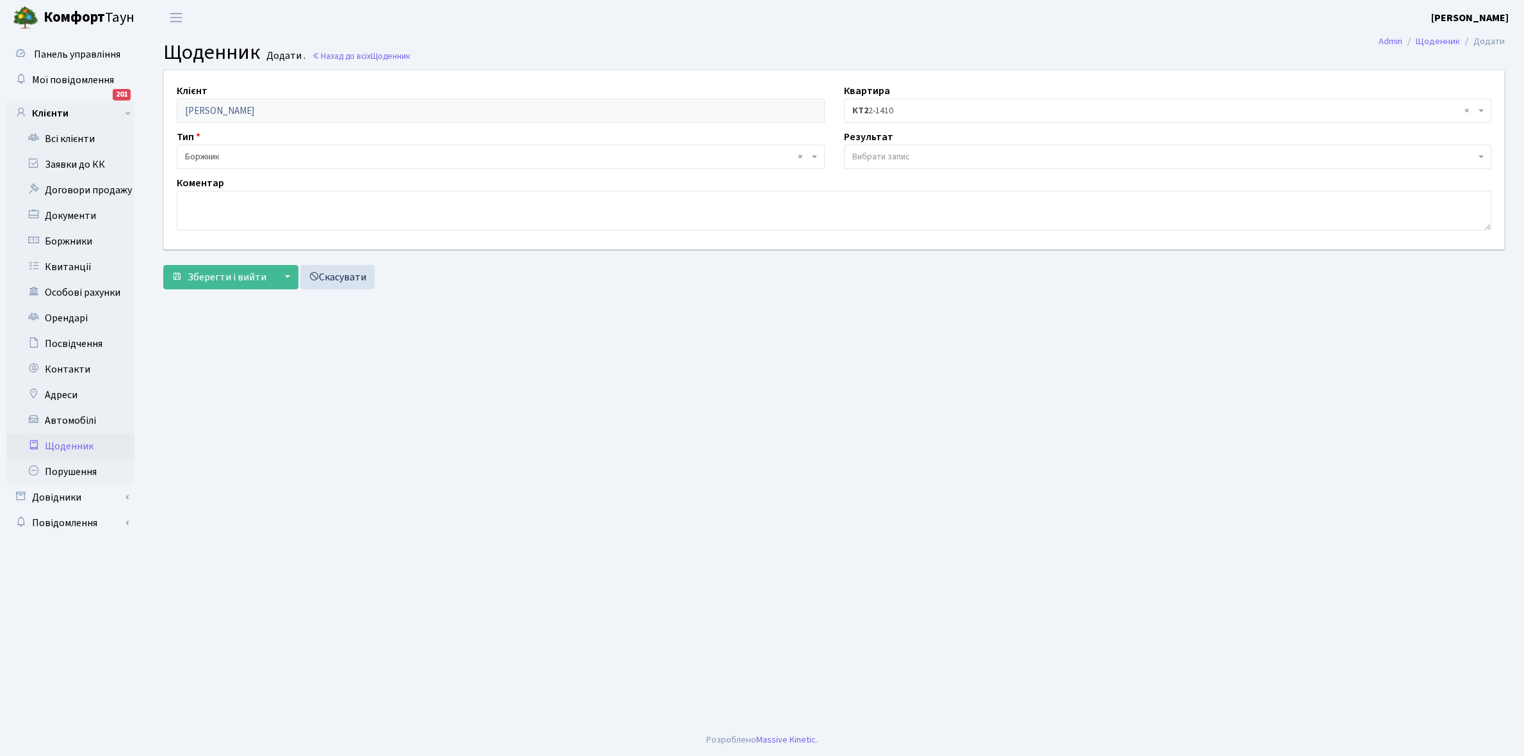
click at [873, 147] on span "Вибрати запис" at bounding box center [1168, 157] width 648 height 24
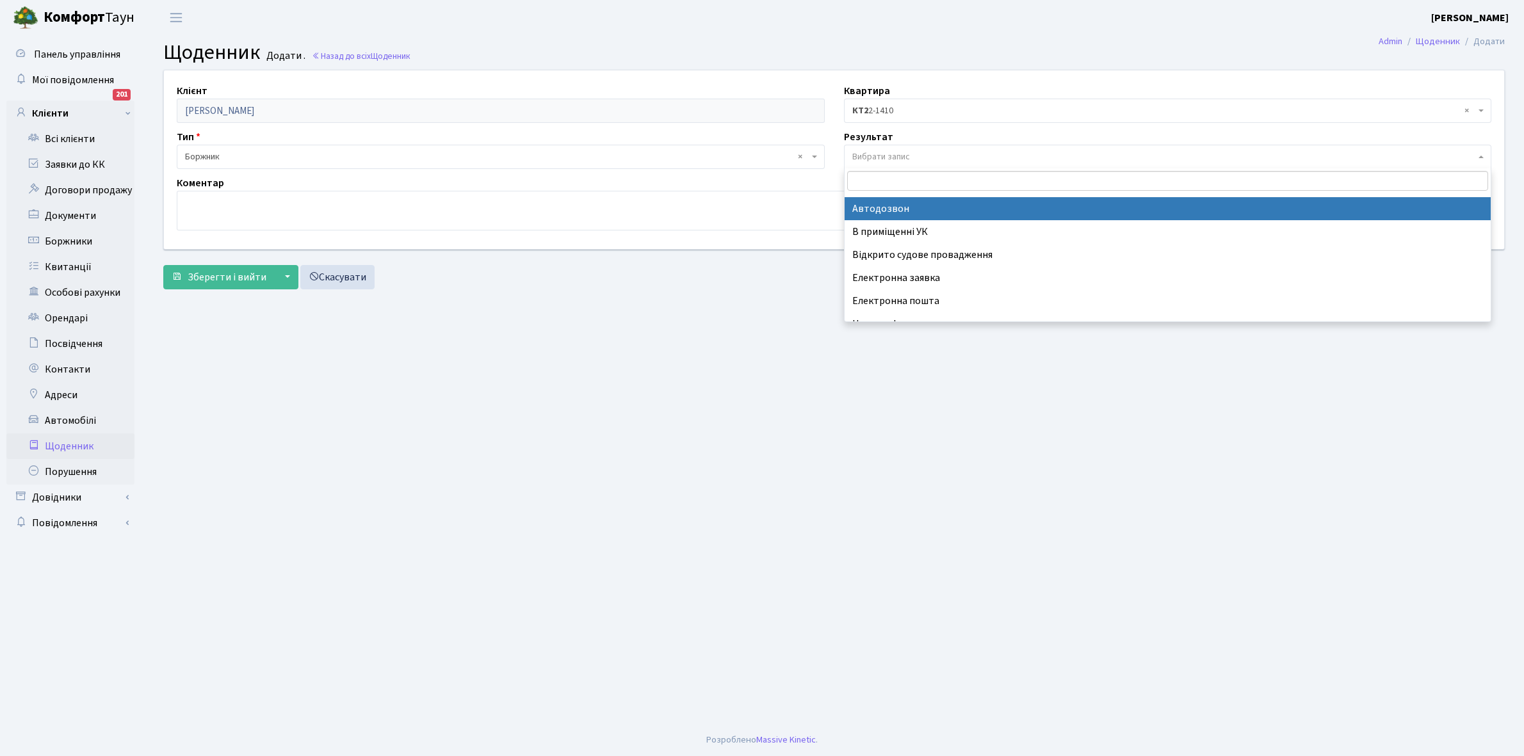
scroll to position [79, 0]
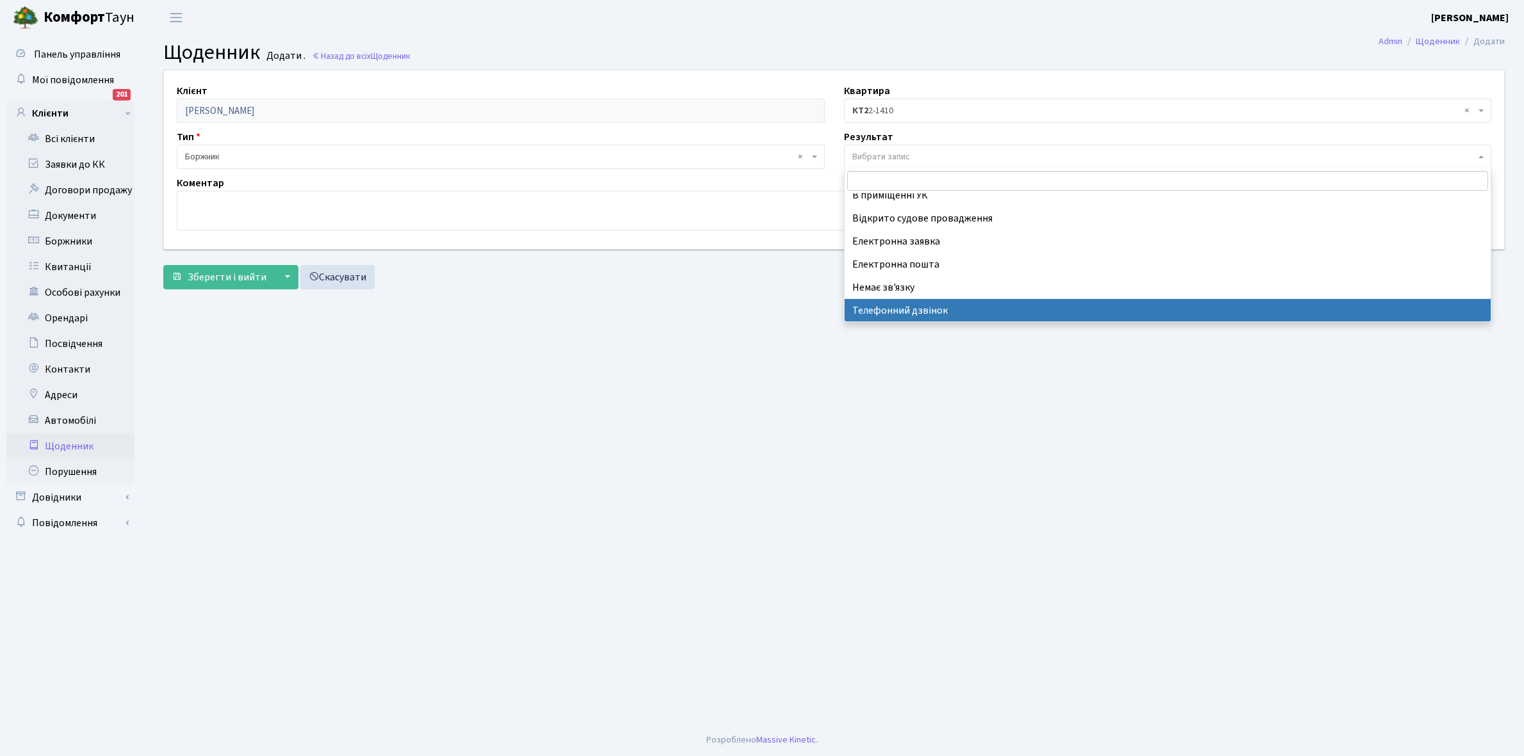
select select "196"
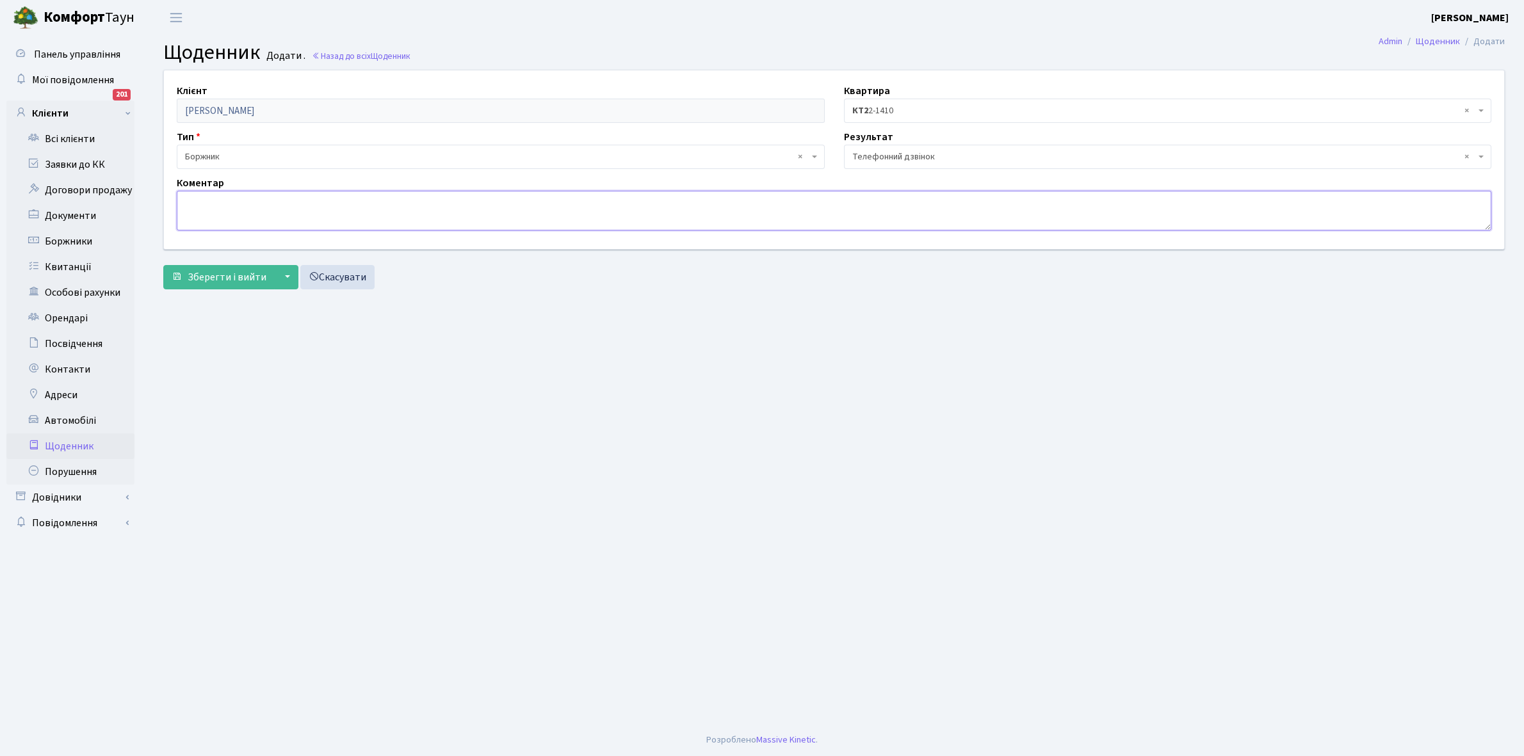
click at [192, 200] on textarea at bounding box center [834, 211] width 1315 height 40
type textarea "J"
click at [190, 200] on textarea "обіцяла сплатити борг" at bounding box center [834, 211] width 1315 height 40
type textarea "Обіцяла сплатити борг"
click at [199, 273] on span "Зберегти і вийти" at bounding box center [227, 277] width 79 height 14
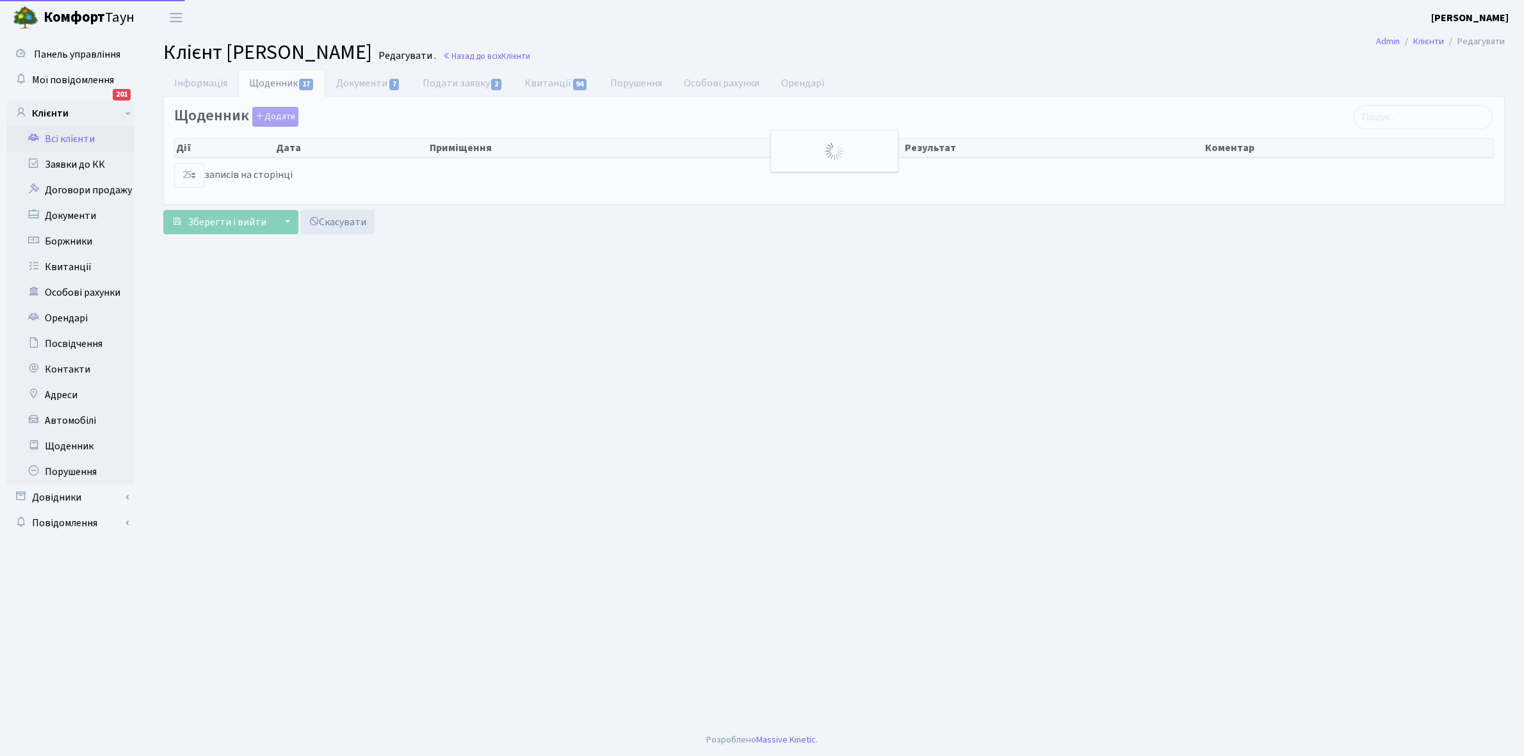
select select "25"
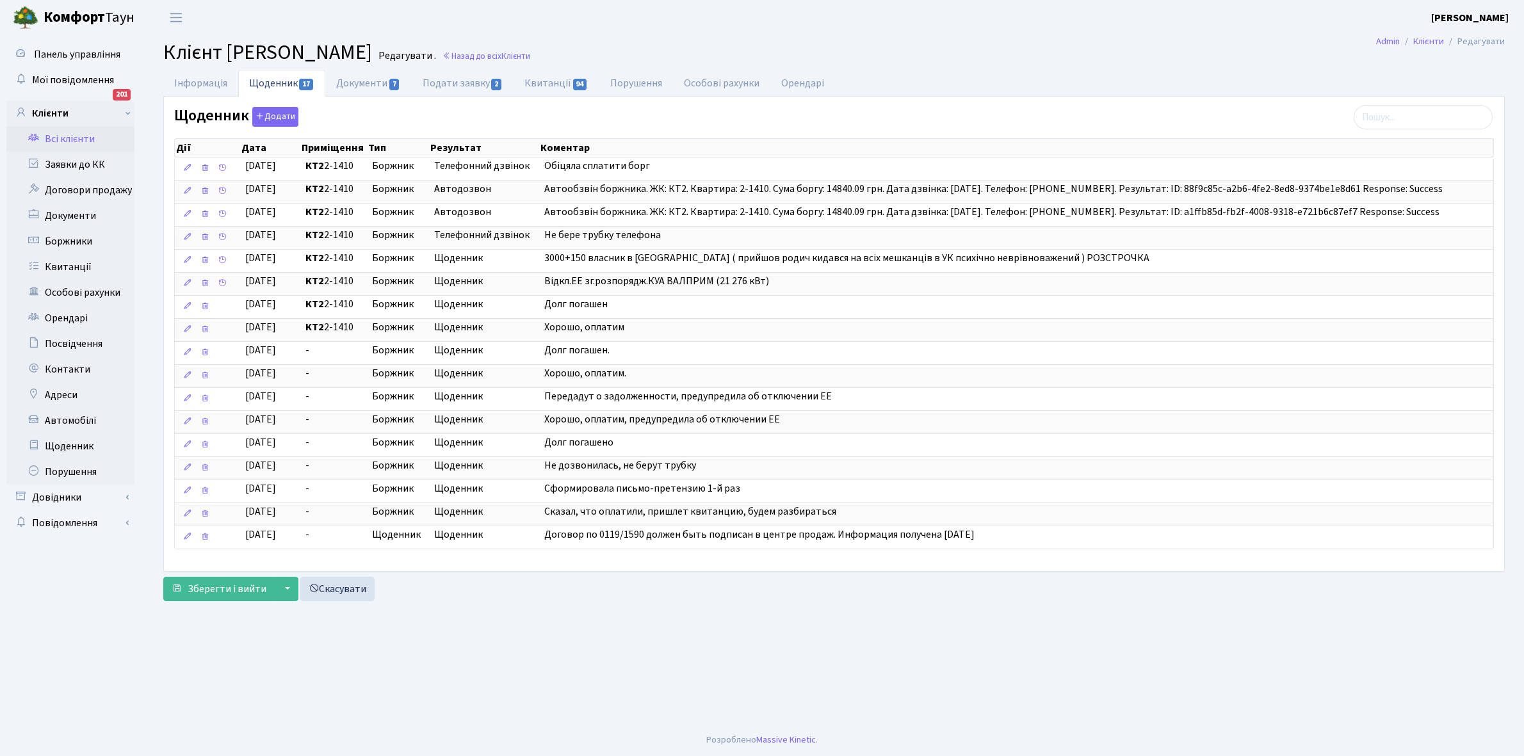
click at [71, 134] on link "Всі клієнти" at bounding box center [70, 139] width 128 height 26
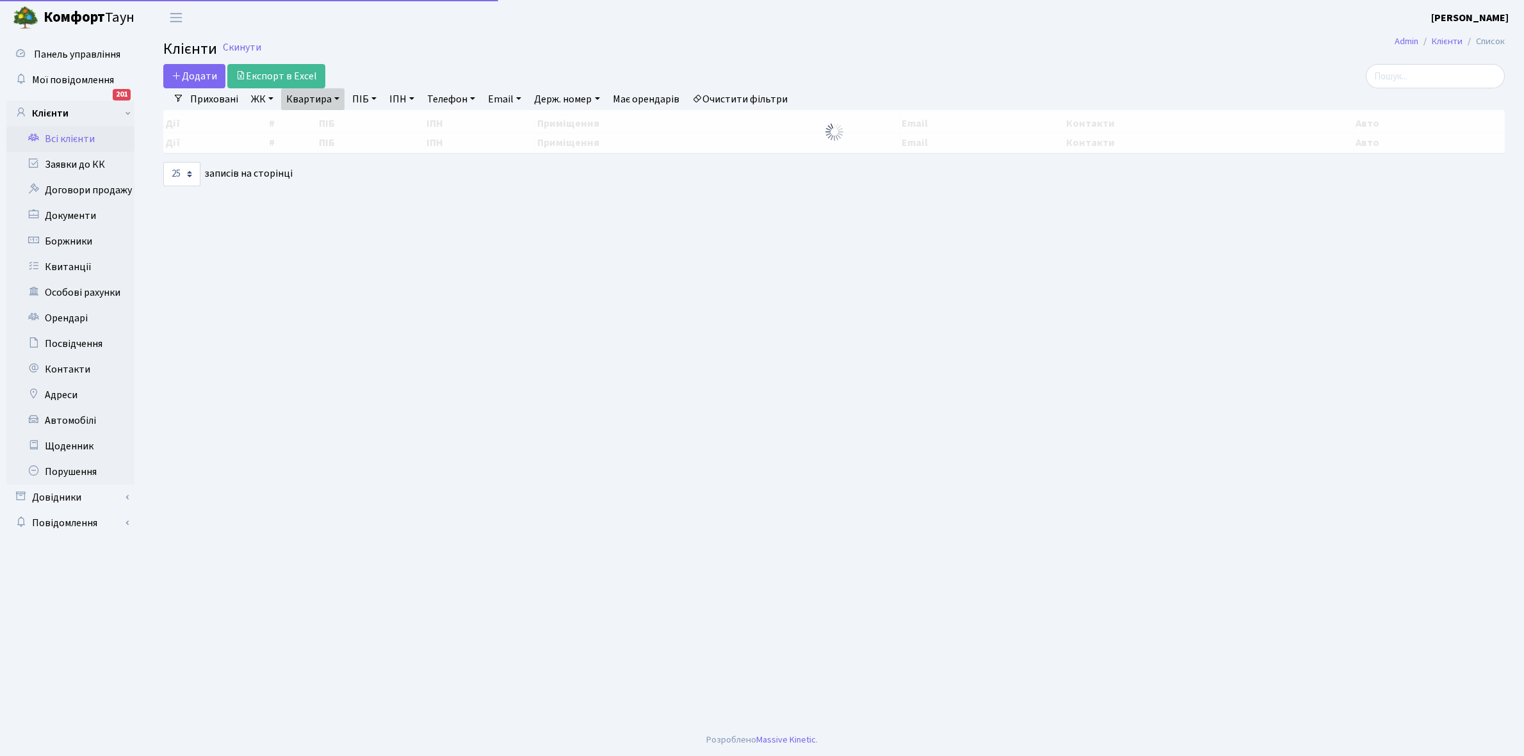
select select "25"
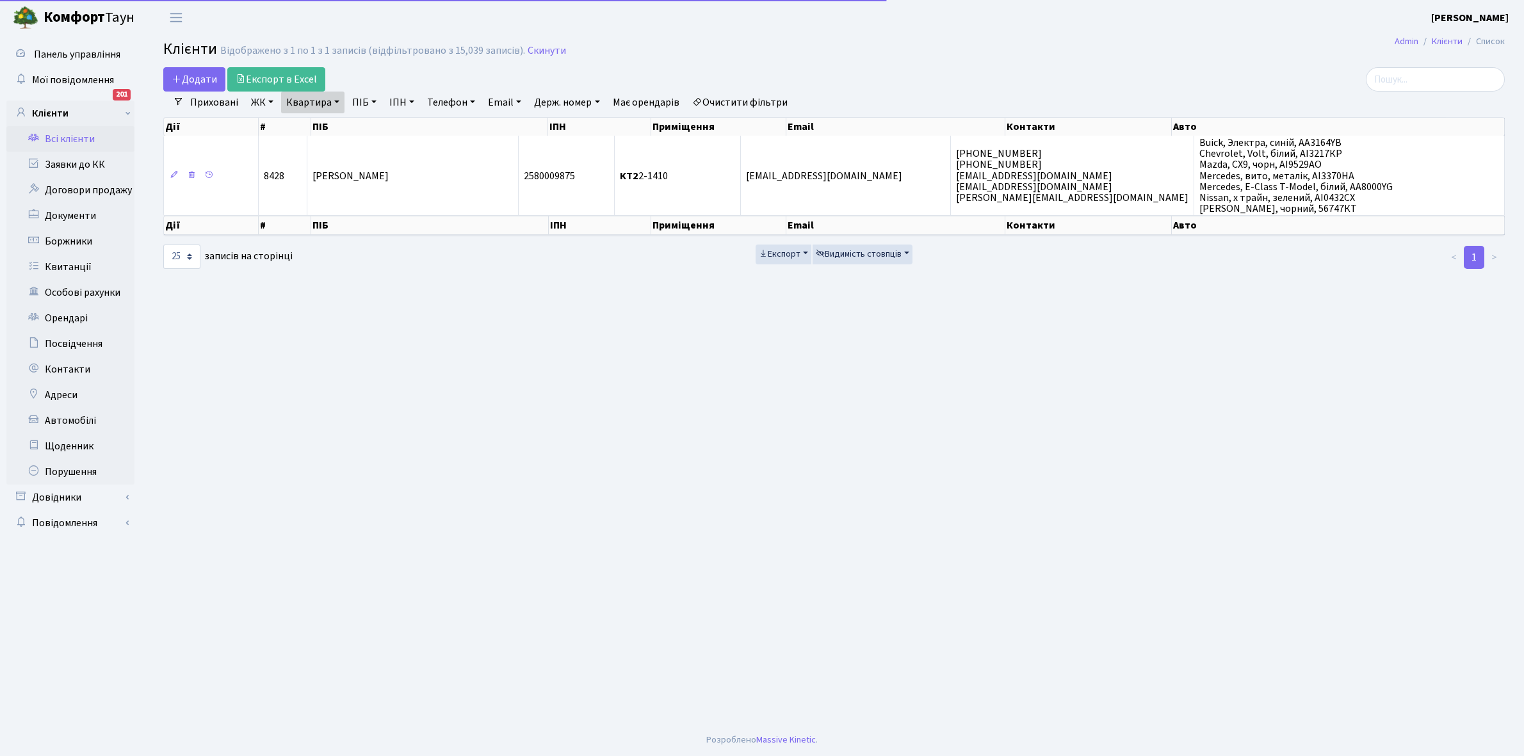
click at [337, 98] on link "Квартира" at bounding box center [312, 103] width 63 height 22
click at [333, 122] on input "2-1410" at bounding box center [319, 127] width 75 height 24
type input "2-1438"
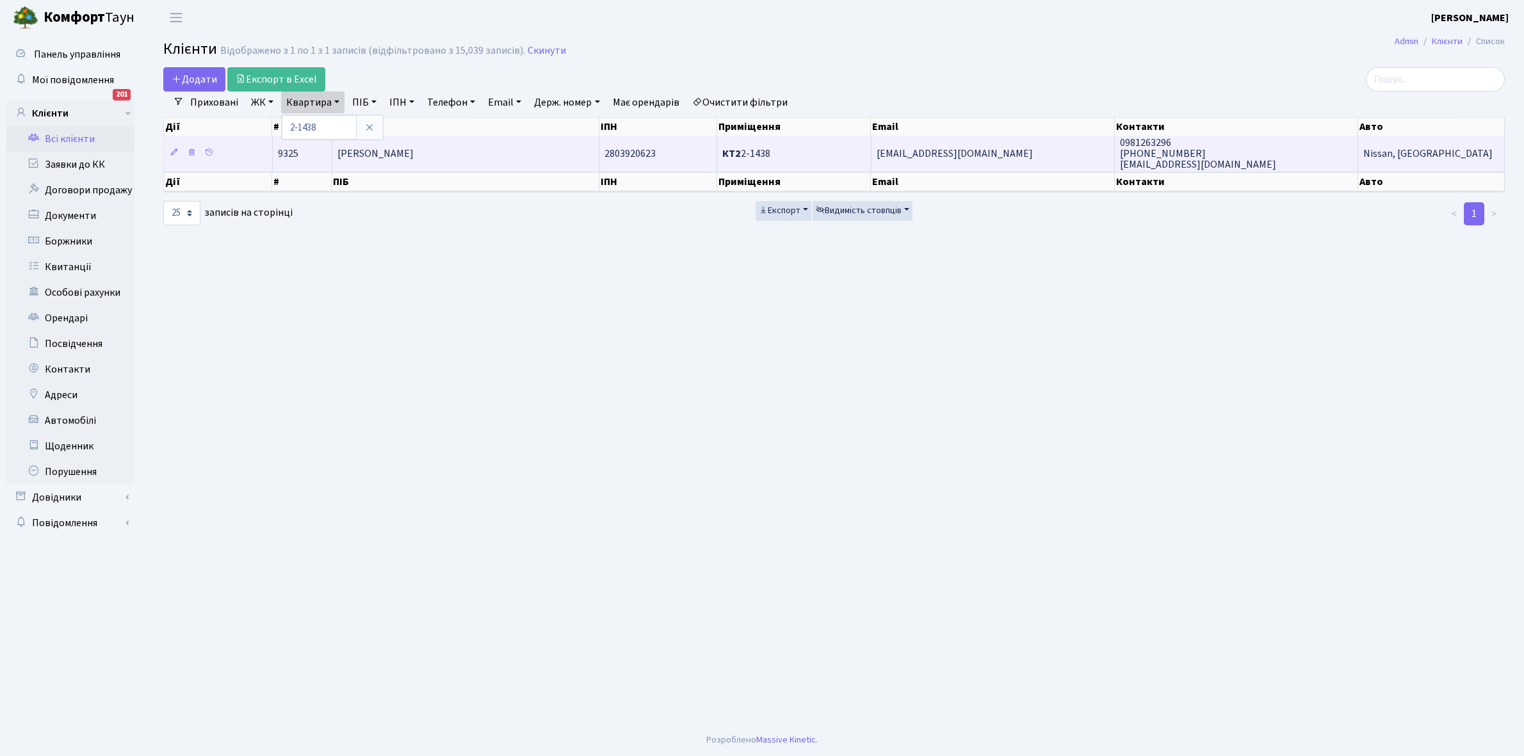
click at [500, 154] on td "[PERSON_NAME]" at bounding box center [465, 153] width 267 height 35
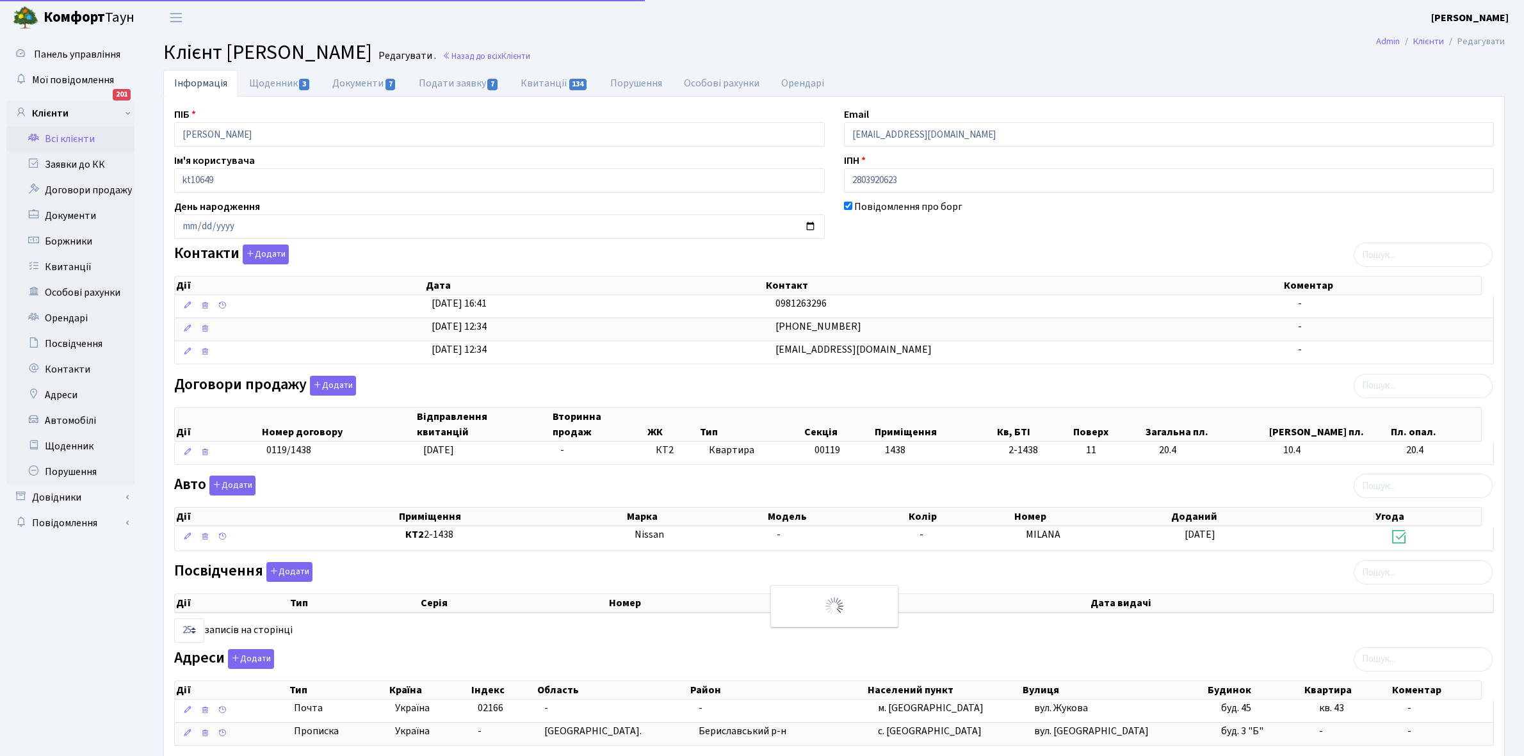
select select "25"
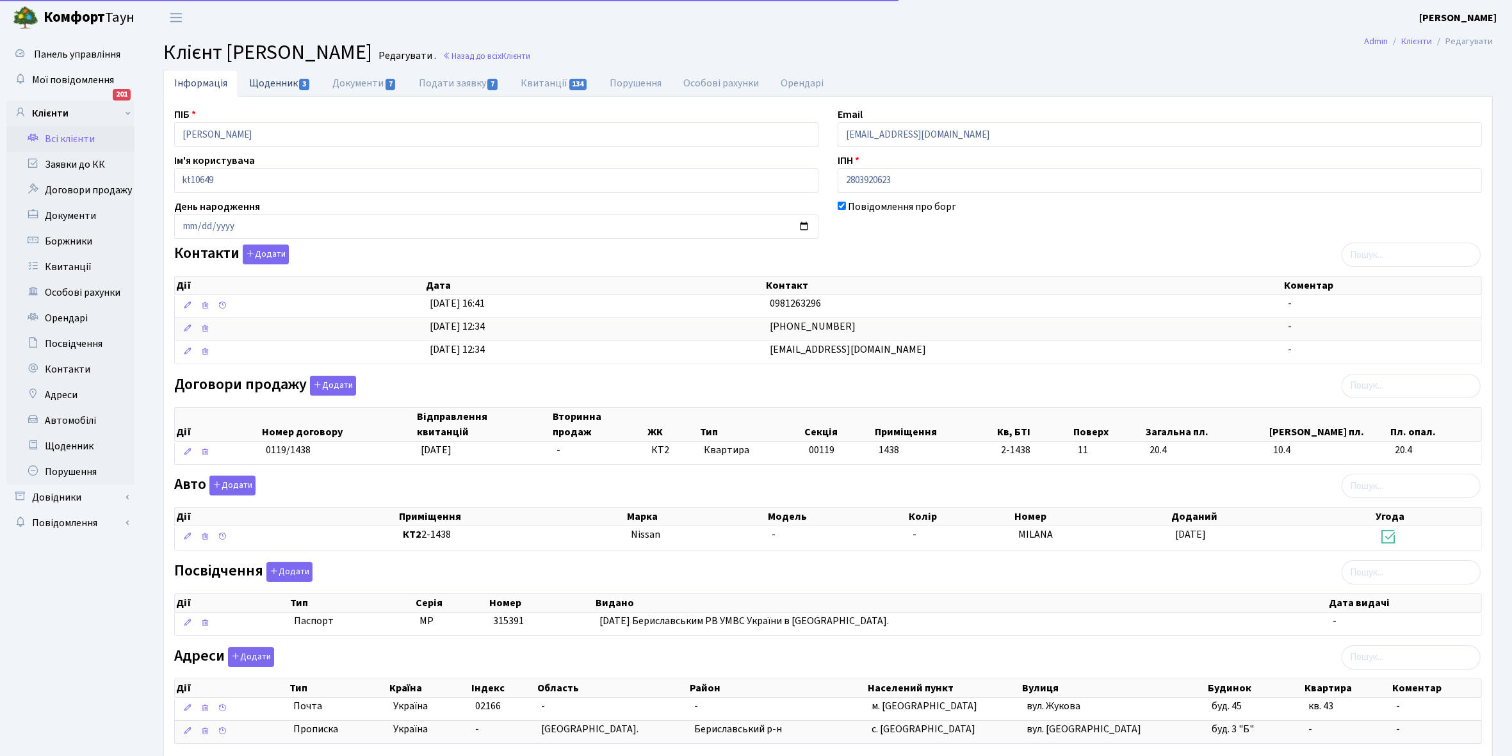
click at [261, 85] on link "Щоденник 3" at bounding box center [279, 83] width 83 height 26
select select "25"
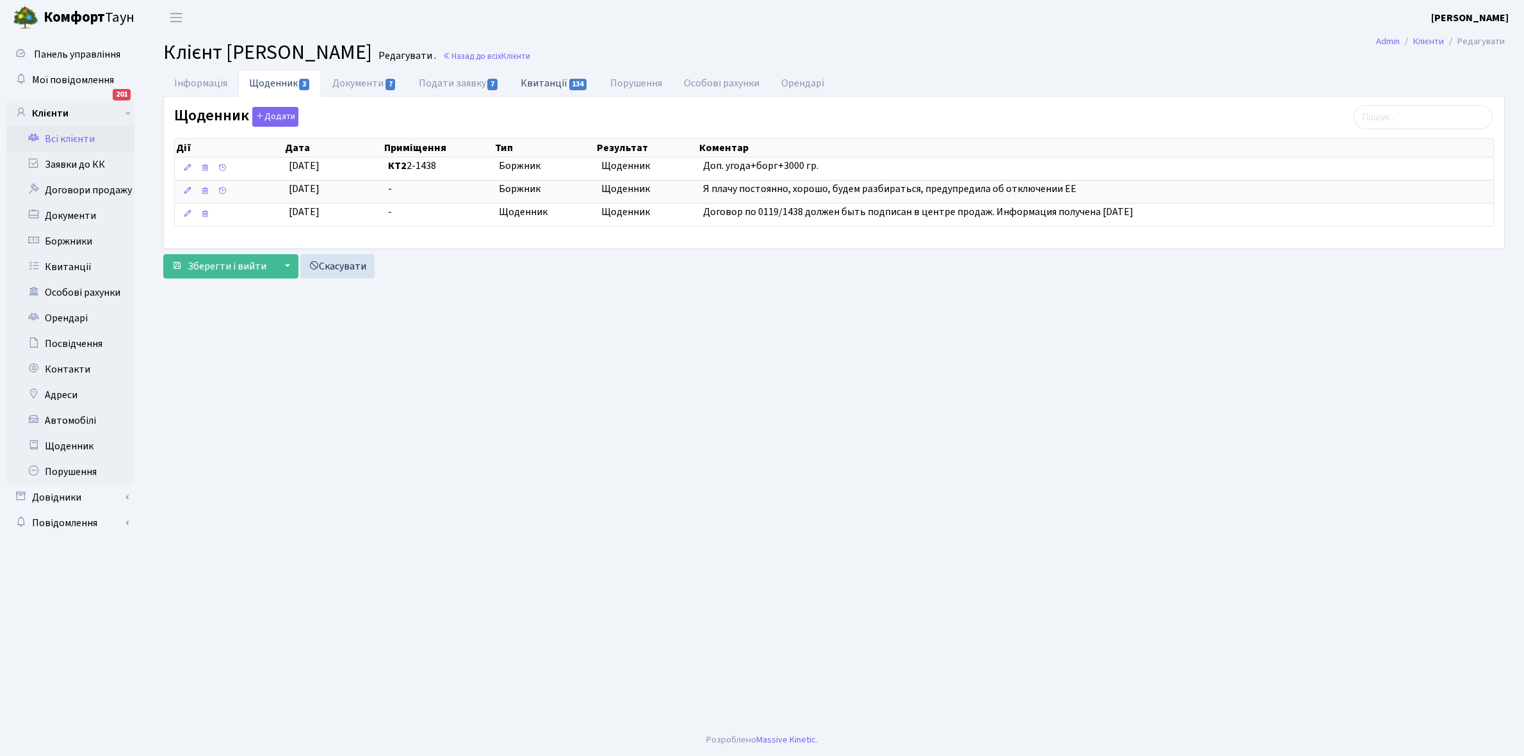
click at [549, 81] on link "Квитанції 134" at bounding box center [554, 83] width 89 height 26
select select "25"
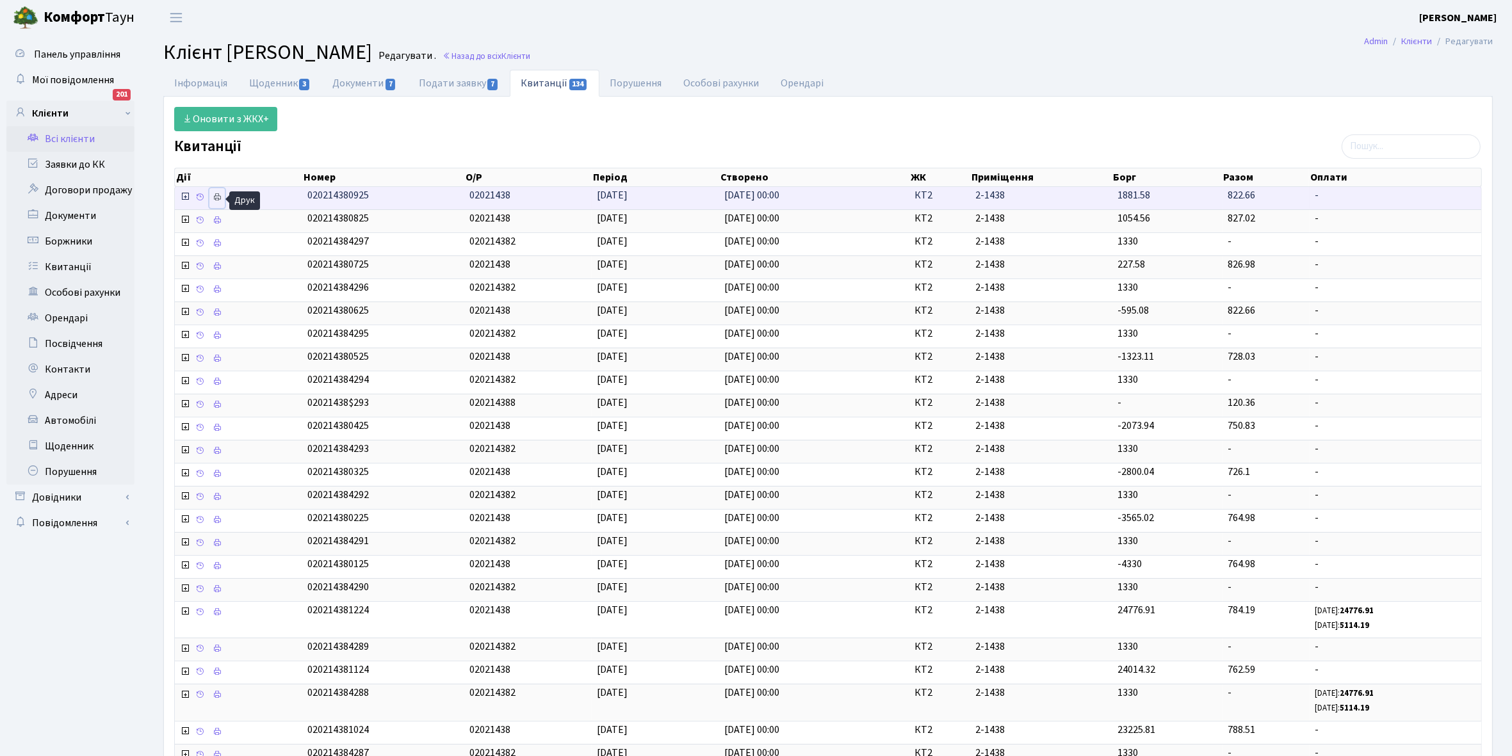
click at [216, 195] on icon at bounding box center [217, 197] width 9 height 9
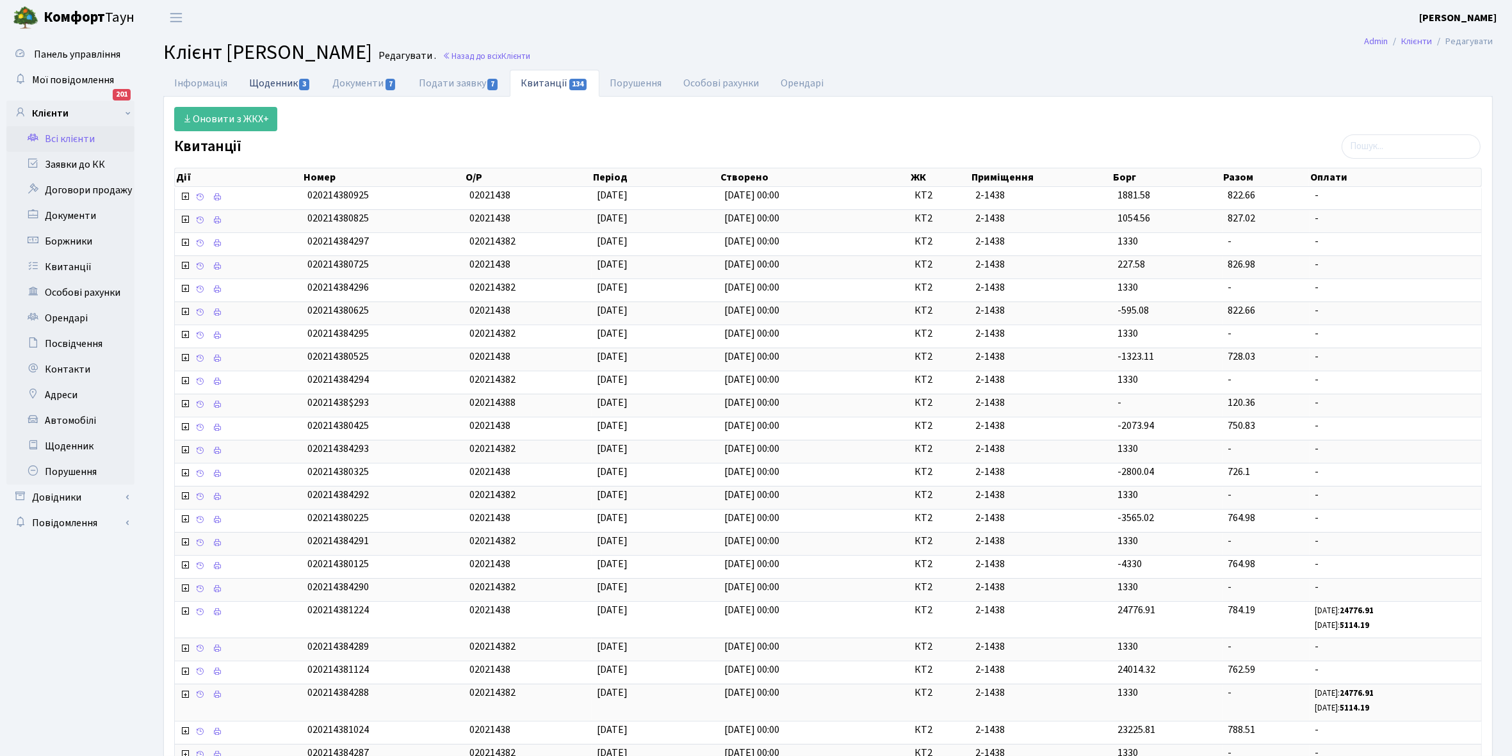
click at [268, 79] on link "Щоденник 3" at bounding box center [279, 83] width 83 height 26
